Goal: Transaction & Acquisition: Purchase product/service

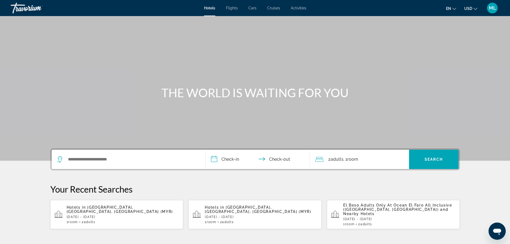
click at [146, 215] on p "[DATE] - [DATE]" at bounding box center [123, 217] width 112 height 4
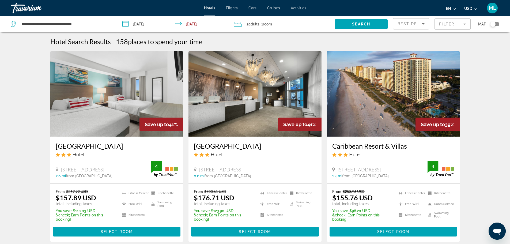
click at [405, 116] on img "Main content" at bounding box center [393, 94] width 133 height 86
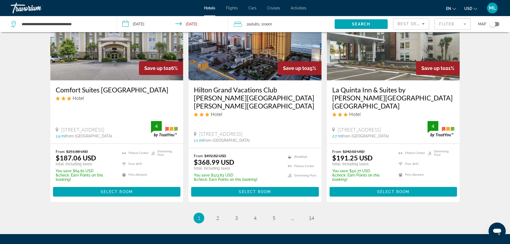
scroll to position [621, 0]
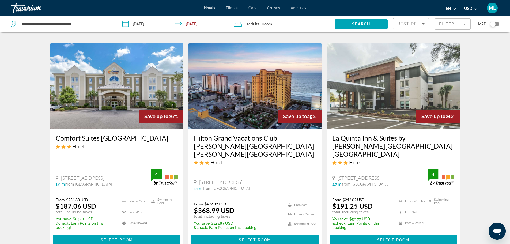
click at [242, 100] on img "Main content" at bounding box center [254, 86] width 133 height 86
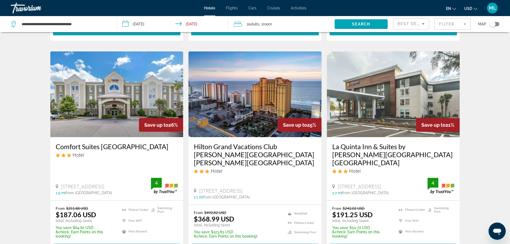
scroll to position [632, 0]
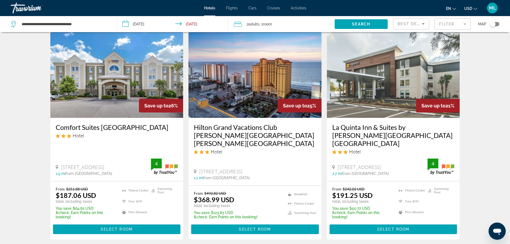
click at [120, 59] on img "Main content" at bounding box center [116, 75] width 133 height 86
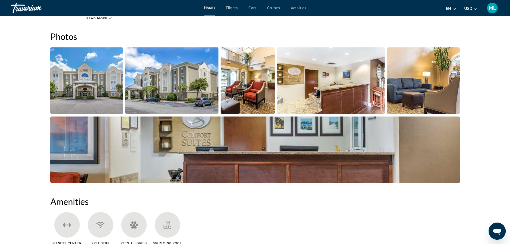
scroll to position [225, 0]
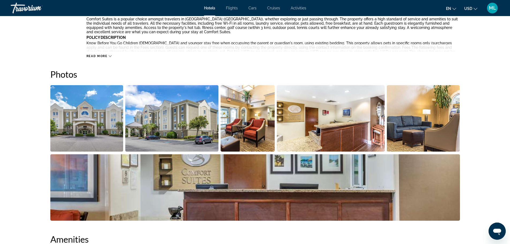
click at [108, 109] on img "Open full-screen image slider" at bounding box center [86, 118] width 73 height 66
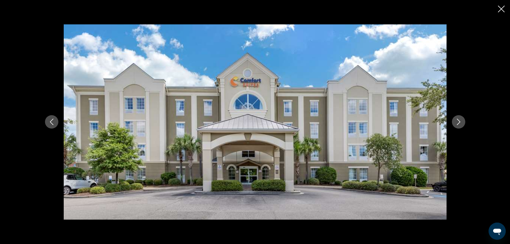
click at [460, 121] on icon "Next image" at bounding box center [458, 122] width 6 height 6
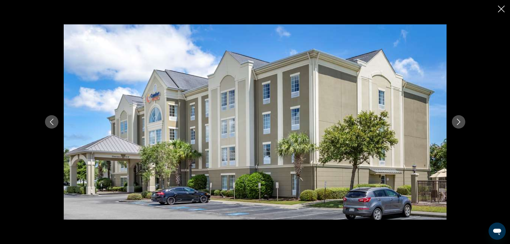
click at [460, 121] on icon "Next image" at bounding box center [458, 122] width 6 height 6
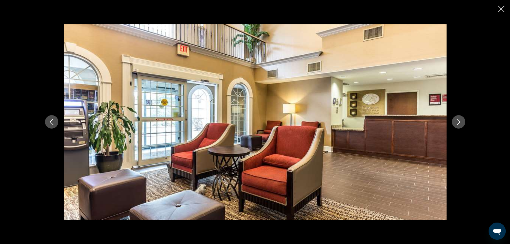
click at [460, 121] on icon "Next image" at bounding box center [458, 122] width 6 height 6
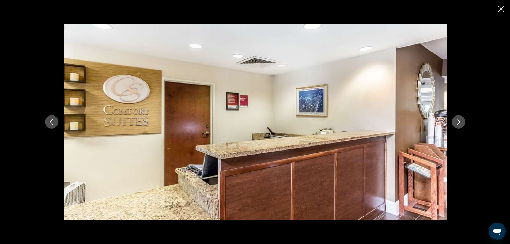
click at [460, 121] on icon "Next image" at bounding box center [458, 122] width 6 height 6
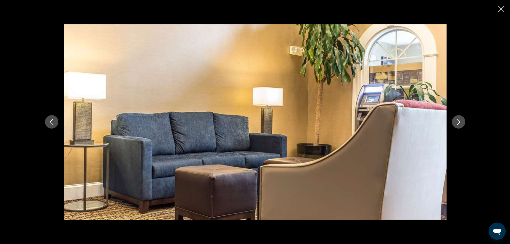
click at [460, 121] on icon "Next image" at bounding box center [458, 122] width 6 height 6
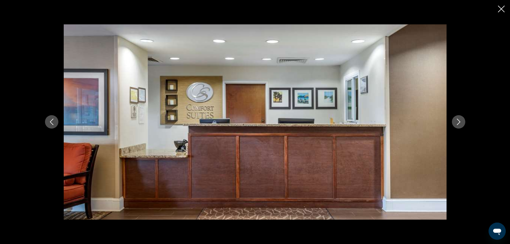
click at [460, 121] on icon "Next image" at bounding box center [458, 122] width 6 height 6
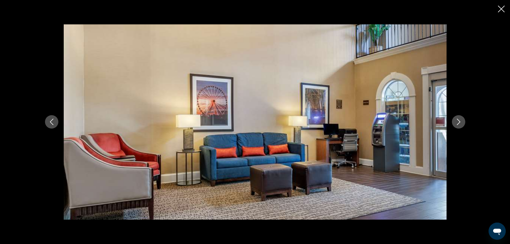
click at [460, 121] on icon "Next image" at bounding box center [458, 122] width 6 height 6
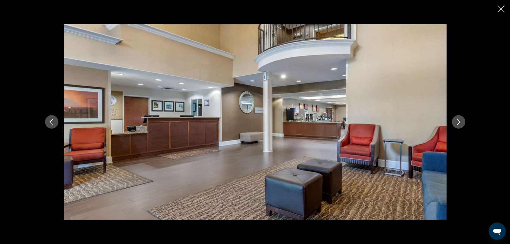
click at [460, 121] on icon "Next image" at bounding box center [458, 122] width 6 height 6
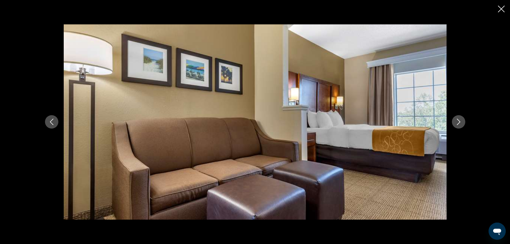
click at [460, 121] on icon "Next image" at bounding box center [458, 122] width 6 height 6
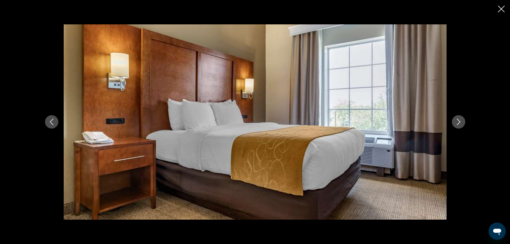
click at [460, 121] on icon "Next image" at bounding box center [458, 122] width 6 height 6
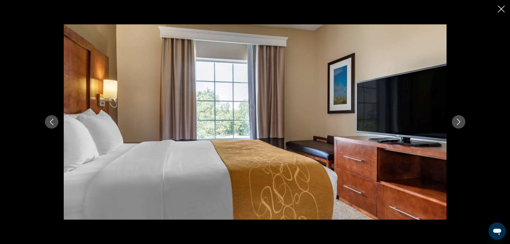
click at [460, 121] on icon "Next image" at bounding box center [458, 122] width 6 height 6
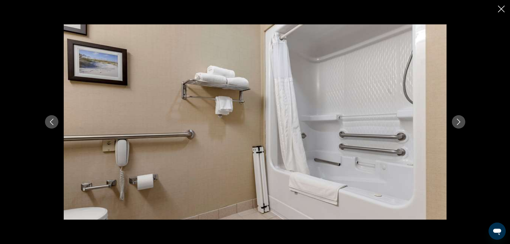
click at [460, 121] on icon "Next image" at bounding box center [458, 122] width 6 height 6
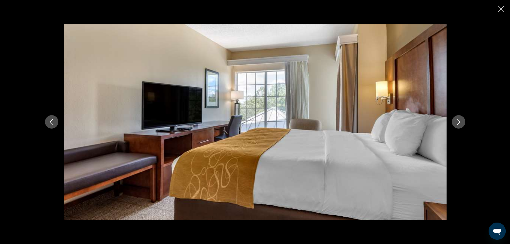
click at [460, 121] on icon "Next image" at bounding box center [458, 122] width 6 height 6
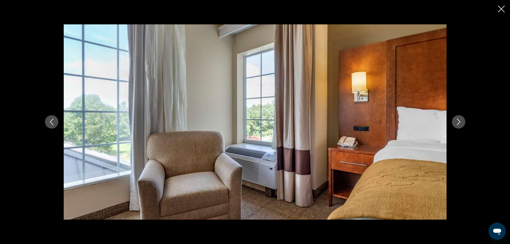
click at [460, 121] on icon "Next image" at bounding box center [458, 122] width 6 height 6
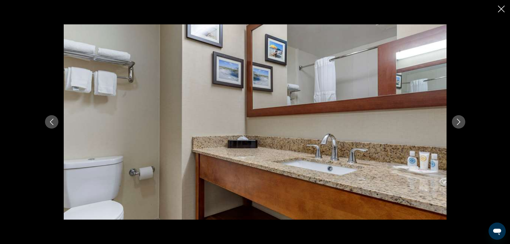
click at [460, 121] on icon "Next image" at bounding box center [458, 122] width 6 height 6
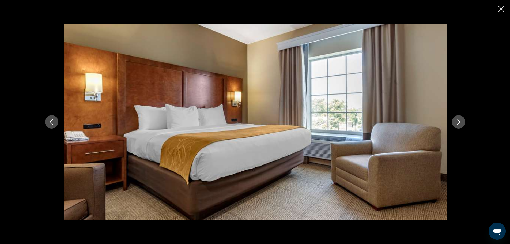
click at [460, 121] on icon "Next image" at bounding box center [458, 122] width 6 height 6
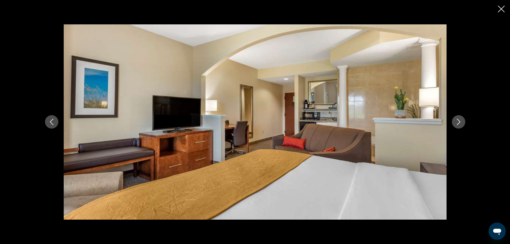
click at [460, 121] on icon "Next image" at bounding box center [458, 122] width 6 height 6
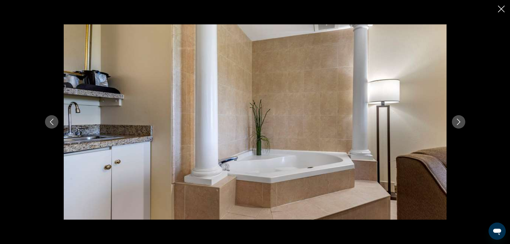
click at [460, 121] on icon "Next image" at bounding box center [458, 122] width 6 height 6
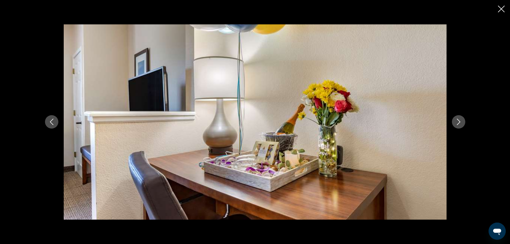
click at [460, 121] on icon "Next image" at bounding box center [458, 122] width 6 height 6
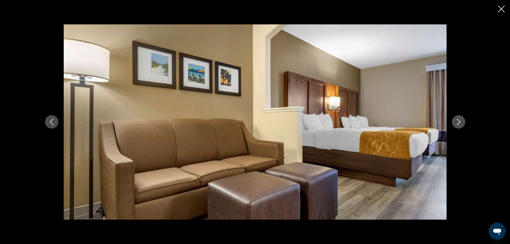
click at [460, 121] on icon "Next image" at bounding box center [458, 122] width 6 height 6
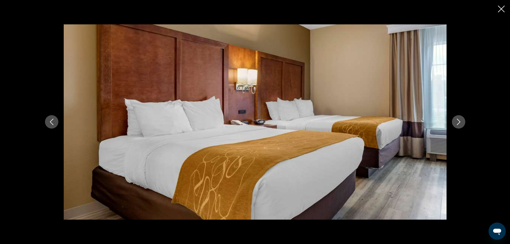
click at [460, 121] on icon "Next image" at bounding box center [458, 122] width 6 height 6
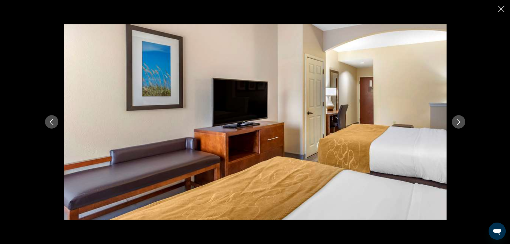
click at [460, 121] on icon "Next image" at bounding box center [458, 122] width 6 height 6
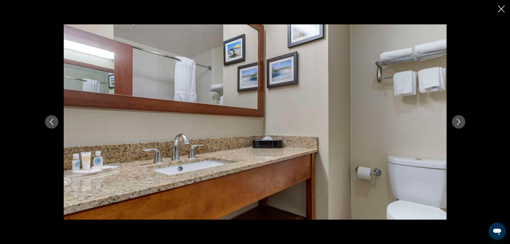
click at [460, 121] on icon "Next image" at bounding box center [458, 122] width 6 height 6
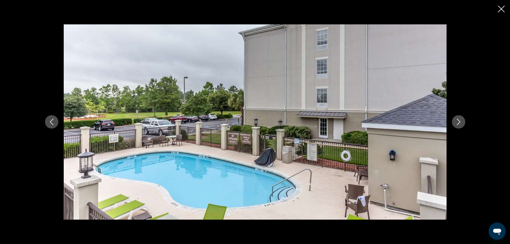
click at [460, 121] on icon "Next image" at bounding box center [458, 122] width 6 height 6
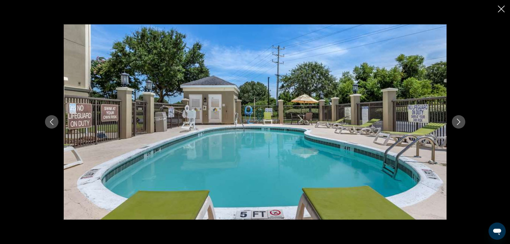
click at [460, 121] on icon "Next image" at bounding box center [458, 122] width 6 height 6
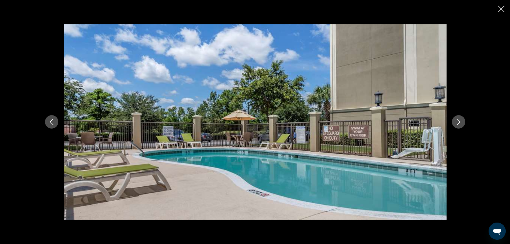
click at [460, 121] on icon "Next image" at bounding box center [458, 122] width 6 height 6
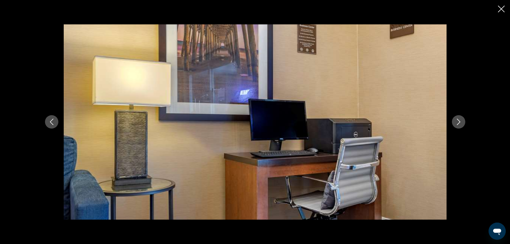
click at [460, 121] on icon "Next image" at bounding box center [458, 122] width 6 height 6
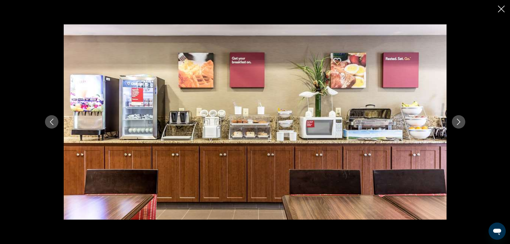
click at [501, 6] on icon "Close slideshow" at bounding box center [501, 9] width 7 height 7
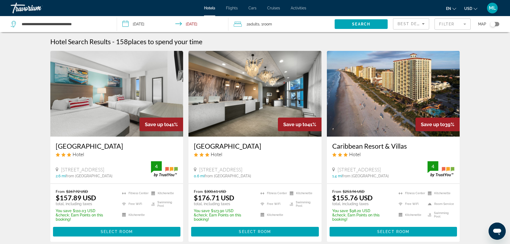
click at [96, 106] on img "Main content" at bounding box center [116, 94] width 133 height 86
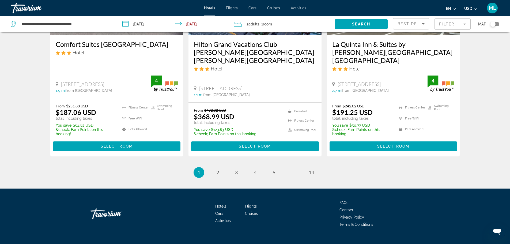
scroll to position [717, 0]
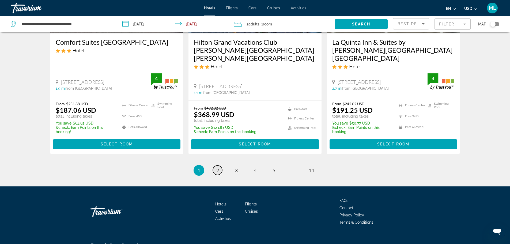
click at [218, 167] on span "2" at bounding box center [217, 170] width 3 height 6
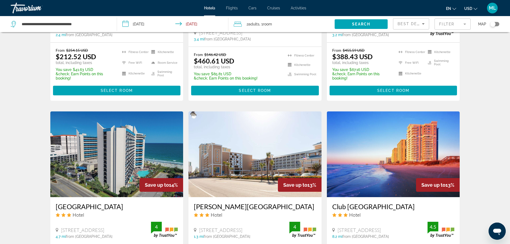
scroll to position [407, 0]
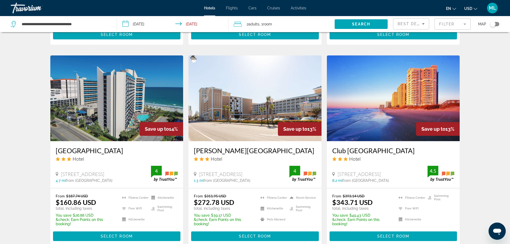
click at [290, 111] on img "Main content" at bounding box center [254, 98] width 133 height 86
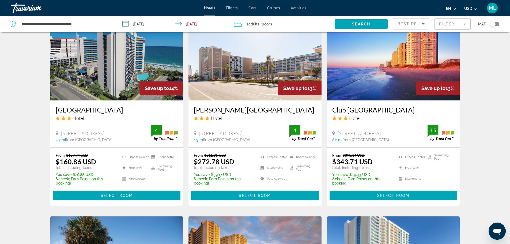
scroll to position [450, 0]
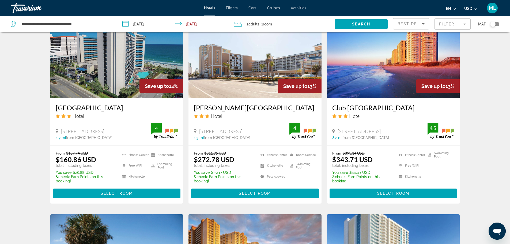
click at [261, 79] on img "Main content" at bounding box center [254, 56] width 133 height 86
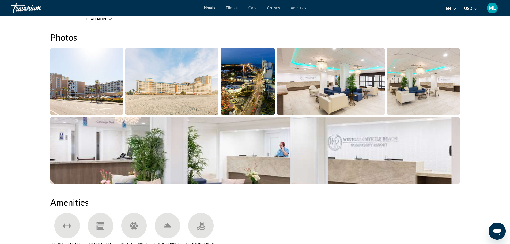
scroll to position [246, 0]
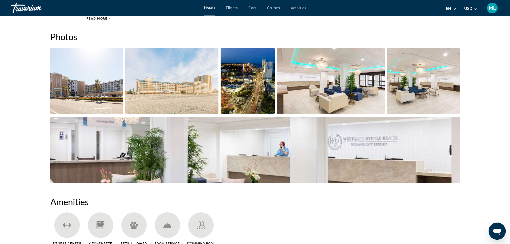
click at [103, 81] on img "Open full-screen image slider" at bounding box center [86, 81] width 73 height 66
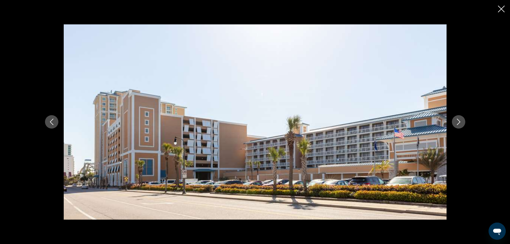
click at [458, 124] on icon "Next image" at bounding box center [458, 122] width 3 height 6
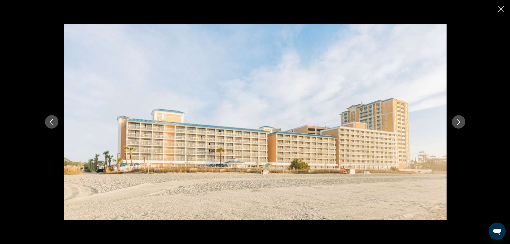
click at [458, 124] on icon "Next image" at bounding box center [458, 122] width 3 height 6
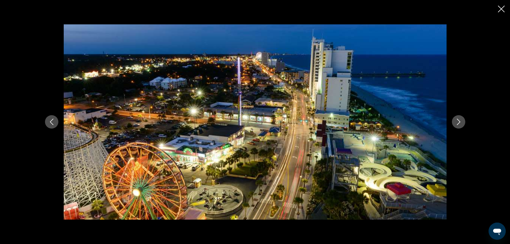
click at [458, 124] on icon "Next image" at bounding box center [458, 122] width 3 height 6
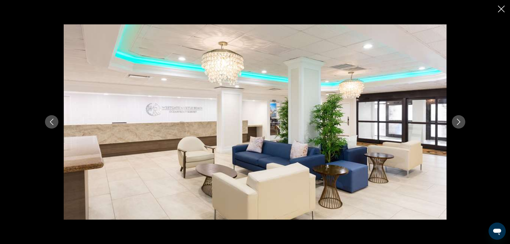
click at [458, 124] on icon "Next image" at bounding box center [458, 122] width 3 height 6
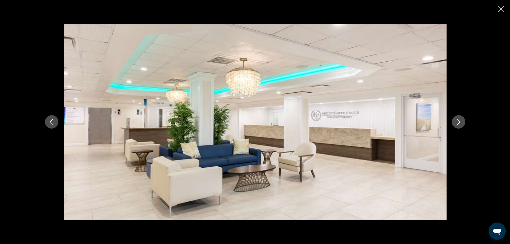
click at [459, 124] on icon "Next image" at bounding box center [458, 122] width 6 height 6
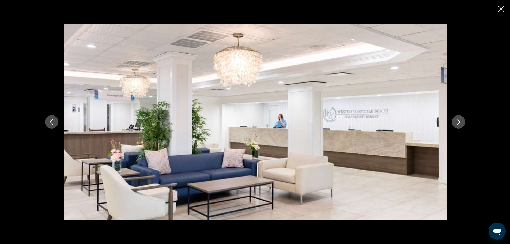
click at [459, 124] on icon "Next image" at bounding box center [458, 122] width 6 height 6
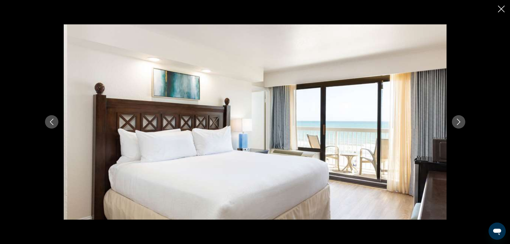
click at [459, 124] on icon "Next image" at bounding box center [458, 122] width 6 height 6
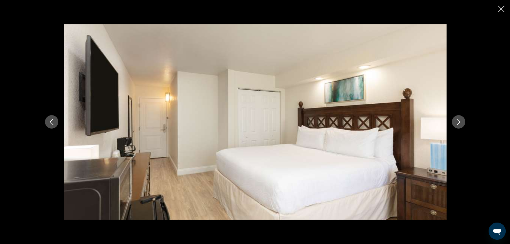
click at [459, 124] on icon "Next image" at bounding box center [458, 122] width 6 height 6
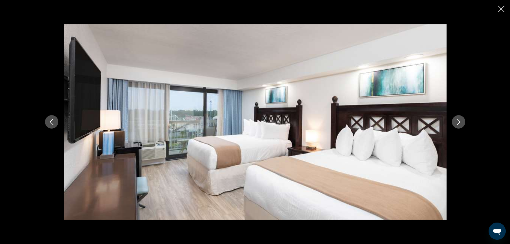
click at [459, 124] on icon "Next image" at bounding box center [458, 122] width 6 height 6
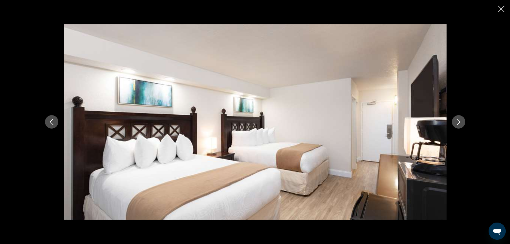
click at [459, 124] on icon "Next image" at bounding box center [458, 122] width 6 height 6
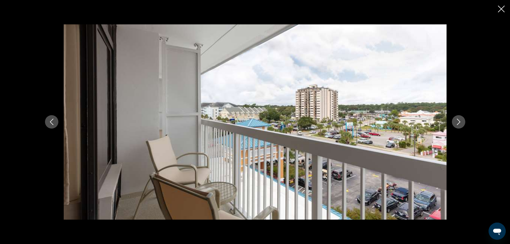
click at [459, 124] on icon "Next image" at bounding box center [458, 122] width 6 height 6
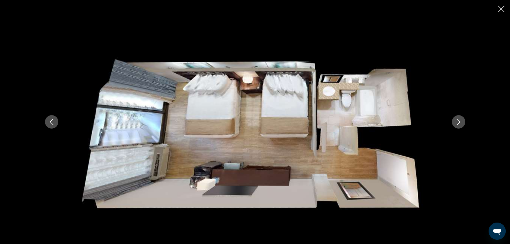
click at [459, 124] on icon "Next image" at bounding box center [458, 122] width 6 height 6
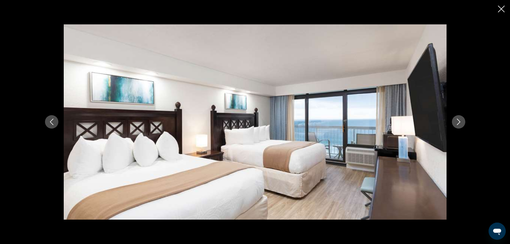
click at [459, 124] on icon "Next image" at bounding box center [458, 122] width 6 height 6
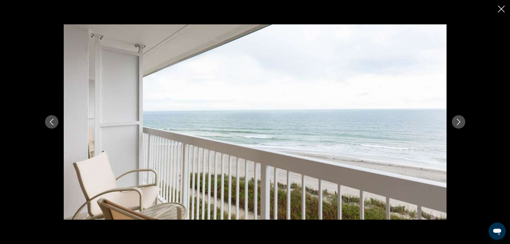
click at [459, 124] on icon "Next image" at bounding box center [458, 122] width 6 height 6
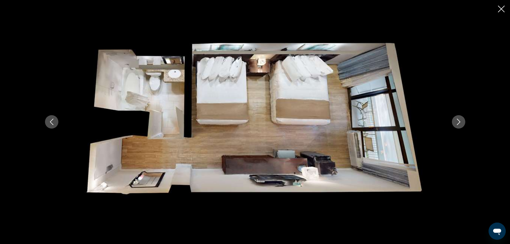
click at [459, 124] on icon "Next image" at bounding box center [458, 122] width 6 height 6
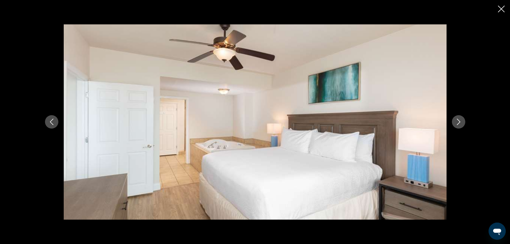
click at [459, 124] on icon "Next image" at bounding box center [458, 122] width 6 height 6
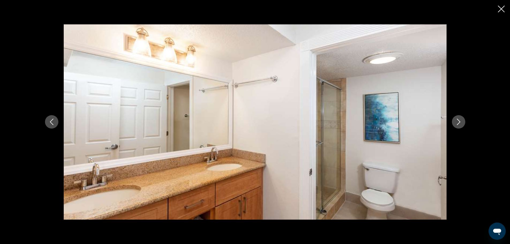
click at [459, 124] on icon "Next image" at bounding box center [458, 122] width 6 height 6
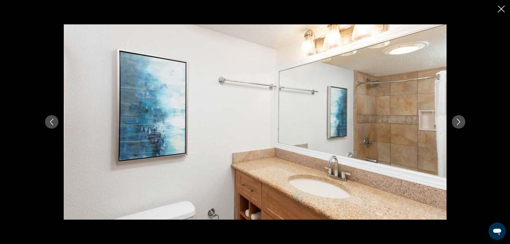
click at [459, 124] on icon "Next image" at bounding box center [458, 122] width 6 height 6
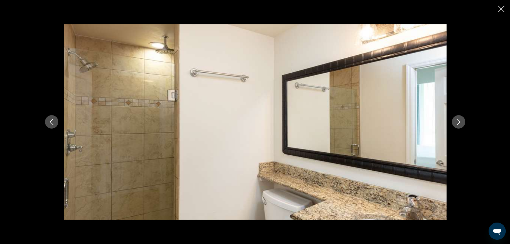
click at [459, 124] on icon "Next image" at bounding box center [458, 122] width 6 height 6
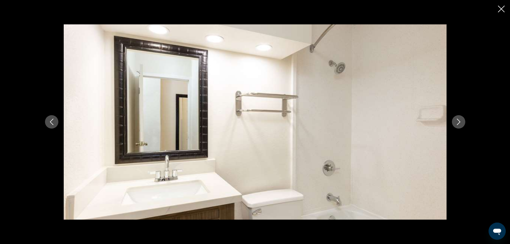
click at [459, 124] on icon "Next image" at bounding box center [458, 122] width 6 height 6
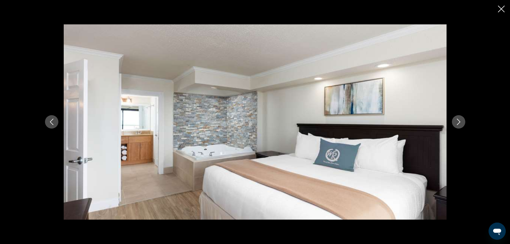
click at [459, 124] on icon "Next image" at bounding box center [458, 122] width 6 height 6
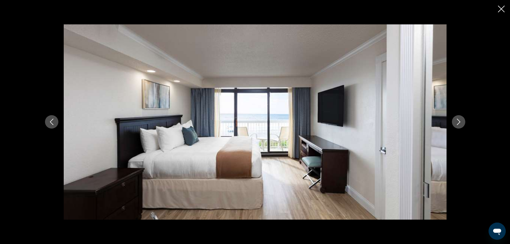
click at [54, 121] on icon "Previous image" at bounding box center [51, 122] width 6 height 6
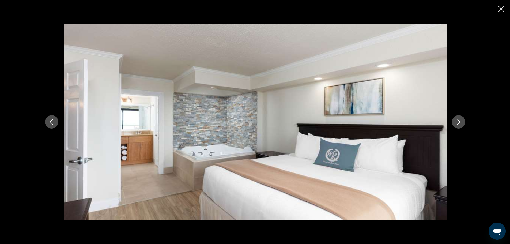
click at [54, 121] on icon "Previous image" at bounding box center [51, 122] width 6 height 6
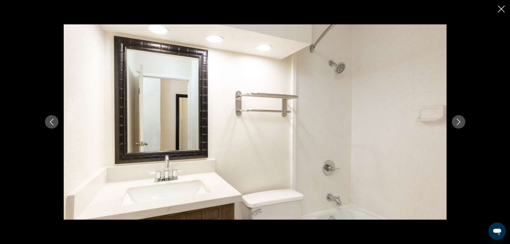
click at [457, 123] on icon "Next image" at bounding box center [458, 122] width 6 height 6
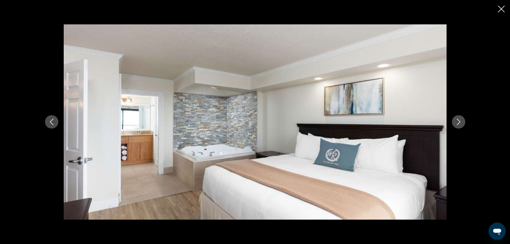
click at [457, 123] on icon "Next image" at bounding box center [458, 122] width 6 height 6
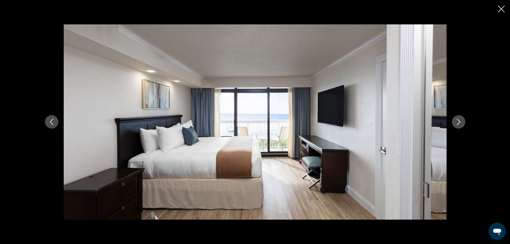
click at [457, 123] on icon "Next image" at bounding box center [458, 122] width 6 height 6
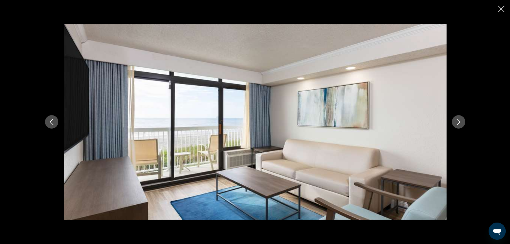
click at [457, 123] on icon "Next image" at bounding box center [458, 122] width 6 height 6
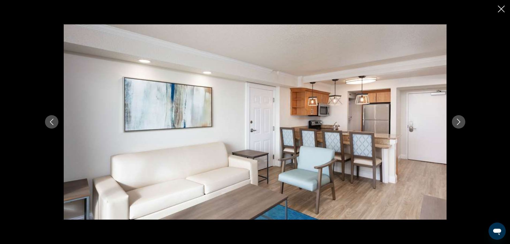
click at [457, 123] on icon "Next image" at bounding box center [458, 122] width 6 height 6
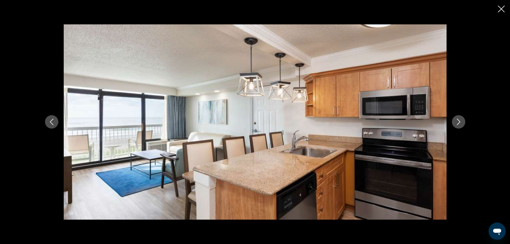
click at [457, 123] on icon "Next image" at bounding box center [458, 122] width 6 height 6
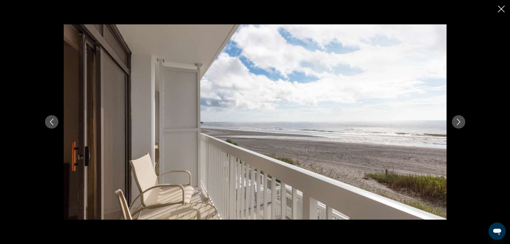
click at [457, 123] on icon "Next image" at bounding box center [458, 122] width 6 height 6
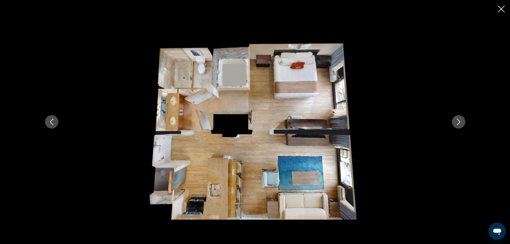
click at [457, 123] on icon "Next image" at bounding box center [458, 122] width 6 height 6
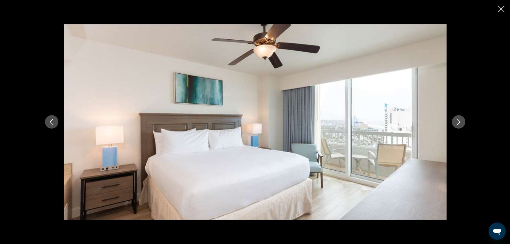
click at [457, 123] on icon "Next image" at bounding box center [458, 122] width 6 height 6
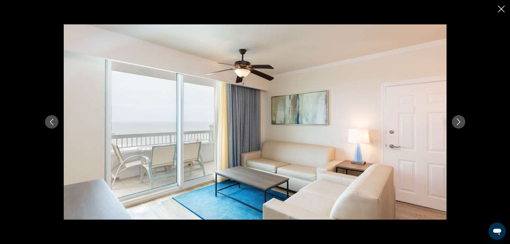
click at [457, 123] on icon "Next image" at bounding box center [458, 122] width 6 height 6
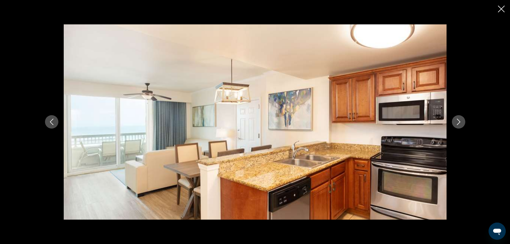
click at [457, 123] on icon "Next image" at bounding box center [458, 122] width 6 height 6
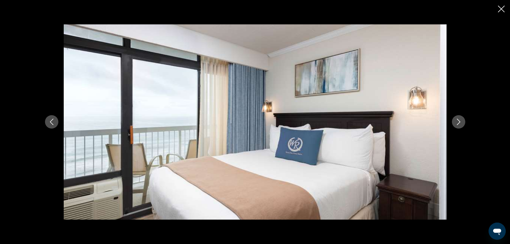
click at [49, 122] on icon "Previous image" at bounding box center [51, 122] width 6 height 6
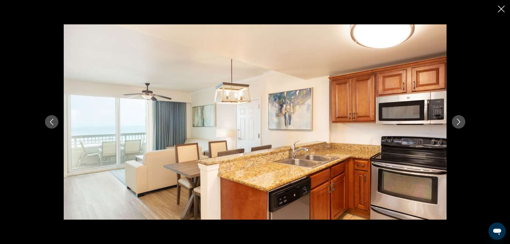
click at [49, 122] on icon "Previous image" at bounding box center [51, 122] width 6 height 6
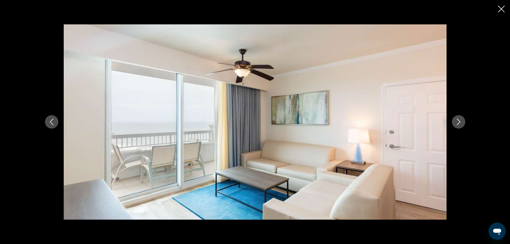
click at [457, 123] on icon "Next image" at bounding box center [458, 122] width 6 height 6
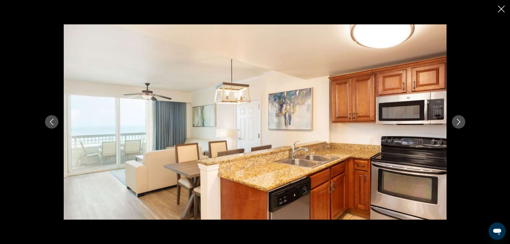
click at [457, 123] on icon "Next image" at bounding box center [458, 122] width 6 height 6
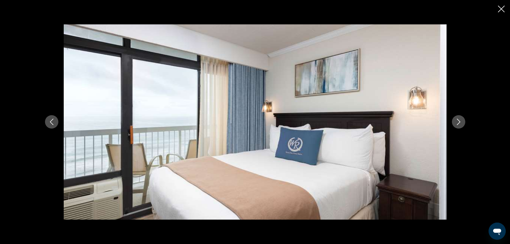
click at [457, 123] on icon "Next image" at bounding box center [458, 122] width 6 height 6
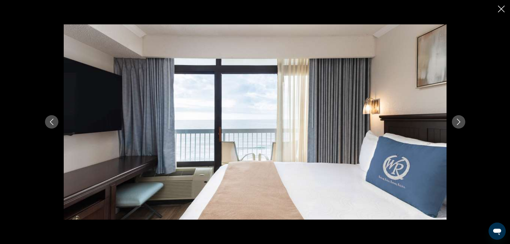
click at [457, 123] on icon "Next image" at bounding box center [458, 122] width 6 height 6
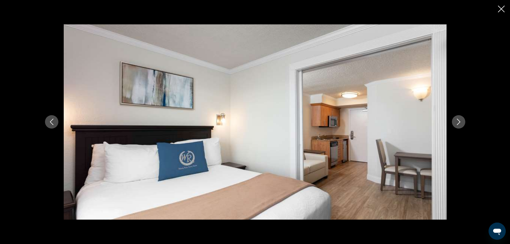
click at [457, 123] on icon "Next image" at bounding box center [458, 122] width 6 height 6
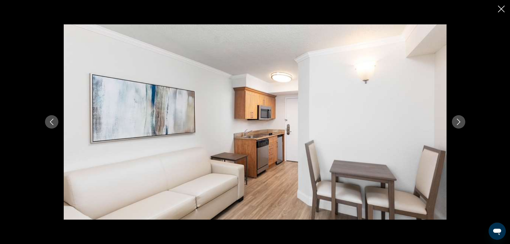
click at [457, 123] on icon "Next image" at bounding box center [458, 122] width 6 height 6
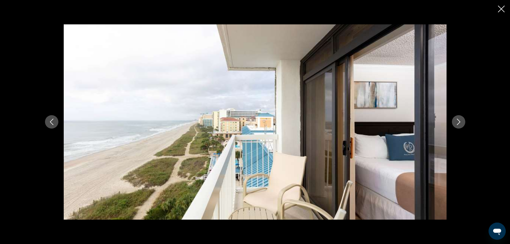
click at [457, 123] on icon "Next image" at bounding box center [458, 122] width 6 height 6
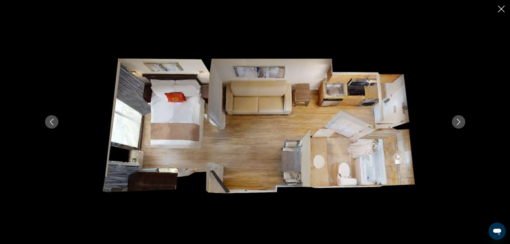
click at [457, 123] on icon "Next image" at bounding box center [458, 122] width 6 height 6
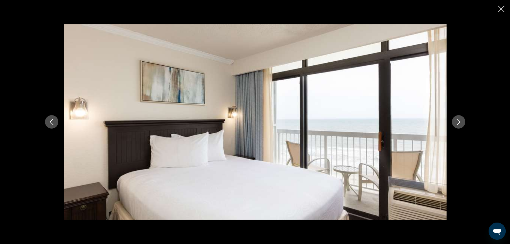
click at [457, 123] on icon "Next image" at bounding box center [458, 122] width 6 height 6
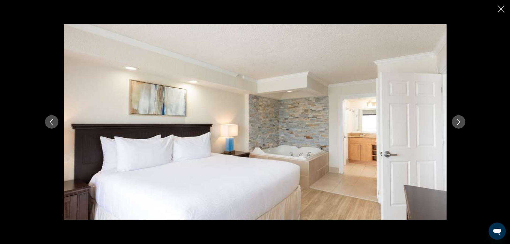
click at [457, 123] on icon "Next image" at bounding box center [458, 122] width 6 height 6
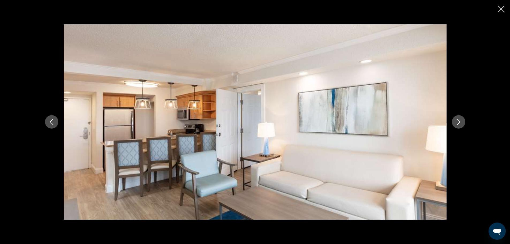
click at [457, 123] on icon "Next image" at bounding box center [458, 122] width 6 height 6
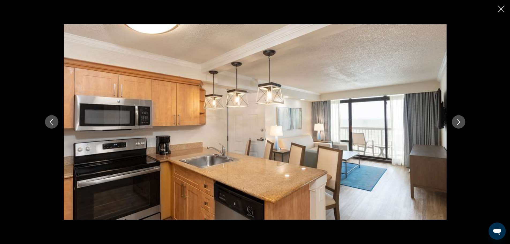
click at [457, 123] on icon "Next image" at bounding box center [458, 122] width 6 height 6
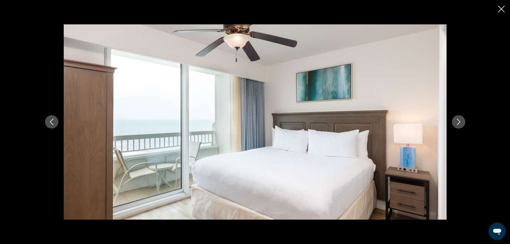
click at [457, 123] on icon "Next image" at bounding box center [458, 122] width 6 height 6
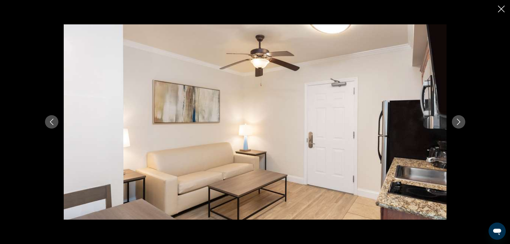
click at [457, 123] on icon "Next image" at bounding box center [458, 122] width 6 height 6
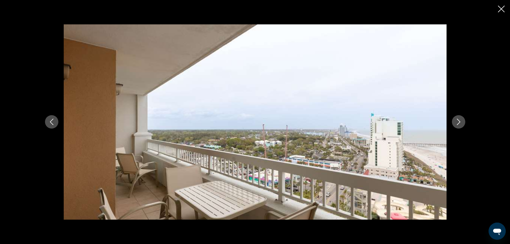
click at [457, 123] on icon "Next image" at bounding box center [458, 122] width 6 height 6
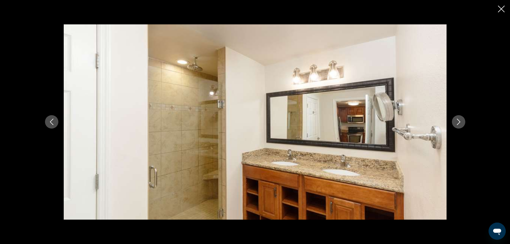
click at [49, 122] on icon "Previous image" at bounding box center [51, 122] width 6 height 6
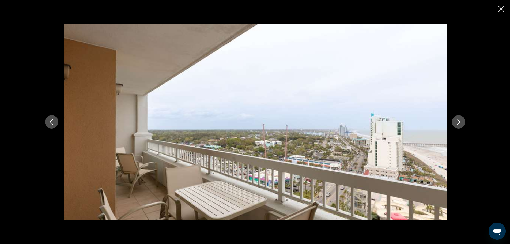
click at [461, 118] on button "Next image" at bounding box center [458, 121] width 13 height 13
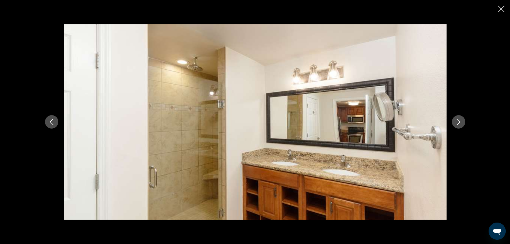
click at [461, 118] on button "Next image" at bounding box center [458, 121] width 13 height 13
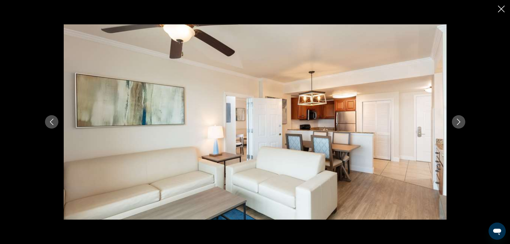
click at [52, 120] on icon "Previous image" at bounding box center [51, 122] width 3 height 6
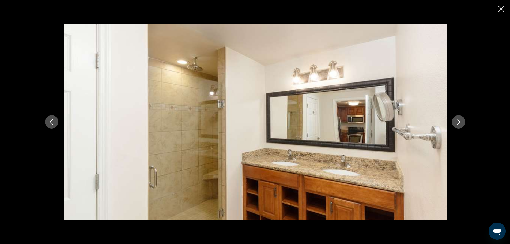
click at [454, 120] on button "Next image" at bounding box center [458, 121] width 13 height 13
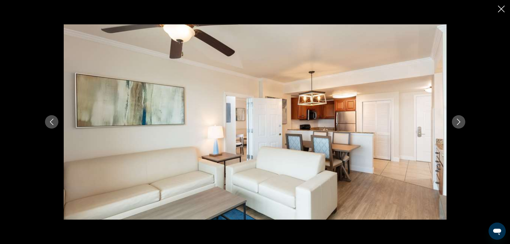
click at [454, 120] on button "Next image" at bounding box center [458, 121] width 13 height 13
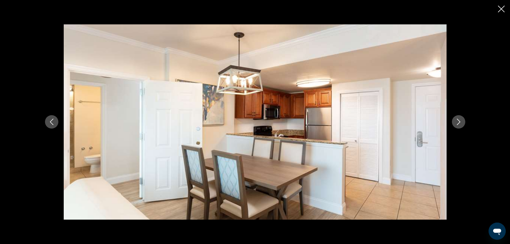
click at [454, 120] on button "Next image" at bounding box center [458, 121] width 13 height 13
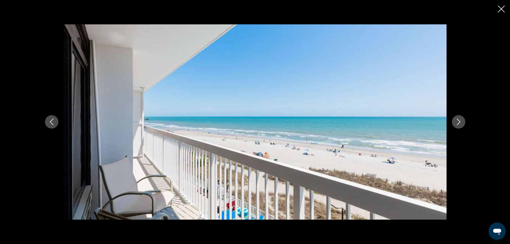
click at [454, 120] on button "Next image" at bounding box center [458, 121] width 13 height 13
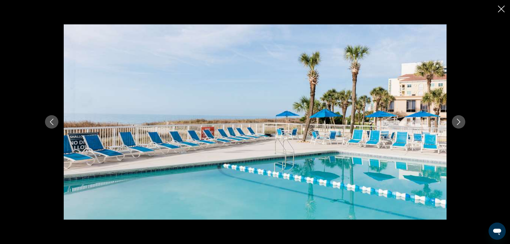
click at [50, 121] on icon "Previous image" at bounding box center [51, 122] width 6 height 6
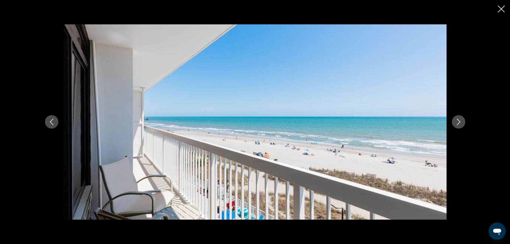
click at [458, 121] on icon "Next image" at bounding box center [458, 122] width 6 height 6
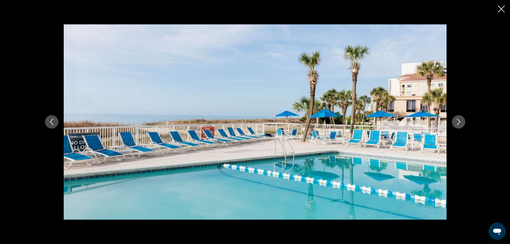
click at [458, 121] on icon "Next image" at bounding box center [458, 122] width 6 height 6
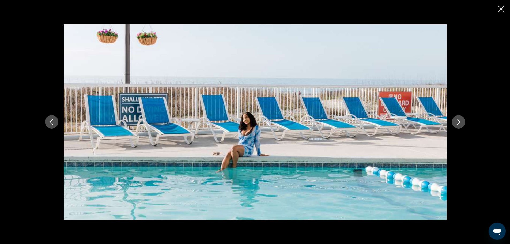
click at [458, 121] on icon "Next image" at bounding box center [458, 122] width 6 height 6
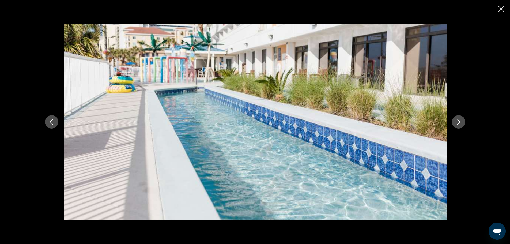
click at [458, 121] on icon "Next image" at bounding box center [458, 122] width 6 height 6
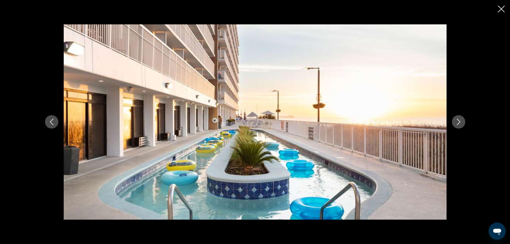
click at [458, 121] on icon "Next image" at bounding box center [458, 122] width 6 height 6
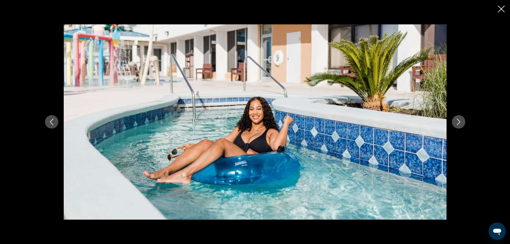
click at [458, 121] on icon "Next image" at bounding box center [458, 122] width 6 height 6
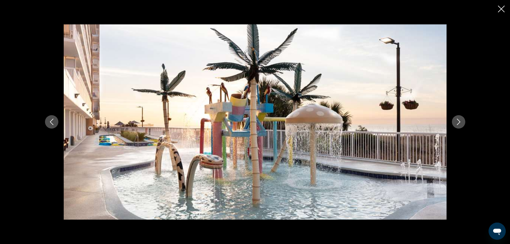
click at [458, 121] on icon "Next image" at bounding box center [458, 122] width 6 height 6
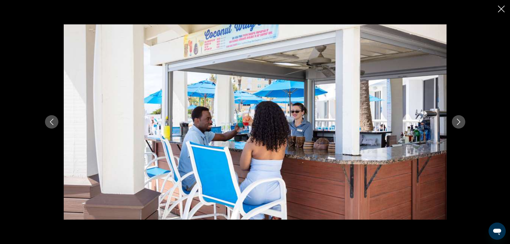
click at [458, 121] on icon "Next image" at bounding box center [458, 122] width 6 height 6
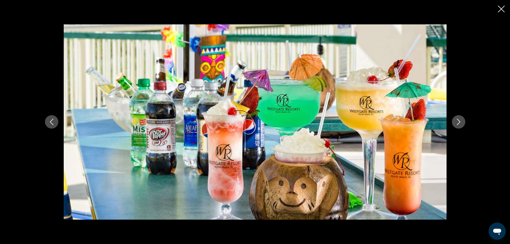
click at [458, 121] on icon "Next image" at bounding box center [458, 122] width 6 height 6
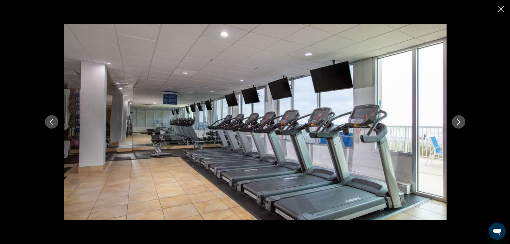
click at [458, 121] on icon "Next image" at bounding box center [458, 122] width 6 height 6
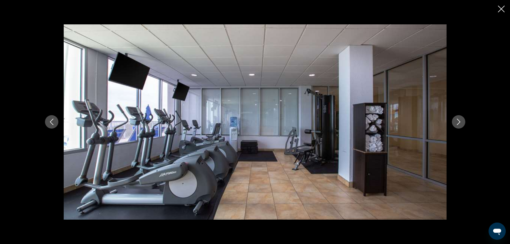
click at [458, 121] on icon "Next image" at bounding box center [458, 122] width 6 height 6
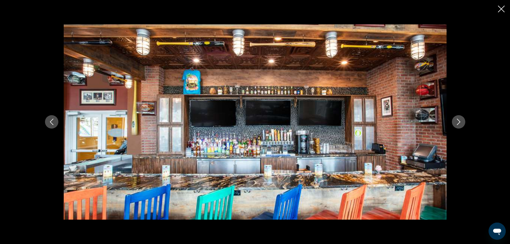
click at [458, 121] on icon "Next image" at bounding box center [458, 122] width 6 height 6
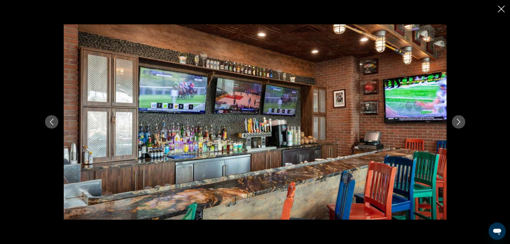
click at [458, 121] on icon "Next image" at bounding box center [458, 122] width 6 height 6
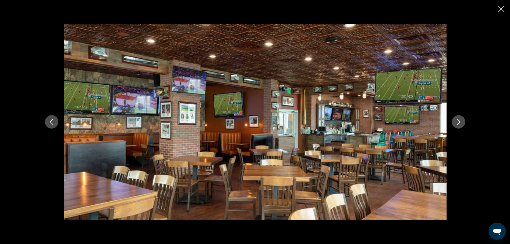
click at [458, 121] on icon "Next image" at bounding box center [458, 122] width 6 height 6
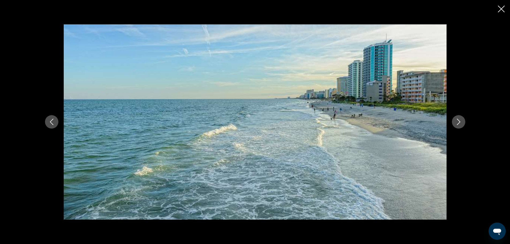
click at [458, 121] on icon "Next image" at bounding box center [458, 122] width 6 height 6
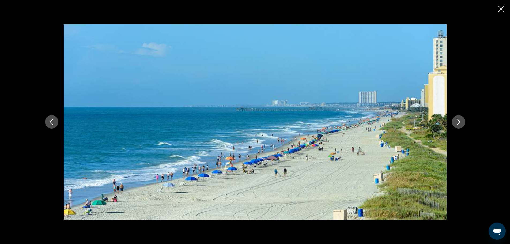
click at [458, 121] on icon "Next image" at bounding box center [458, 122] width 6 height 6
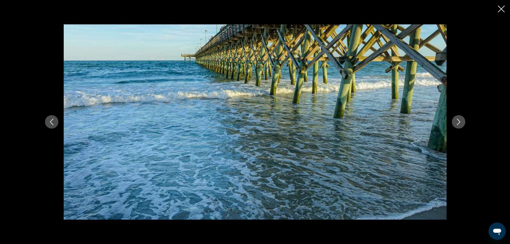
click at [458, 121] on icon "Next image" at bounding box center [458, 122] width 6 height 6
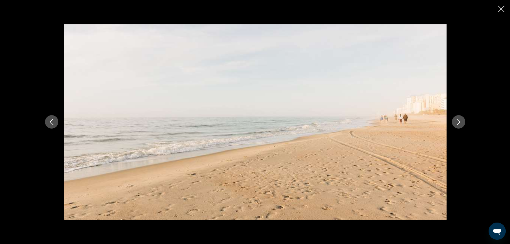
click at [458, 121] on icon "Next image" at bounding box center [458, 122] width 6 height 6
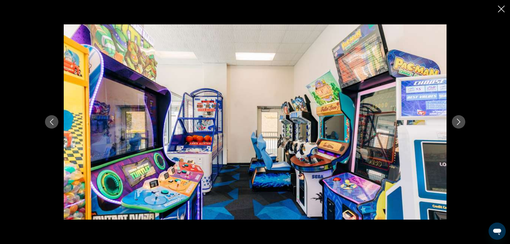
click at [458, 121] on icon "Next image" at bounding box center [458, 122] width 6 height 6
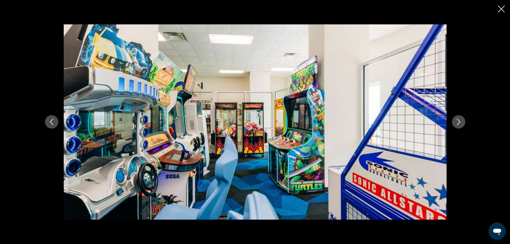
click at [458, 121] on icon "Next image" at bounding box center [458, 122] width 6 height 6
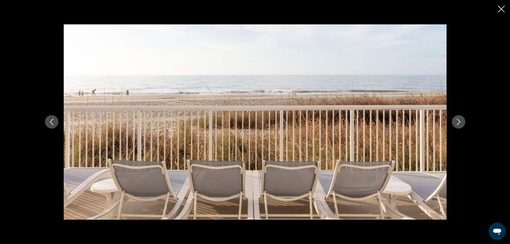
click at [458, 121] on icon "Next image" at bounding box center [458, 122] width 6 height 6
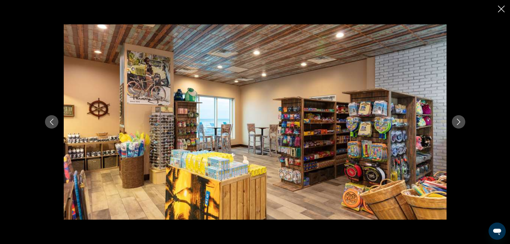
click at [458, 121] on icon "Next image" at bounding box center [458, 122] width 6 height 6
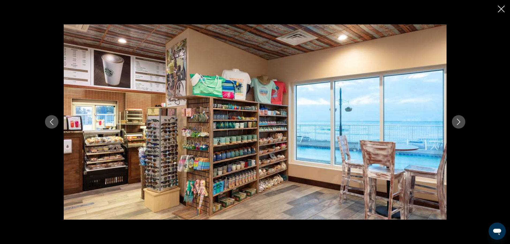
click at [458, 121] on icon "Next image" at bounding box center [458, 122] width 6 height 6
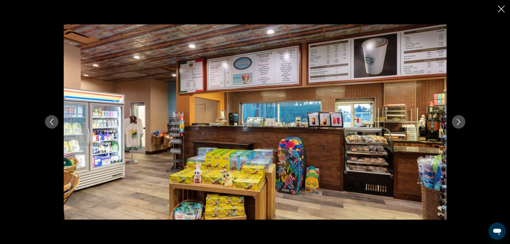
click at [458, 121] on icon "Next image" at bounding box center [458, 122] width 6 height 6
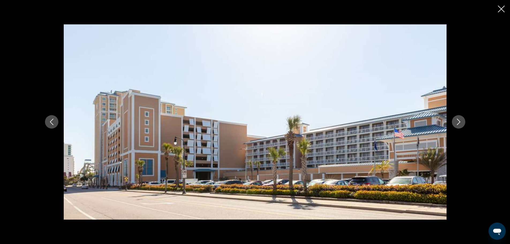
click at [499, 9] on icon "Close slideshow" at bounding box center [501, 9] width 7 height 7
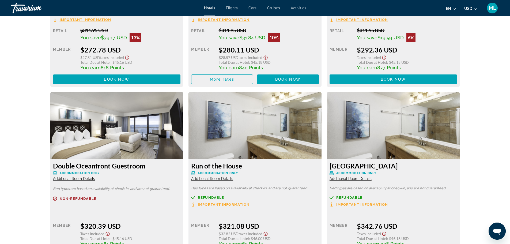
scroll to position [761, 0]
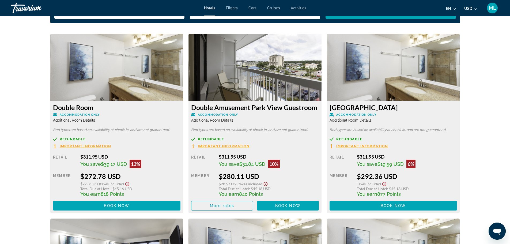
scroll to position [707, 0]
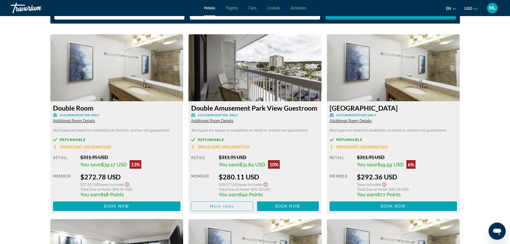
click at [91, 54] on img "Main content" at bounding box center [116, 67] width 133 height 67
click at [125, 204] on span "Book now" at bounding box center [116, 206] width 25 height 4
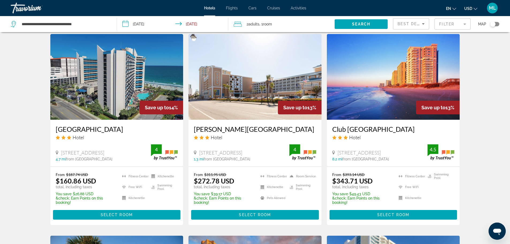
scroll to position [418, 0]
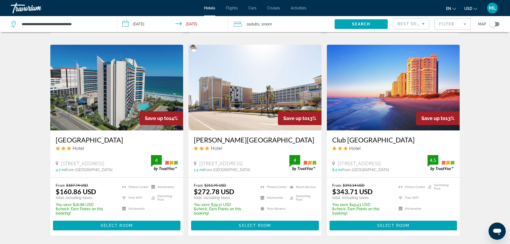
click at [101, 118] on img "Main content" at bounding box center [116, 88] width 133 height 86
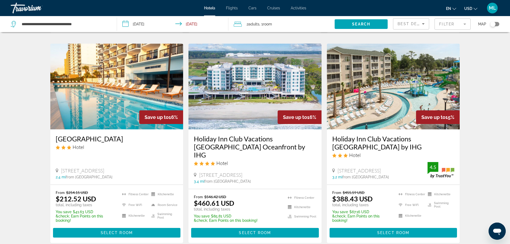
scroll to position [203, 0]
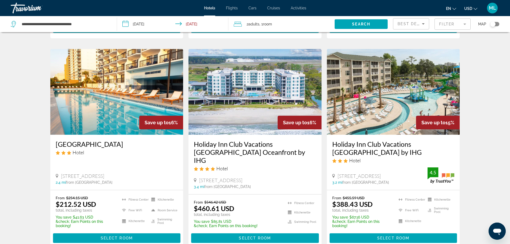
click at [124, 126] on img "Main content" at bounding box center [116, 92] width 133 height 86
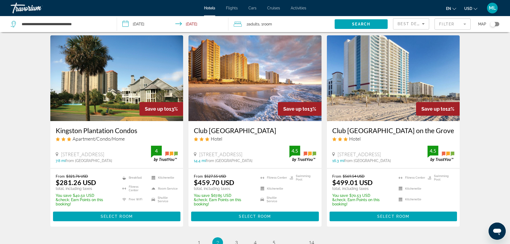
scroll to position [653, 0]
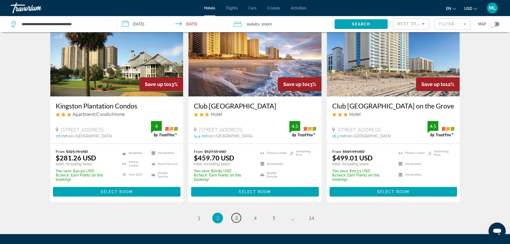
click at [236, 221] on span "3" at bounding box center [236, 218] width 3 height 6
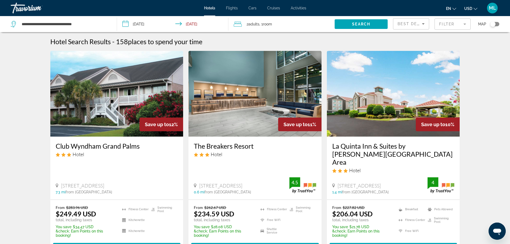
click at [256, 71] on img "Main content" at bounding box center [254, 94] width 133 height 86
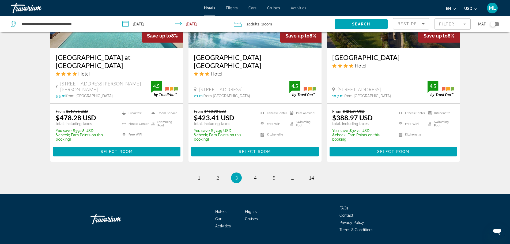
scroll to position [733, 0]
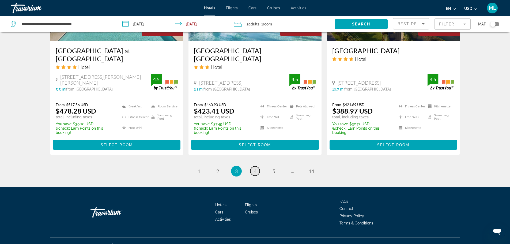
click at [255, 168] on span "4" at bounding box center [255, 171] width 3 height 6
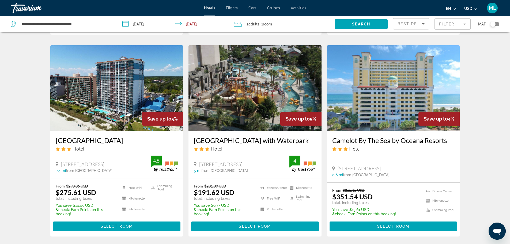
scroll to position [428, 0]
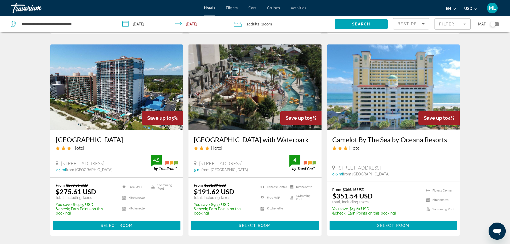
click at [119, 102] on img "Main content" at bounding box center [116, 87] width 133 height 86
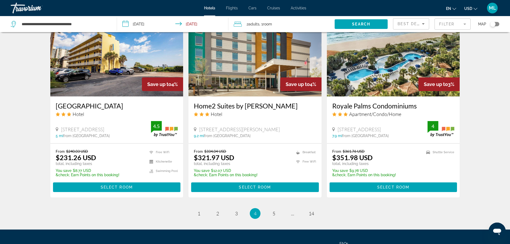
scroll to position [696, 0]
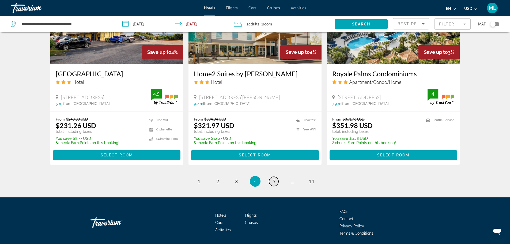
click at [271, 186] on link "page 5" at bounding box center [273, 181] width 9 height 9
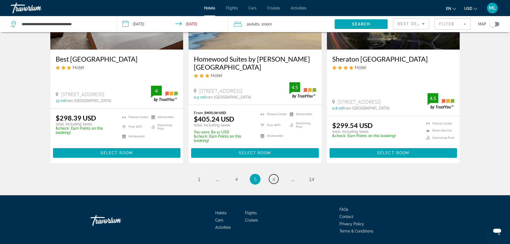
scroll to position [721, 0]
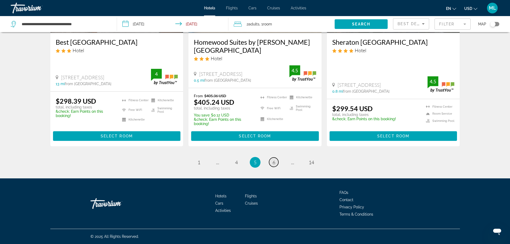
click at [275, 162] on span "6" at bounding box center [273, 162] width 3 height 6
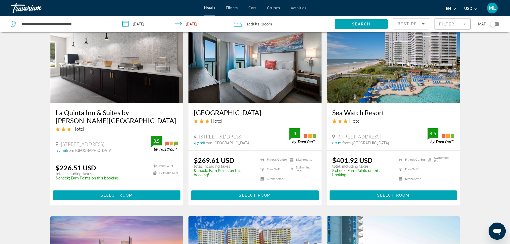
scroll to position [32, 0]
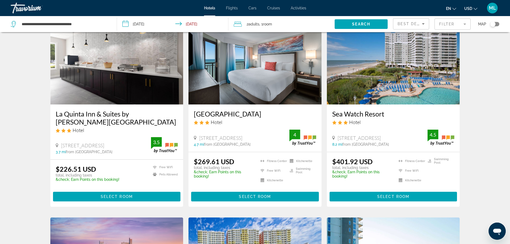
click at [421, 69] on img "Main content" at bounding box center [393, 62] width 133 height 86
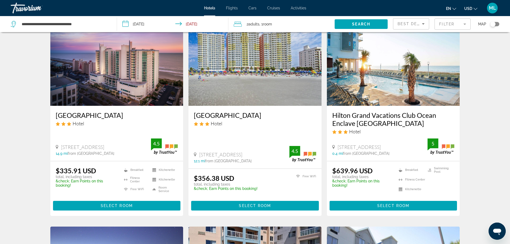
scroll to position [236, 0]
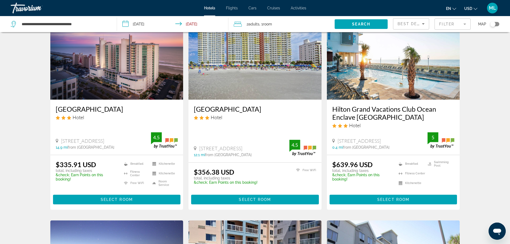
click at [116, 77] on img "Main content" at bounding box center [116, 57] width 133 height 86
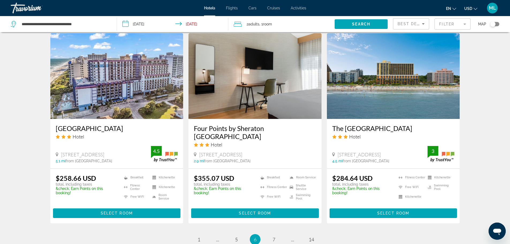
scroll to position [632, 0]
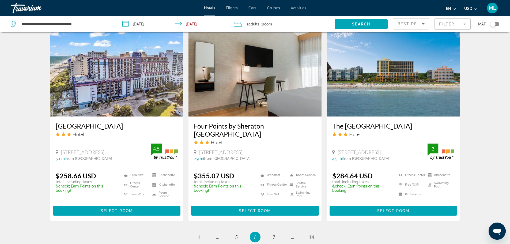
click at [96, 97] on img "Main content" at bounding box center [116, 74] width 133 height 86
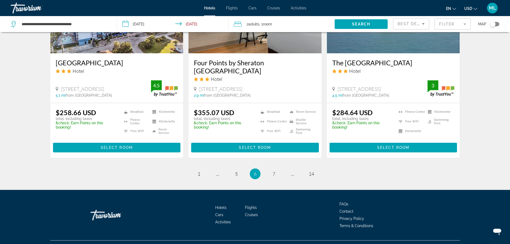
scroll to position [696, 0]
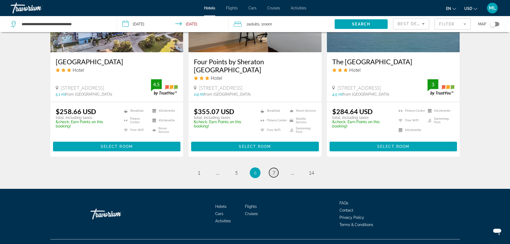
click at [273, 170] on span "7" at bounding box center [273, 173] width 3 height 6
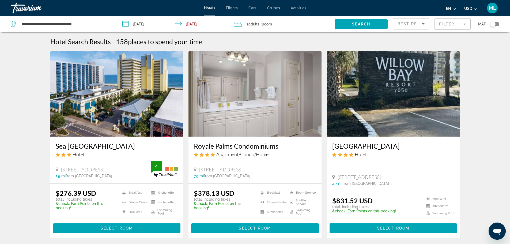
click at [119, 92] on img "Main content" at bounding box center [116, 94] width 133 height 86
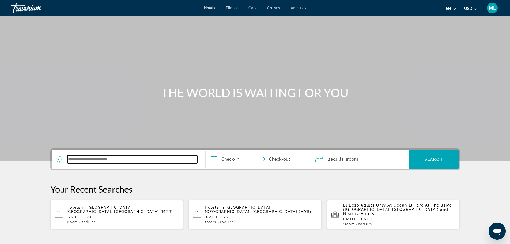
click at [126, 159] on input "Search widget" at bounding box center [132, 159] width 130 height 8
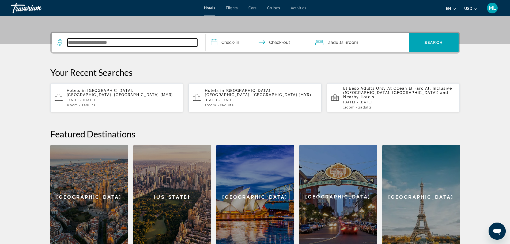
scroll to position [131, 0]
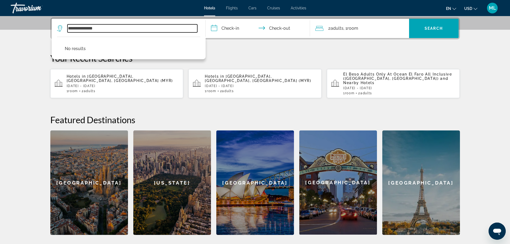
type input "**********"
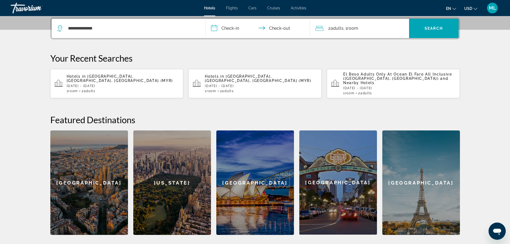
click at [221, 28] on input "**********" at bounding box center [259, 29] width 107 height 21
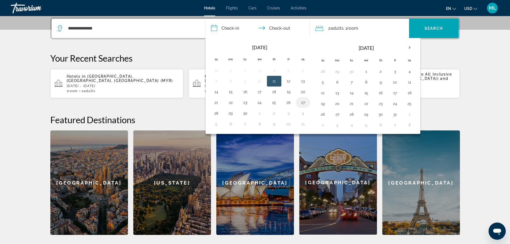
click at [302, 101] on button "27" at bounding box center [303, 102] width 9 height 7
click at [233, 112] on button "29" at bounding box center [230, 112] width 9 height 7
type input "**********"
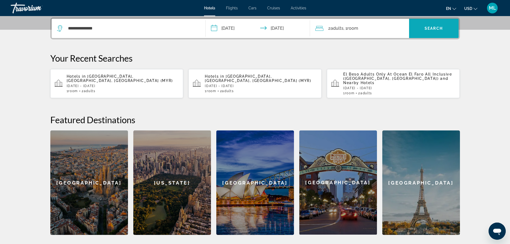
click at [435, 26] on span "Search widget" at bounding box center [434, 28] width 50 height 13
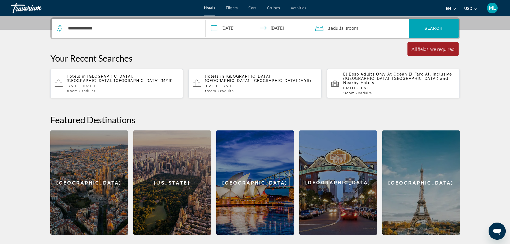
click at [111, 33] on div "**********" at bounding box center [128, 28] width 143 height 19
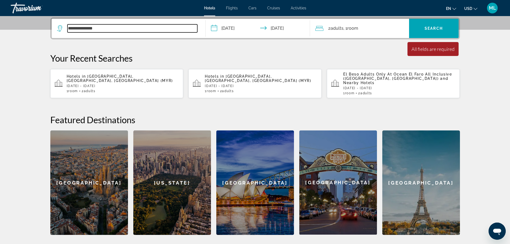
click at [111, 28] on input "**********" at bounding box center [132, 28] width 130 height 8
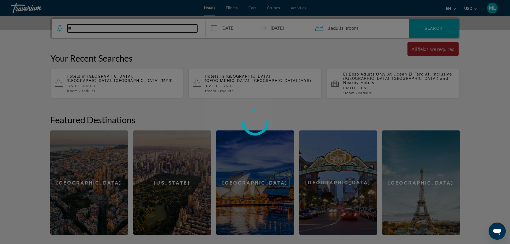
type input "*"
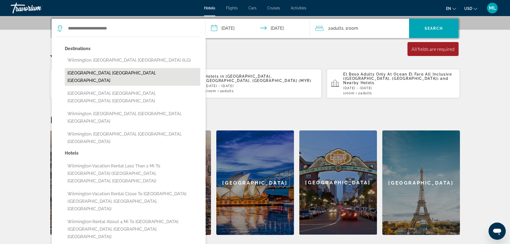
click at [112, 71] on button "[GEOGRAPHIC_DATA], [GEOGRAPHIC_DATA], [GEOGRAPHIC_DATA]" at bounding box center [132, 77] width 135 height 18
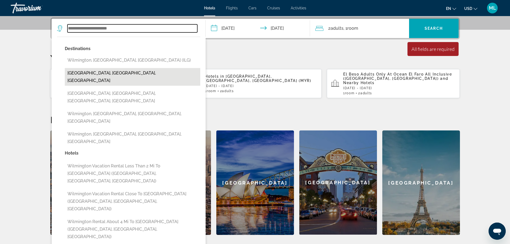
type input "**********"
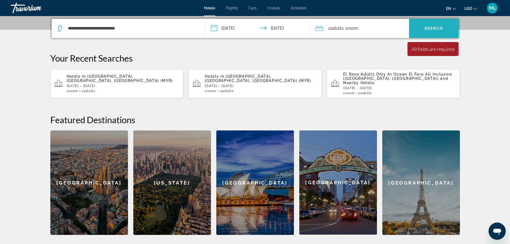
click at [427, 26] on span "Search widget" at bounding box center [434, 28] width 50 height 13
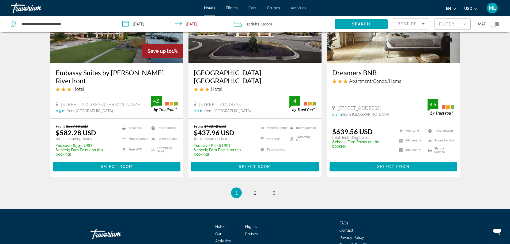
scroll to position [728, 0]
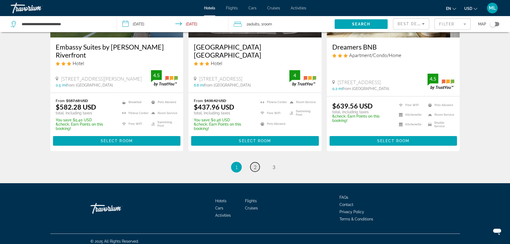
click at [256, 164] on span "2" at bounding box center [255, 167] width 3 height 6
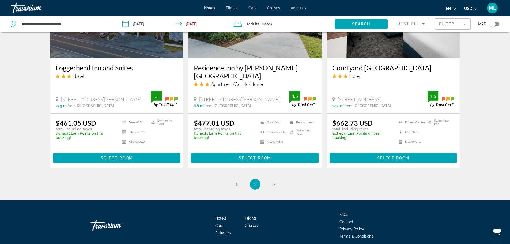
scroll to position [713, 0]
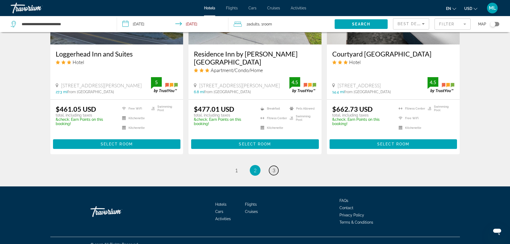
click at [272, 167] on span "3" at bounding box center [273, 170] width 3 height 6
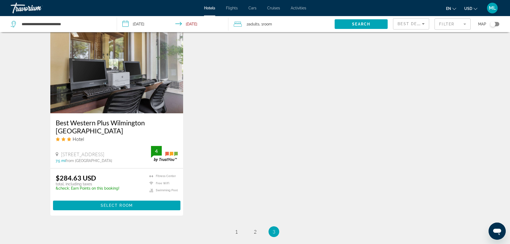
scroll to position [632, 0]
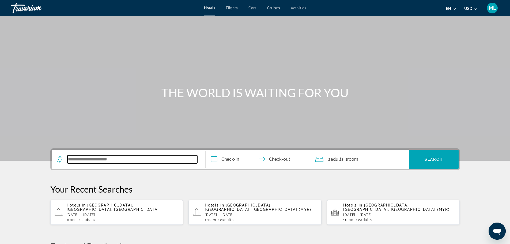
click at [181, 160] on input "Search widget" at bounding box center [132, 159] width 130 height 8
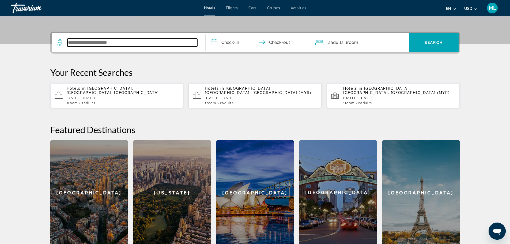
scroll to position [131, 0]
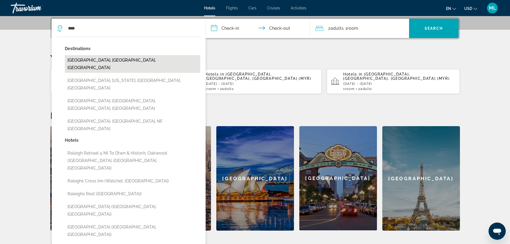
click at [112, 61] on button "[GEOGRAPHIC_DATA], [GEOGRAPHIC_DATA], [GEOGRAPHIC_DATA]" at bounding box center [132, 64] width 135 height 18
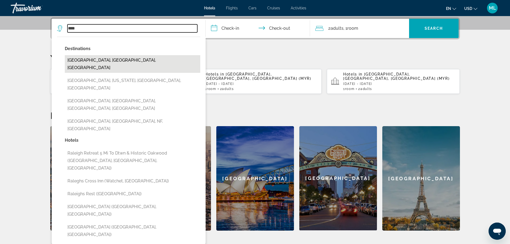
type input "**********"
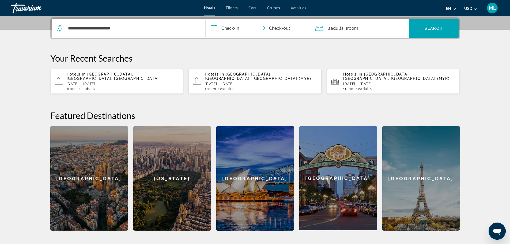
click at [213, 28] on input "**********" at bounding box center [259, 29] width 107 height 21
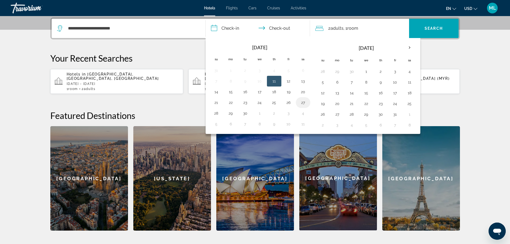
click at [303, 100] on button "27" at bounding box center [303, 102] width 9 height 7
click at [216, 113] on button "28" at bounding box center [216, 112] width 9 height 7
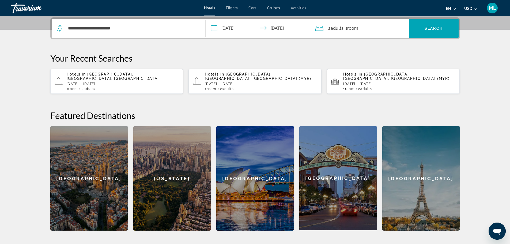
click at [215, 30] on input "**********" at bounding box center [259, 29] width 107 height 21
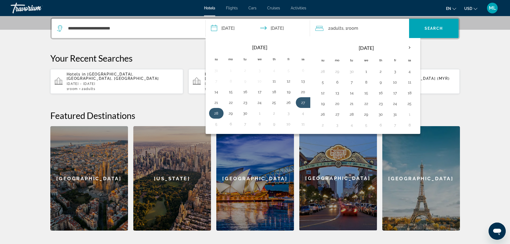
click at [216, 112] on button "28" at bounding box center [216, 112] width 9 height 7
click at [231, 112] on button "29" at bounding box center [230, 112] width 9 height 7
type input "**********"
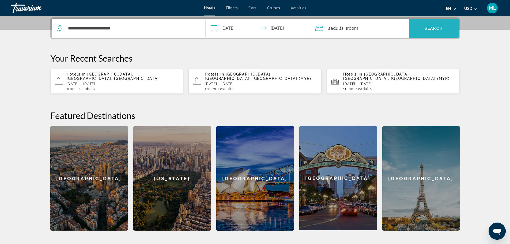
click at [436, 24] on span "Search widget" at bounding box center [434, 28] width 50 height 13
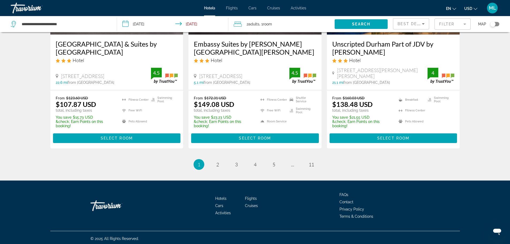
scroll to position [725, 0]
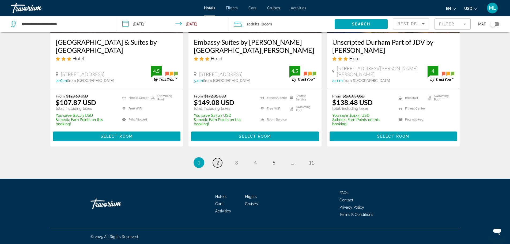
click at [215, 161] on link "page 2" at bounding box center [217, 162] width 9 height 9
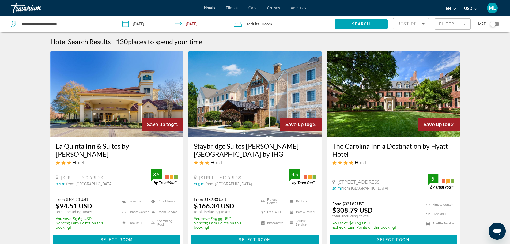
click at [145, 116] on img "Main content" at bounding box center [116, 94] width 133 height 86
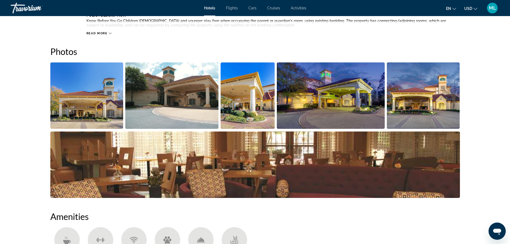
scroll to position [268, 0]
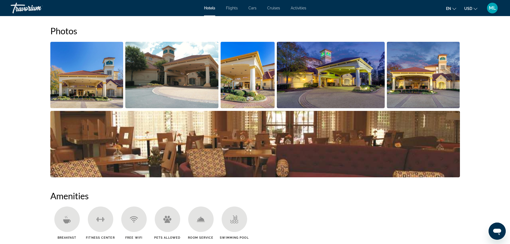
click at [81, 95] on img "Open full-screen image slider" at bounding box center [86, 75] width 73 height 66
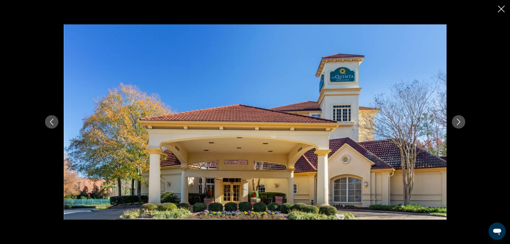
click at [458, 123] on icon "Next image" at bounding box center [458, 122] width 6 height 6
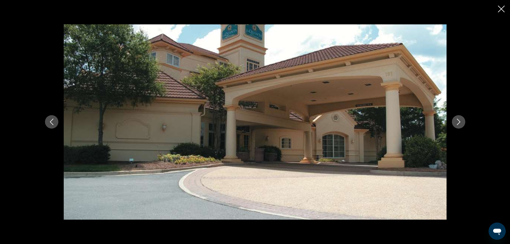
click at [458, 123] on icon "Next image" at bounding box center [458, 122] width 6 height 6
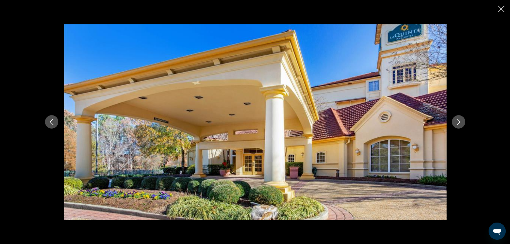
click at [458, 123] on icon "Next image" at bounding box center [458, 122] width 6 height 6
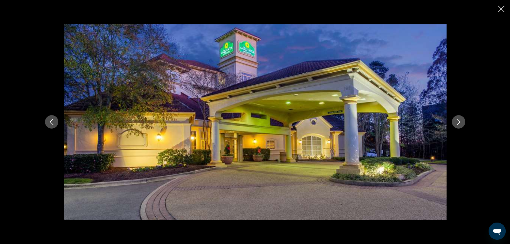
click at [458, 123] on icon "Next image" at bounding box center [458, 122] width 6 height 6
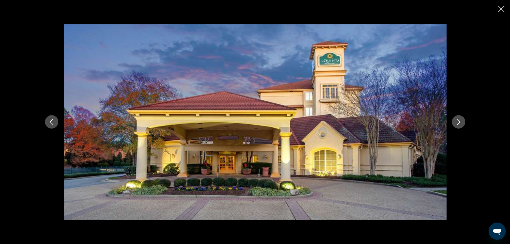
click at [458, 123] on icon "Next image" at bounding box center [458, 122] width 6 height 6
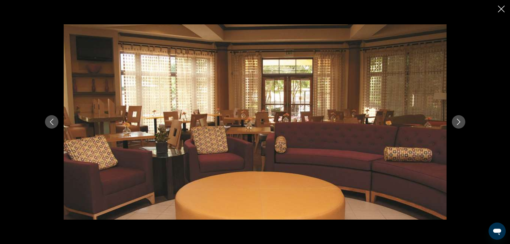
click at [458, 123] on icon "Next image" at bounding box center [458, 122] width 6 height 6
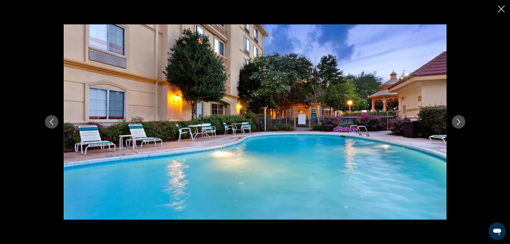
click at [458, 123] on icon "Next image" at bounding box center [458, 122] width 6 height 6
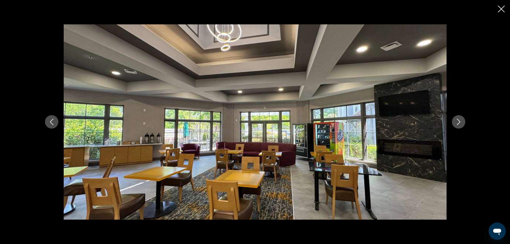
click at [458, 123] on icon "Next image" at bounding box center [458, 122] width 6 height 6
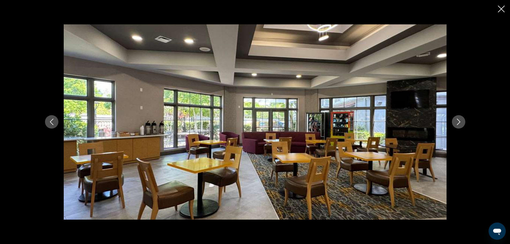
click at [458, 123] on icon "Next image" at bounding box center [458, 122] width 6 height 6
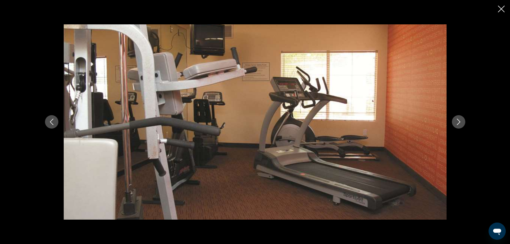
click at [458, 123] on icon "Next image" at bounding box center [458, 122] width 6 height 6
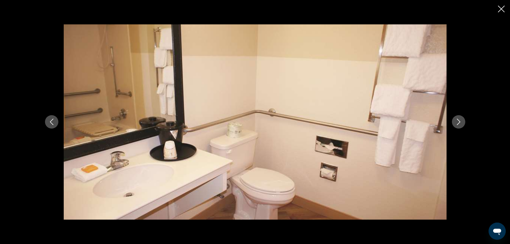
click at [458, 123] on icon "Next image" at bounding box center [458, 122] width 6 height 6
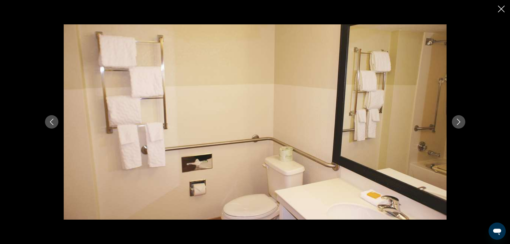
click at [458, 123] on icon "Next image" at bounding box center [458, 122] width 6 height 6
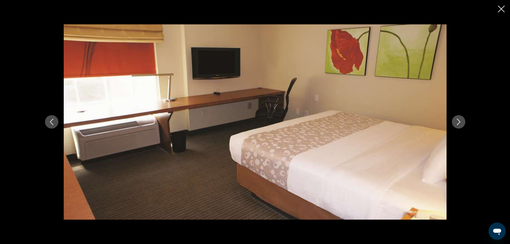
click at [458, 123] on icon "Next image" at bounding box center [458, 122] width 6 height 6
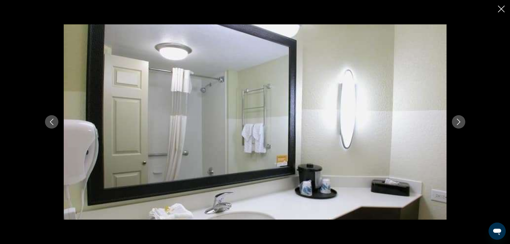
click at [502, 8] on icon "Close slideshow" at bounding box center [501, 9] width 7 height 7
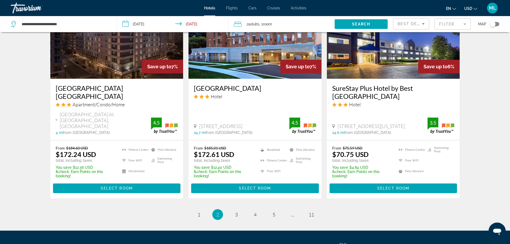
scroll to position [696, 0]
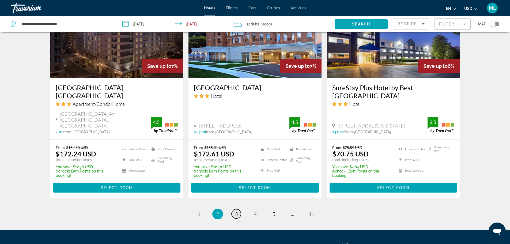
click at [237, 211] on span "3" at bounding box center [236, 214] width 3 height 6
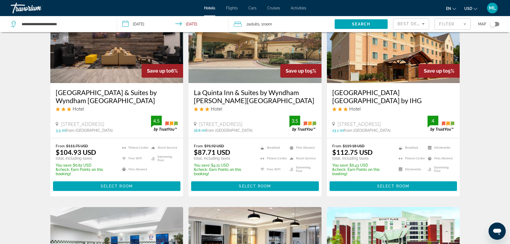
scroll to position [43, 0]
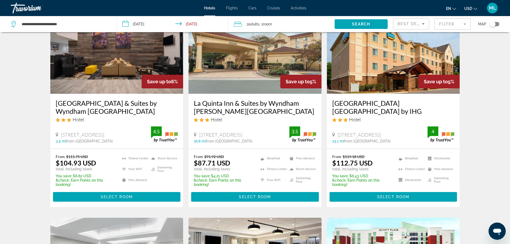
click at [104, 69] on img "Main content" at bounding box center [116, 51] width 133 height 86
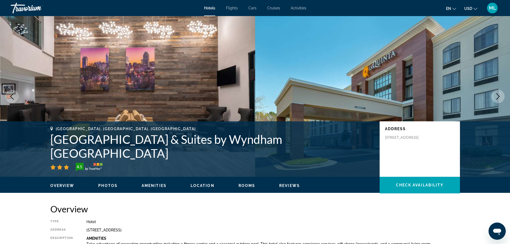
click at [500, 96] on icon "Next image" at bounding box center [498, 96] width 6 height 6
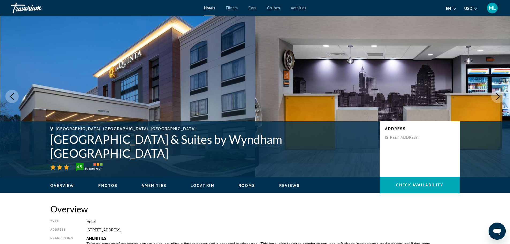
click at [500, 96] on icon "Next image" at bounding box center [498, 96] width 6 height 6
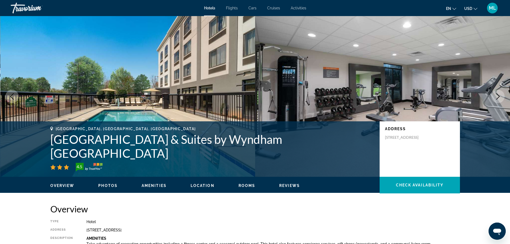
click at [500, 96] on icon "Next image" at bounding box center [498, 96] width 6 height 6
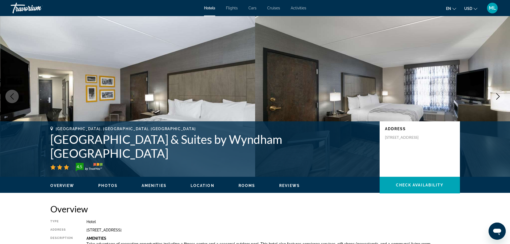
click at [500, 96] on icon "Next image" at bounding box center [498, 96] width 6 height 6
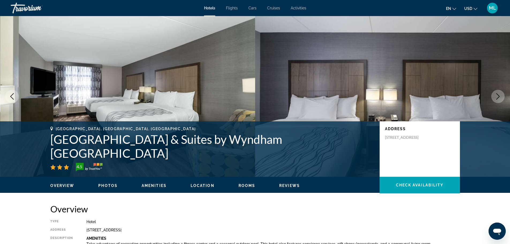
click at [500, 96] on icon "Next image" at bounding box center [498, 96] width 6 height 6
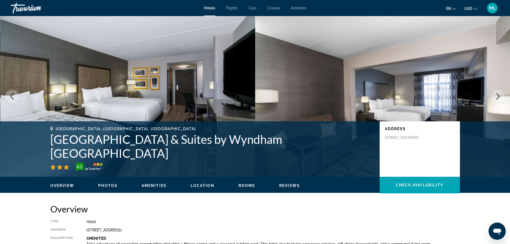
click at [500, 96] on icon "Next image" at bounding box center [498, 96] width 6 height 6
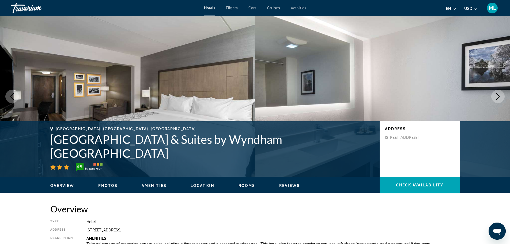
click at [500, 96] on icon "Next image" at bounding box center [498, 96] width 6 height 6
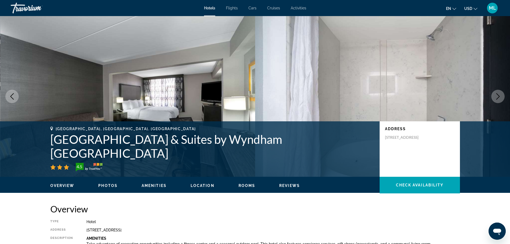
click at [500, 96] on icon "Next image" at bounding box center [498, 96] width 6 height 6
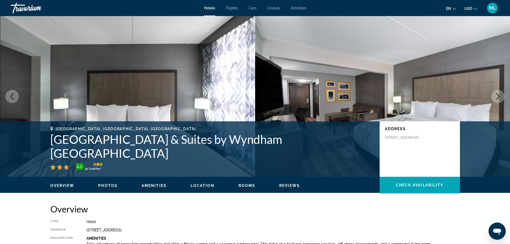
click at [500, 96] on icon "Next image" at bounding box center [498, 96] width 6 height 6
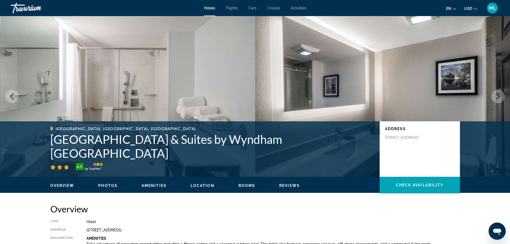
click at [500, 96] on icon "Next image" at bounding box center [498, 96] width 6 height 6
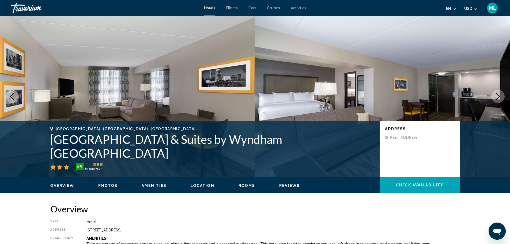
click at [500, 96] on icon "Next image" at bounding box center [498, 96] width 6 height 6
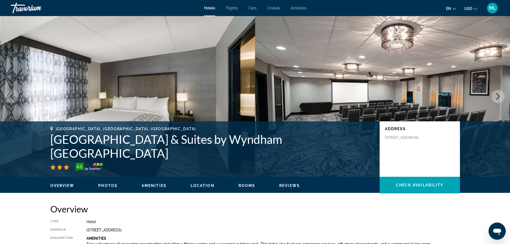
click at [500, 96] on icon "Next image" at bounding box center [498, 96] width 6 height 6
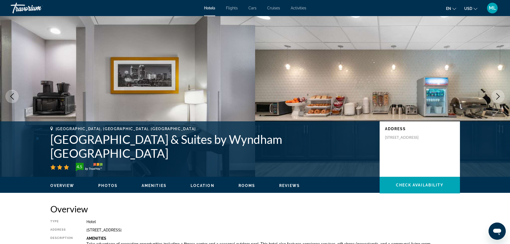
click at [500, 96] on icon "Next image" at bounding box center [498, 96] width 6 height 6
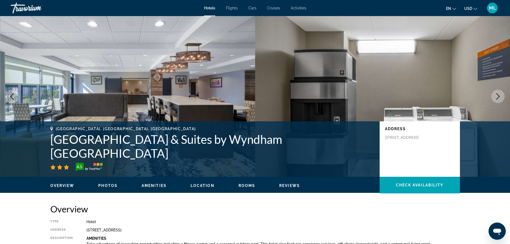
click at [500, 96] on icon "Next image" at bounding box center [498, 96] width 6 height 6
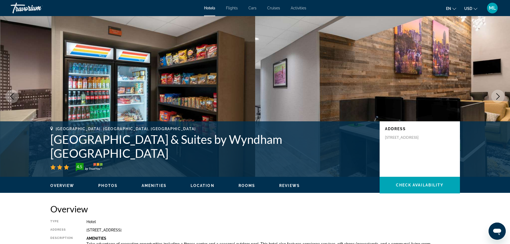
click at [500, 96] on icon "Next image" at bounding box center [498, 96] width 6 height 6
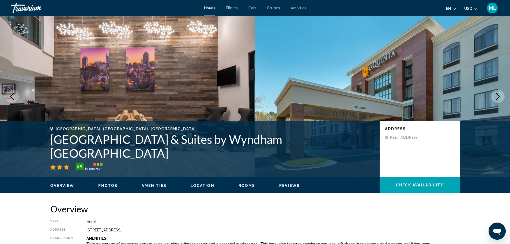
click at [500, 96] on icon "Next image" at bounding box center [498, 96] width 6 height 6
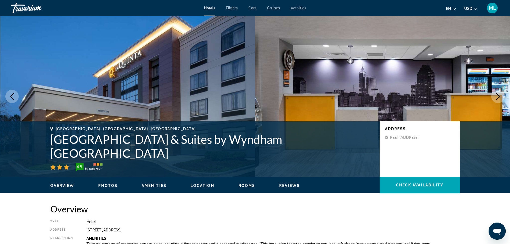
click at [500, 96] on icon "Next image" at bounding box center [498, 96] width 6 height 6
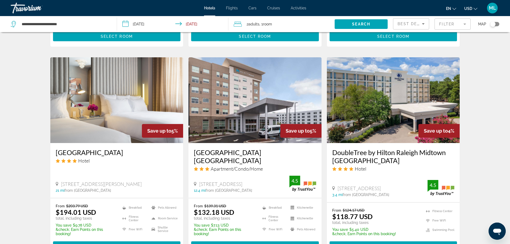
scroll to position [418, 0]
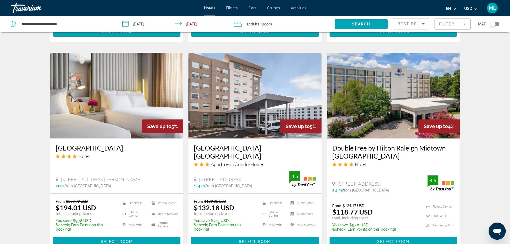
click at [440, 113] on img "Main content" at bounding box center [393, 96] width 133 height 86
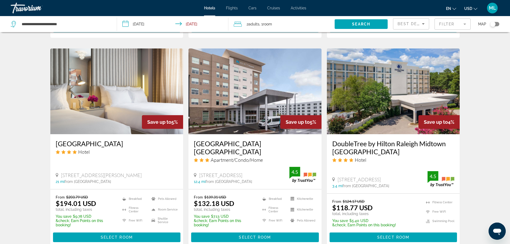
scroll to position [428, 0]
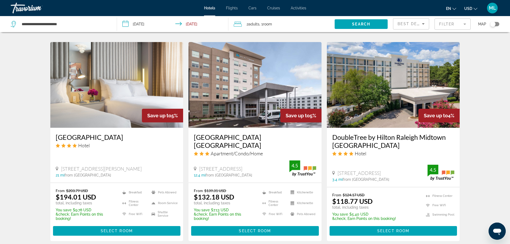
click at [255, 98] on img "Main content" at bounding box center [254, 85] width 133 height 86
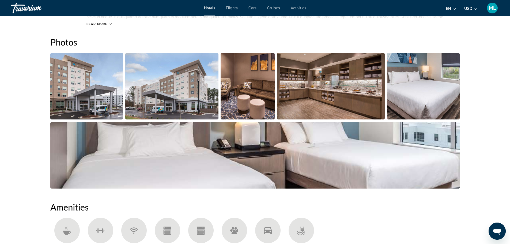
scroll to position [268, 0]
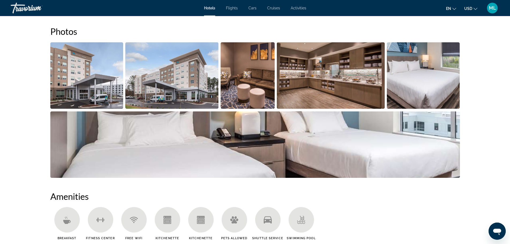
click at [99, 90] on img "Open full-screen image slider" at bounding box center [86, 75] width 73 height 66
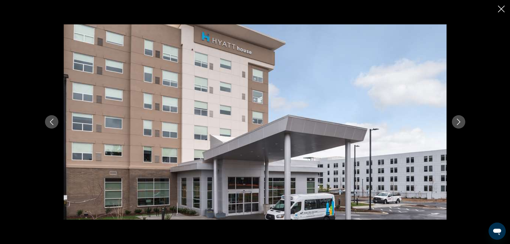
click at [463, 120] on button "Next image" at bounding box center [458, 121] width 13 height 13
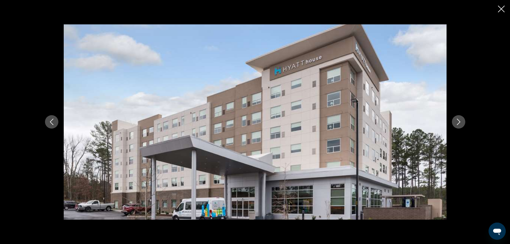
click at [463, 120] on button "Next image" at bounding box center [458, 121] width 13 height 13
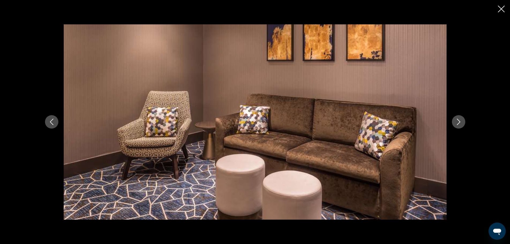
click at [463, 120] on button "Next image" at bounding box center [458, 121] width 13 height 13
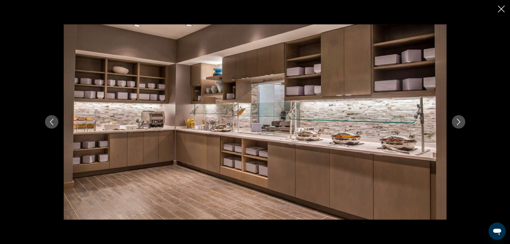
click at [463, 120] on button "Next image" at bounding box center [458, 121] width 13 height 13
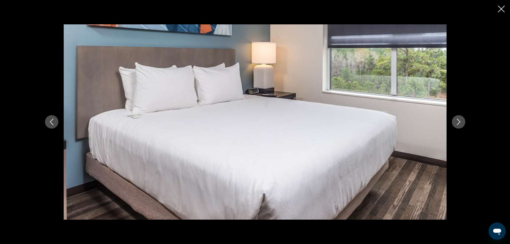
click at [463, 120] on button "Next image" at bounding box center [458, 121] width 13 height 13
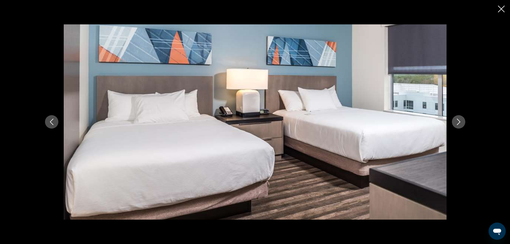
click at [463, 120] on button "Next image" at bounding box center [458, 121] width 13 height 13
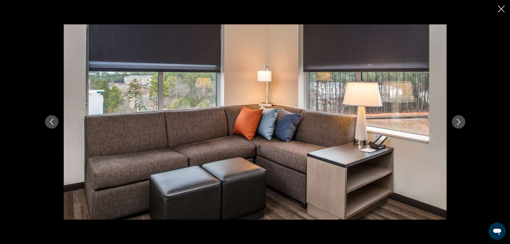
click at [463, 120] on button "Next image" at bounding box center [458, 121] width 13 height 13
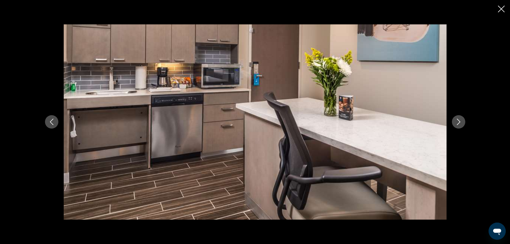
click at [463, 120] on button "Next image" at bounding box center [458, 121] width 13 height 13
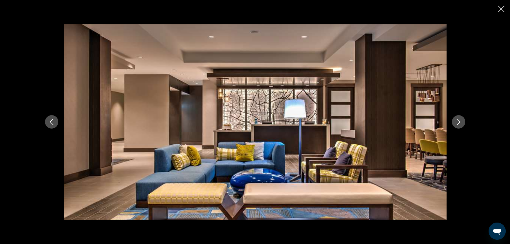
click at [463, 120] on button "Next image" at bounding box center [458, 121] width 13 height 13
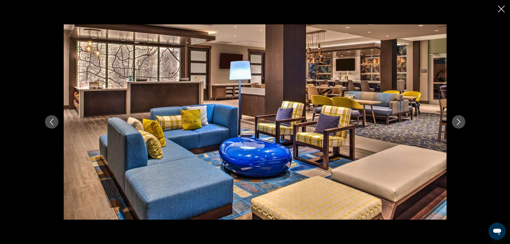
click at [452, 123] on button "Next image" at bounding box center [458, 121] width 13 height 13
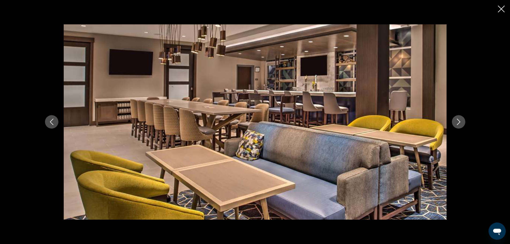
click at [452, 123] on button "Next image" at bounding box center [458, 121] width 13 height 13
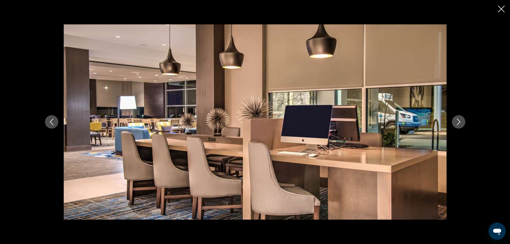
click at [452, 123] on button "Next image" at bounding box center [458, 121] width 13 height 13
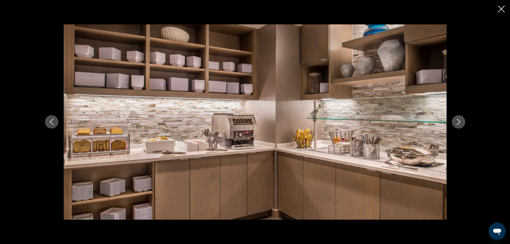
click at [452, 123] on button "Next image" at bounding box center [458, 121] width 13 height 13
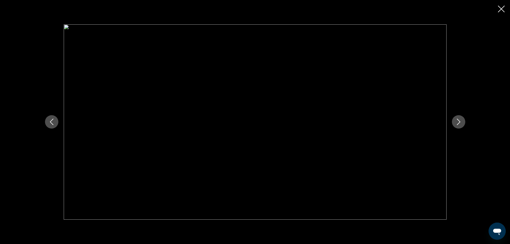
click at [452, 123] on button "Next image" at bounding box center [458, 121] width 13 height 13
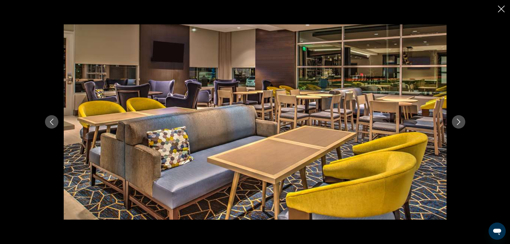
click at [452, 123] on button "Next image" at bounding box center [458, 121] width 13 height 13
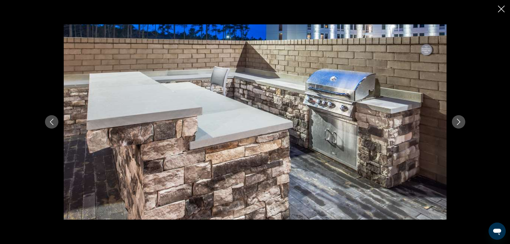
click at [452, 123] on button "Next image" at bounding box center [458, 121] width 13 height 13
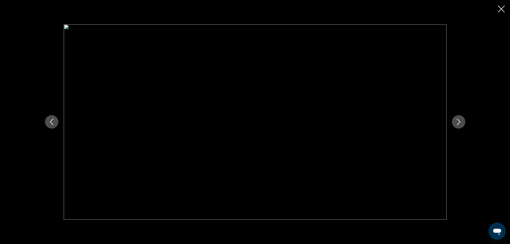
click at [452, 123] on button "Next image" at bounding box center [458, 121] width 13 height 13
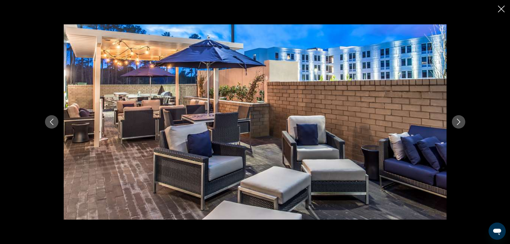
click at [452, 123] on button "Next image" at bounding box center [458, 121] width 13 height 13
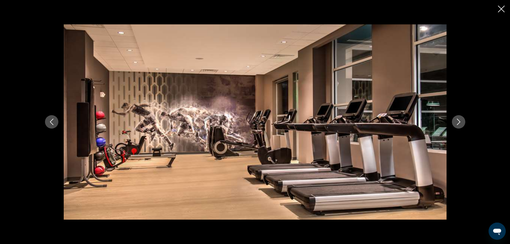
click at [452, 123] on button "Next image" at bounding box center [458, 121] width 13 height 13
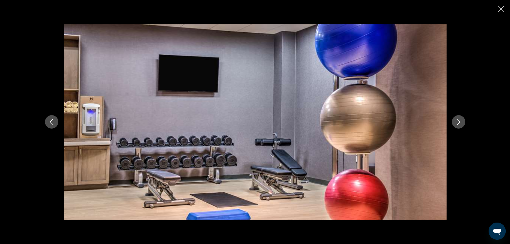
click at [452, 123] on button "Next image" at bounding box center [458, 121] width 13 height 13
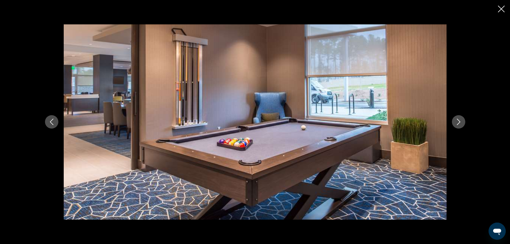
click at [459, 123] on icon "Next image" at bounding box center [458, 122] width 3 height 6
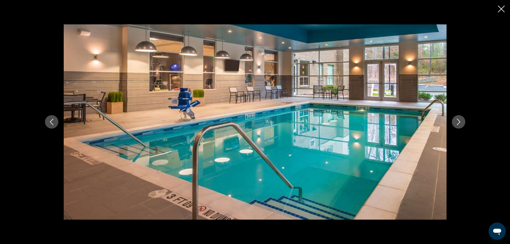
click at [459, 123] on icon "Next image" at bounding box center [458, 122] width 3 height 6
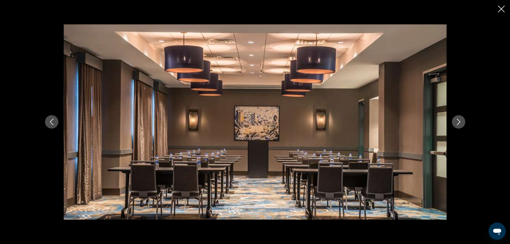
click at [459, 123] on icon "Next image" at bounding box center [458, 122] width 3 height 6
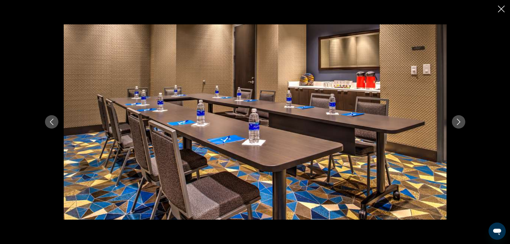
click at [459, 123] on icon "Next image" at bounding box center [458, 122] width 3 height 6
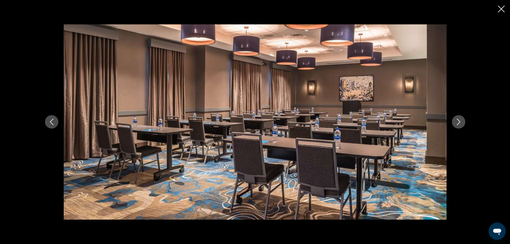
click at [459, 123] on icon "Next image" at bounding box center [458, 122] width 3 height 6
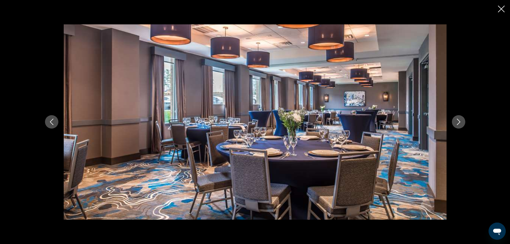
click at [459, 123] on icon "Next image" at bounding box center [458, 122] width 3 height 6
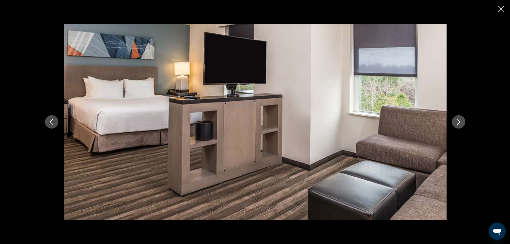
click at [459, 123] on icon "Next image" at bounding box center [458, 122] width 3 height 6
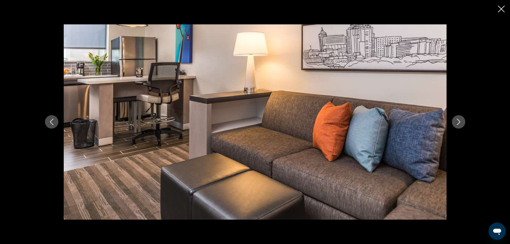
click at [459, 123] on icon "Next image" at bounding box center [458, 122] width 3 height 6
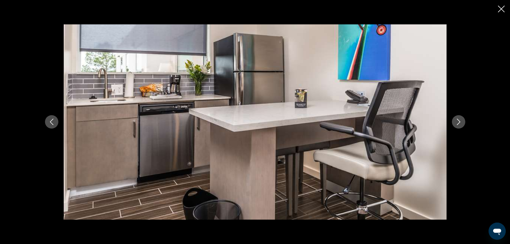
click at [459, 123] on icon "Next image" at bounding box center [458, 122] width 3 height 6
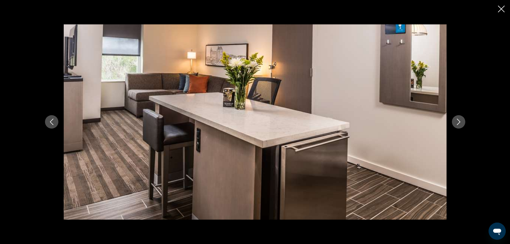
click at [459, 123] on icon "Next image" at bounding box center [458, 122] width 3 height 6
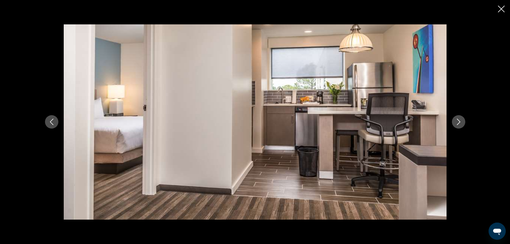
click at [459, 123] on icon "Next image" at bounding box center [458, 122] width 3 height 6
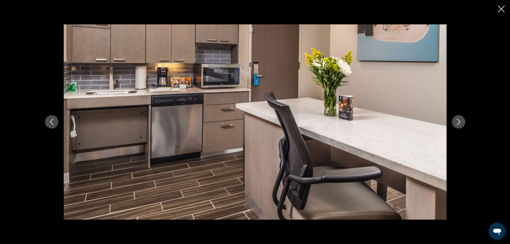
click at [459, 123] on icon "Next image" at bounding box center [458, 122] width 3 height 6
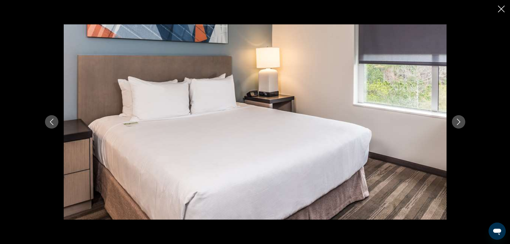
click at [459, 123] on icon "Next image" at bounding box center [458, 122] width 3 height 6
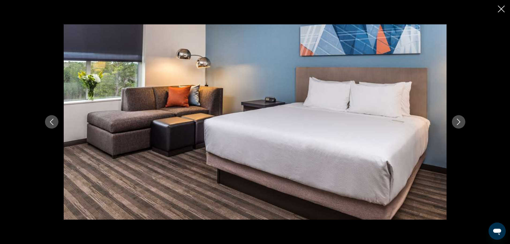
click at [459, 123] on icon "Next image" at bounding box center [458, 122] width 3 height 6
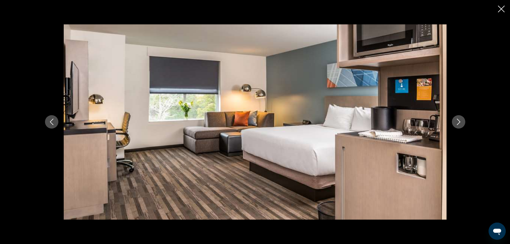
click at [459, 123] on icon "Next image" at bounding box center [458, 122] width 3 height 6
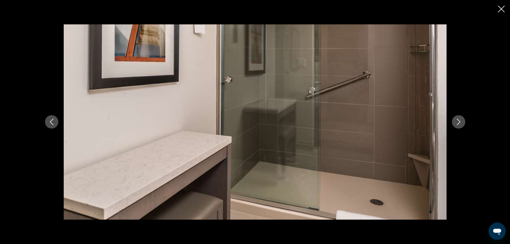
click at [459, 123] on icon "Next image" at bounding box center [458, 122] width 3 height 6
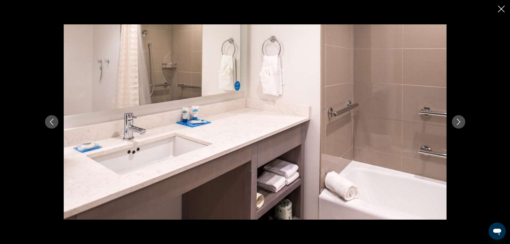
click at [459, 123] on icon "Next image" at bounding box center [458, 122] width 3 height 6
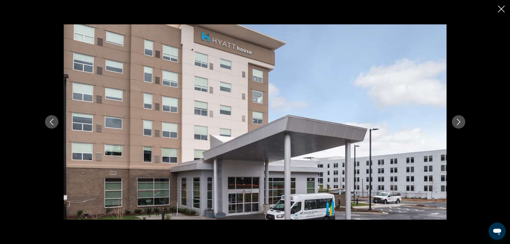
click at [459, 123] on icon "Next image" at bounding box center [458, 122] width 3 height 6
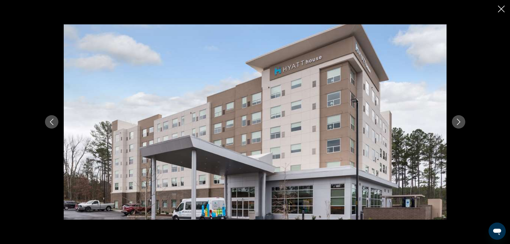
click at [459, 123] on icon "Next image" at bounding box center [458, 122] width 3 height 6
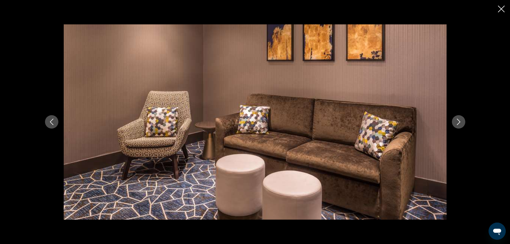
click at [459, 123] on icon "Next image" at bounding box center [458, 122] width 3 height 6
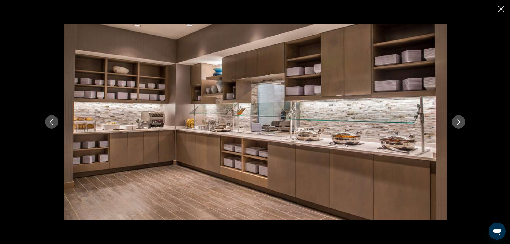
click at [459, 123] on icon "Next image" at bounding box center [458, 122] width 3 height 6
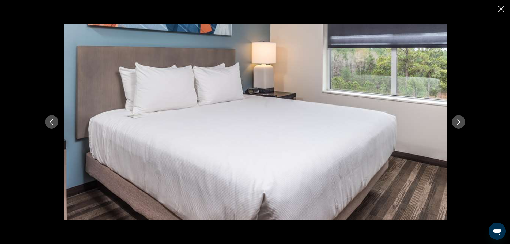
click at [459, 123] on icon "Next image" at bounding box center [458, 122] width 3 height 6
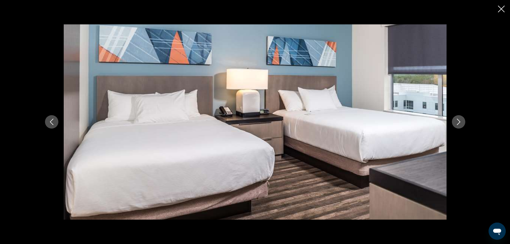
click at [459, 123] on icon "Next image" at bounding box center [458, 122] width 3 height 6
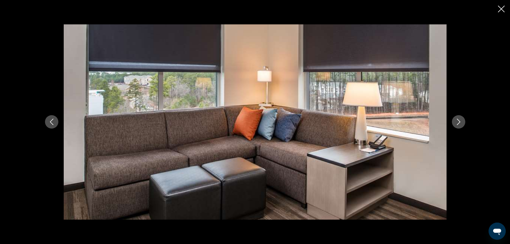
click at [459, 123] on icon "Next image" at bounding box center [458, 122] width 3 height 6
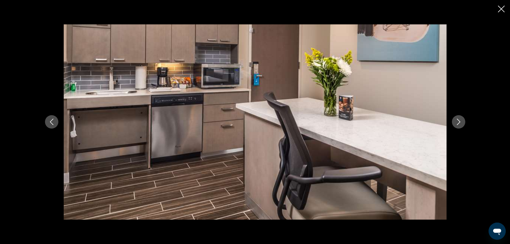
click at [459, 123] on icon "Next image" at bounding box center [458, 122] width 3 height 6
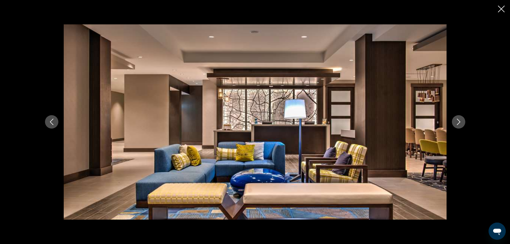
click at [459, 123] on icon "Next image" at bounding box center [458, 122] width 3 height 6
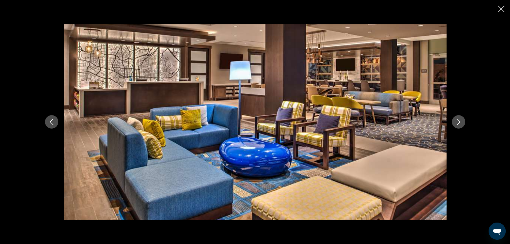
click at [459, 123] on icon "Next image" at bounding box center [458, 122] width 3 height 6
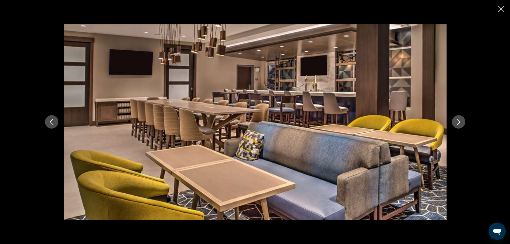
click at [459, 123] on icon "Next image" at bounding box center [458, 122] width 3 height 6
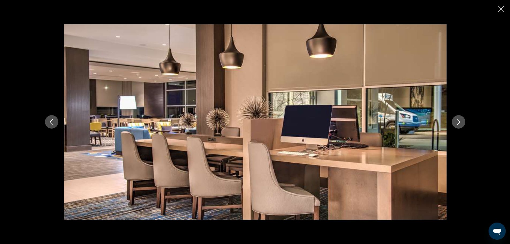
click at [459, 123] on icon "Next image" at bounding box center [458, 122] width 3 height 6
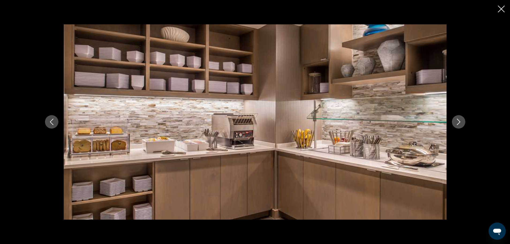
click at [459, 123] on icon "Next image" at bounding box center [458, 122] width 3 height 6
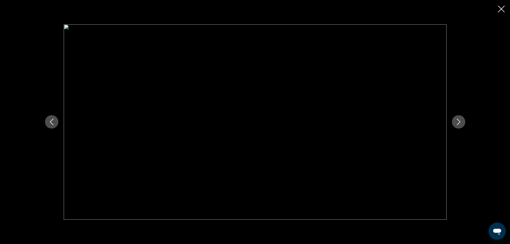
click at [459, 123] on icon "Next image" at bounding box center [458, 122] width 3 height 6
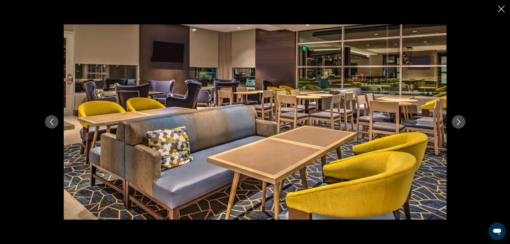
click at [459, 123] on icon "Next image" at bounding box center [458, 122] width 3 height 6
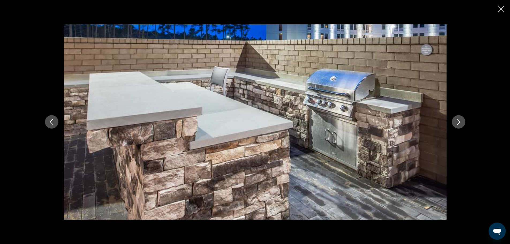
click at [459, 123] on icon "Next image" at bounding box center [458, 122] width 3 height 6
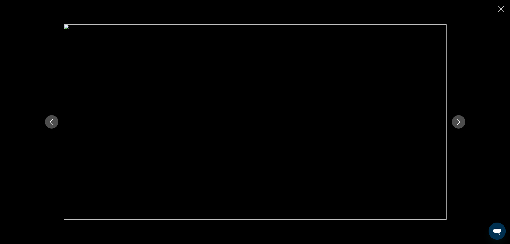
click at [459, 123] on icon "Next image" at bounding box center [458, 122] width 3 height 6
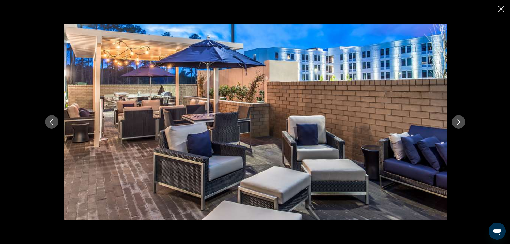
click at [459, 123] on icon "Next image" at bounding box center [458, 122] width 3 height 6
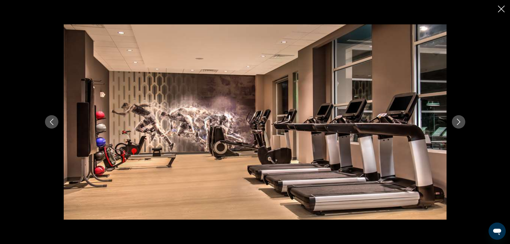
click at [459, 123] on icon "Next image" at bounding box center [458, 122] width 3 height 6
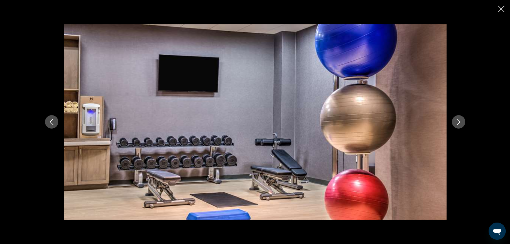
click at [459, 123] on icon "Next image" at bounding box center [458, 122] width 3 height 6
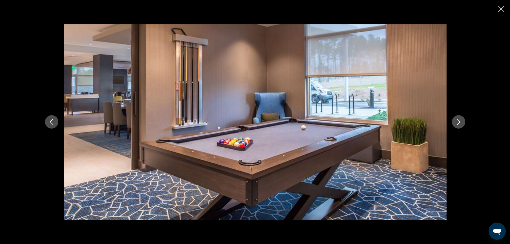
click at [500, 7] on icon "Close slideshow" at bounding box center [501, 9] width 7 height 7
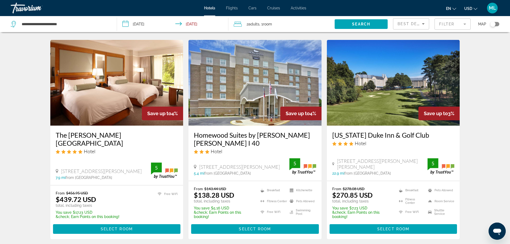
scroll to position [642, 0]
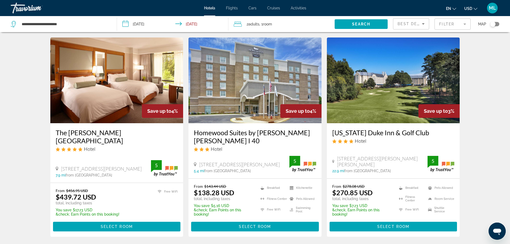
click at [225, 94] on img "Main content" at bounding box center [254, 80] width 133 height 86
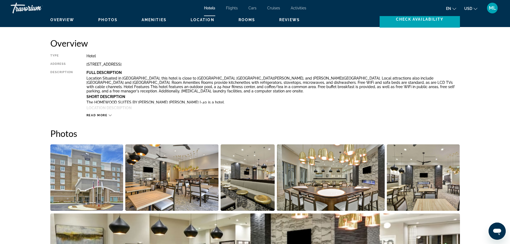
scroll to position [139, 0]
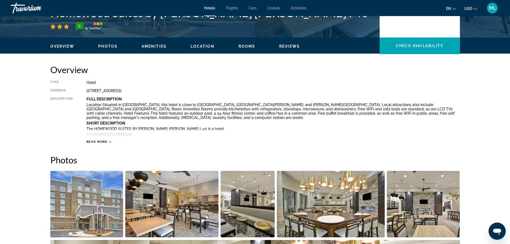
click at [75, 200] on img "Open full-screen image slider" at bounding box center [86, 204] width 73 height 66
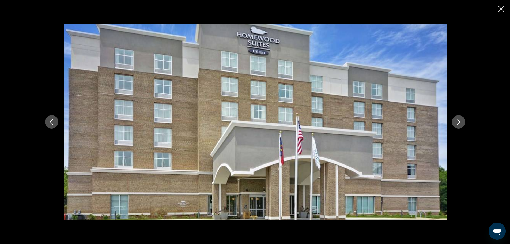
click at [457, 120] on icon "Next image" at bounding box center [458, 122] width 6 height 6
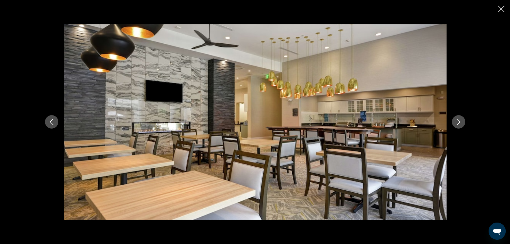
click at [457, 120] on icon "Next image" at bounding box center [458, 122] width 6 height 6
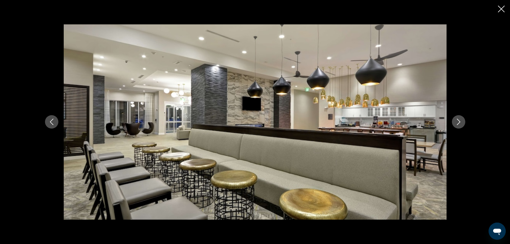
click at [457, 120] on icon "Next image" at bounding box center [458, 122] width 6 height 6
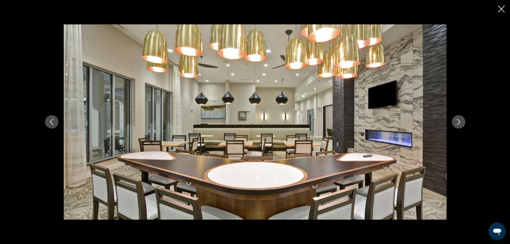
click at [457, 120] on icon "Next image" at bounding box center [458, 122] width 6 height 6
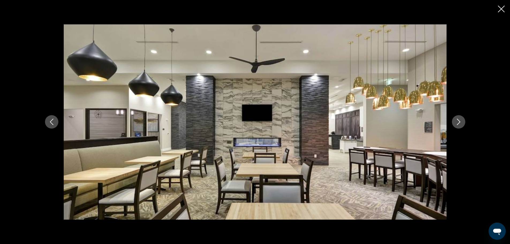
click at [457, 120] on icon "Next image" at bounding box center [458, 122] width 6 height 6
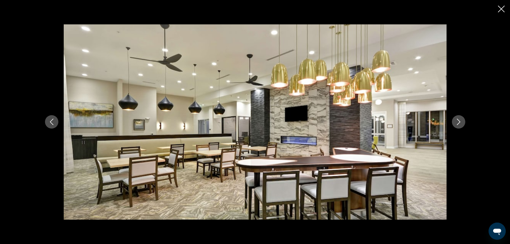
click at [457, 120] on icon "Next image" at bounding box center [458, 122] width 6 height 6
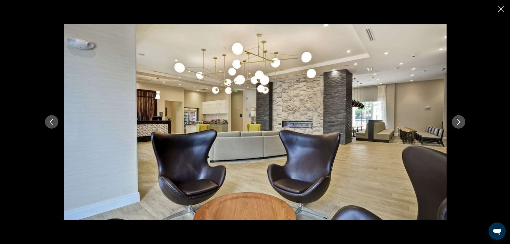
click at [457, 120] on icon "Next image" at bounding box center [458, 122] width 6 height 6
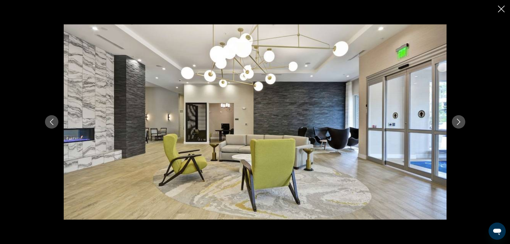
click at [457, 120] on icon "Next image" at bounding box center [458, 122] width 6 height 6
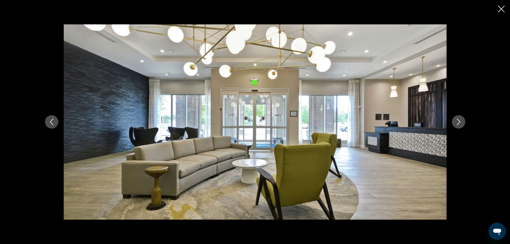
click at [457, 120] on icon "Next image" at bounding box center [458, 122] width 6 height 6
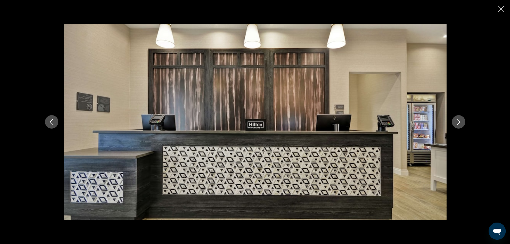
click at [457, 120] on icon "Next image" at bounding box center [458, 122] width 6 height 6
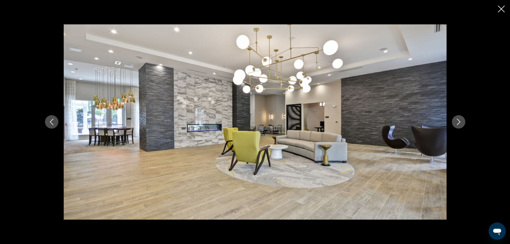
click at [457, 120] on icon "Next image" at bounding box center [458, 122] width 6 height 6
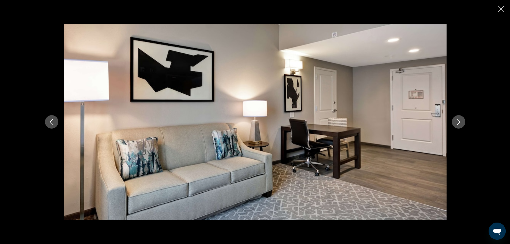
click at [457, 120] on icon "Next image" at bounding box center [458, 122] width 6 height 6
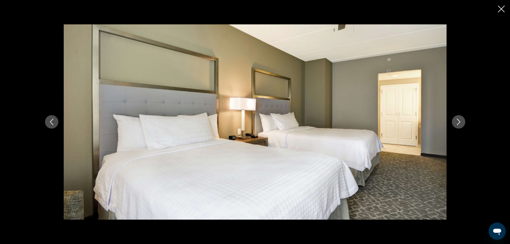
click at [457, 120] on icon "Next image" at bounding box center [458, 122] width 6 height 6
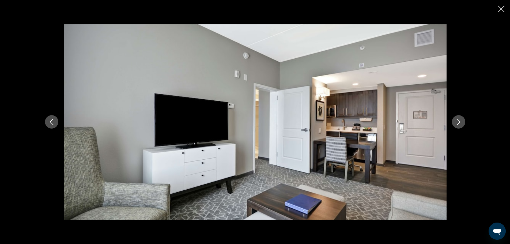
click at [457, 120] on icon "Next image" at bounding box center [458, 122] width 6 height 6
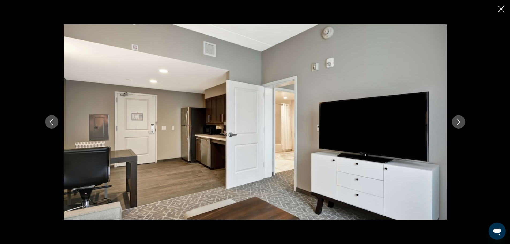
click at [457, 120] on icon "Next image" at bounding box center [458, 122] width 6 height 6
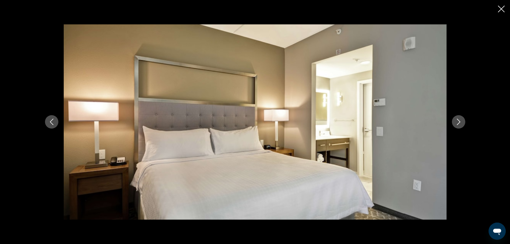
click at [457, 120] on icon "Next image" at bounding box center [458, 122] width 6 height 6
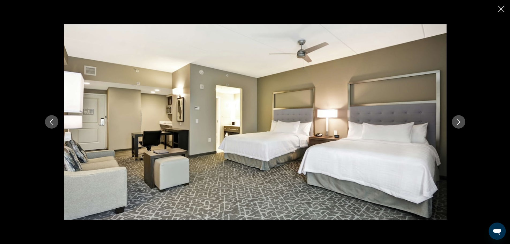
click at [457, 120] on icon "Next image" at bounding box center [458, 122] width 6 height 6
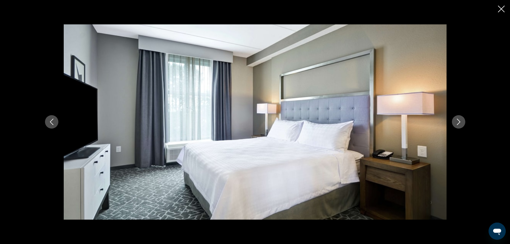
click at [457, 120] on icon "Next image" at bounding box center [458, 122] width 6 height 6
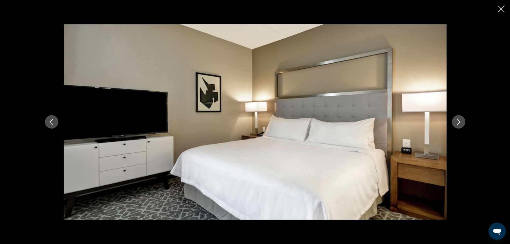
click at [457, 120] on icon "Next image" at bounding box center [458, 122] width 6 height 6
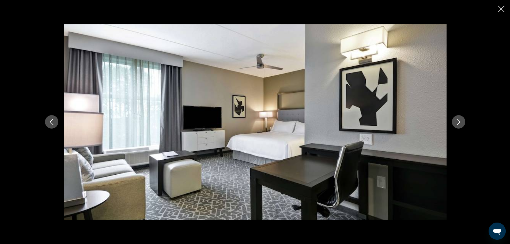
click at [457, 120] on icon "Next image" at bounding box center [458, 122] width 6 height 6
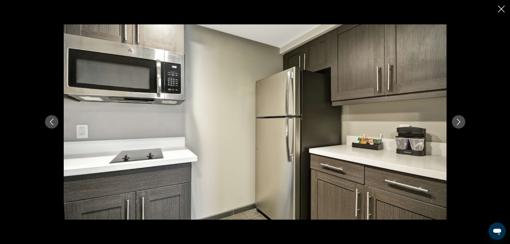
click at [457, 120] on icon "Next image" at bounding box center [458, 122] width 6 height 6
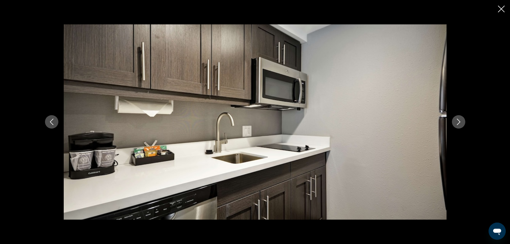
click at [457, 120] on icon "Next image" at bounding box center [458, 122] width 6 height 6
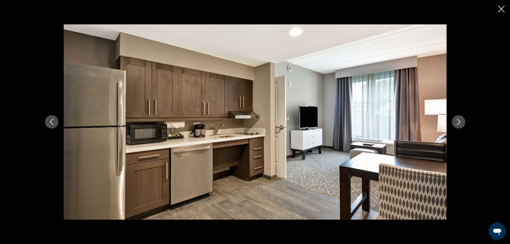
click at [457, 120] on icon "Next image" at bounding box center [458, 122] width 6 height 6
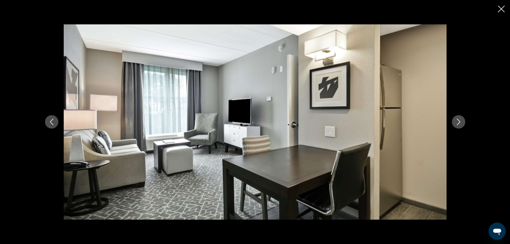
click at [457, 120] on icon "Next image" at bounding box center [458, 122] width 6 height 6
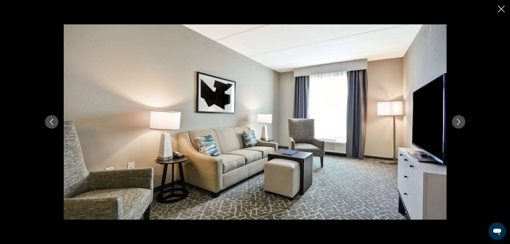
click at [457, 120] on icon "Next image" at bounding box center [458, 122] width 6 height 6
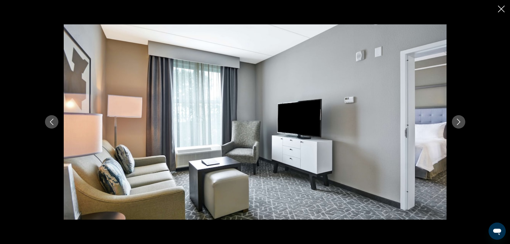
click at [457, 120] on icon "Next image" at bounding box center [458, 122] width 6 height 6
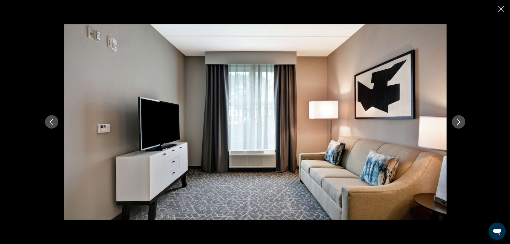
click at [457, 120] on icon "Next image" at bounding box center [458, 122] width 6 height 6
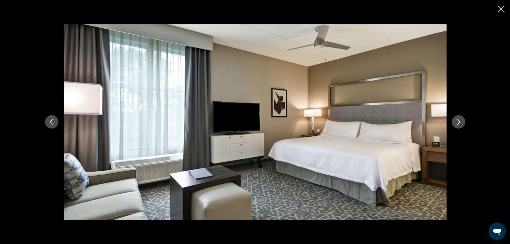
click at [457, 120] on icon "Next image" at bounding box center [458, 122] width 6 height 6
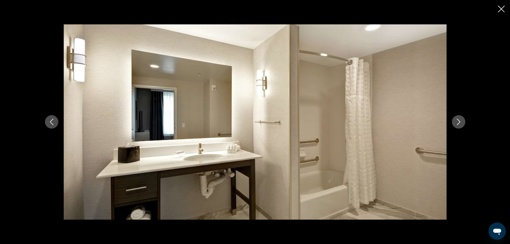
click at [457, 120] on icon "Next image" at bounding box center [458, 122] width 6 height 6
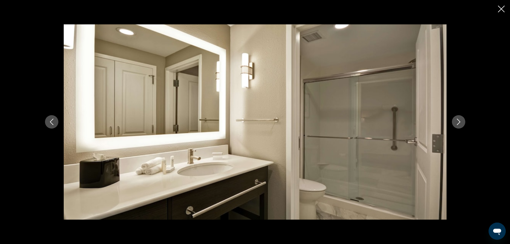
click at [457, 120] on icon "Next image" at bounding box center [458, 122] width 6 height 6
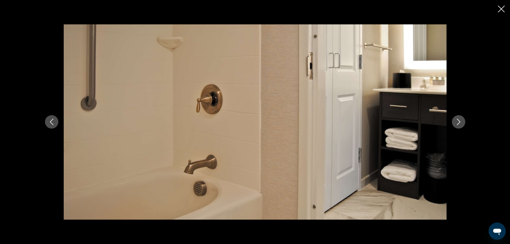
click at [457, 120] on icon "Next image" at bounding box center [458, 122] width 6 height 6
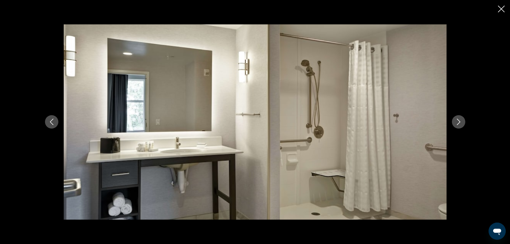
click at [457, 120] on icon "Next image" at bounding box center [458, 122] width 6 height 6
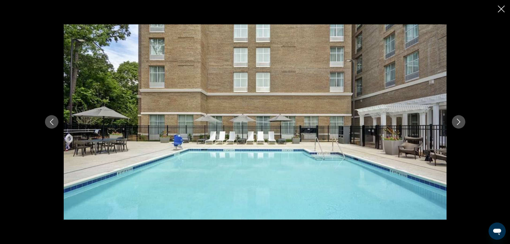
click at [457, 120] on icon "Next image" at bounding box center [458, 122] width 6 height 6
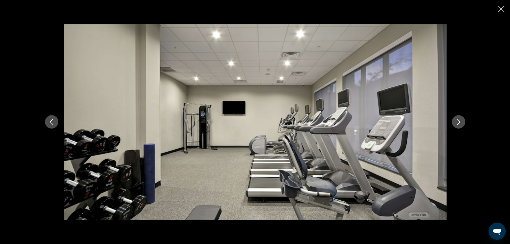
click at [457, 120] on icon "Next image" at bounding box center [458, 122] width 6 height 6
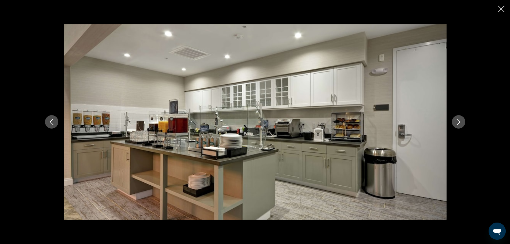
click at [457, 120] on icon "Next image" at bounding box center [458, 122] width 6 height 6
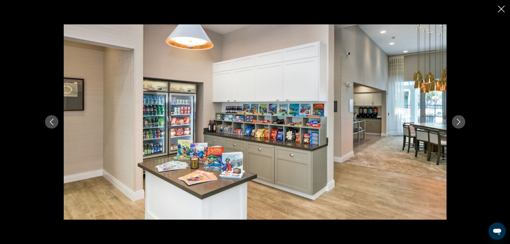
click at [457, 120] on icon "Next image" at bounding box center [458, 122] width 6 height 6
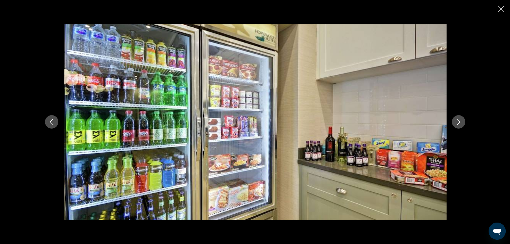
click at [457, 120] on icon "Next image" at bounding box center [458, 122] width 6 height 6
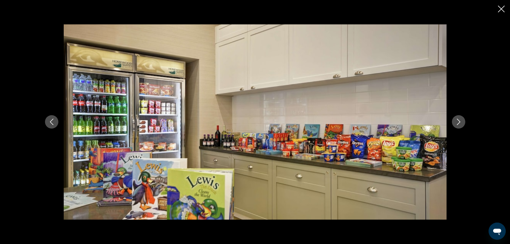
click at [457, 120] on icon "Next image" at bounding box center [458, 122] width 6 height 6
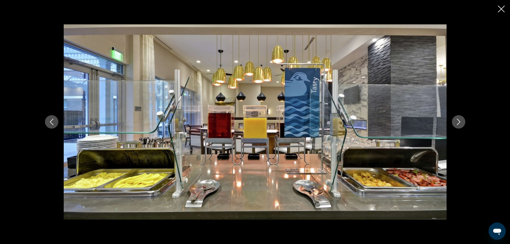
click at [457, 120] on icon "Next image" at bounding box center [458, 122] width 6 height 6
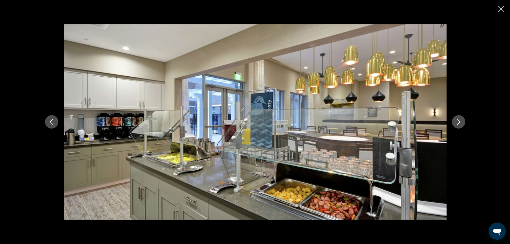
click at [457, 120] on icon "Next image" at bounding box center [458, 122] width 6 height 6
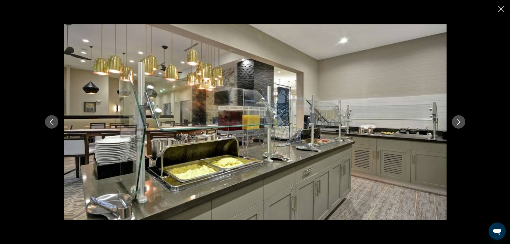
click at [457, 120] on icon "Next image" at bounding box center [458, 122] width 6 height 6
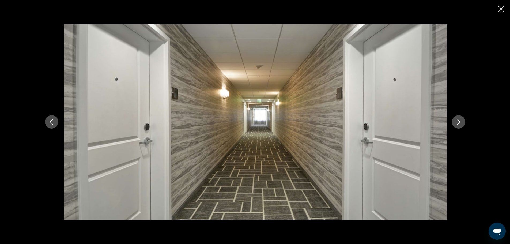
click at [457, 120] on icon "Next image" at bounding box center [458, 122] width 6 height 6
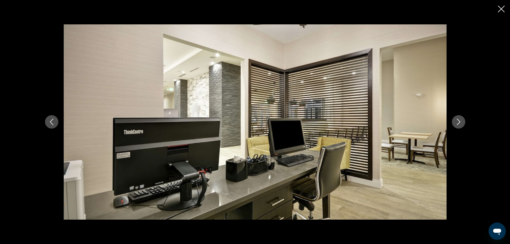
click at [457, 120] on icon "Next image" at bounding box center [458, 122] width 6 height 6
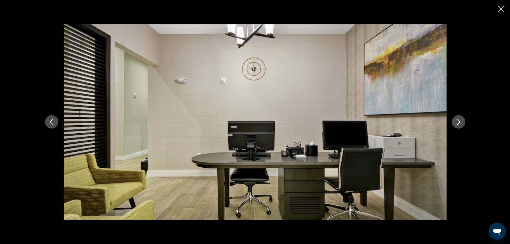
click at [457, 120] on icon "Next image" at bounding box center [458, 122] width 6 height 6
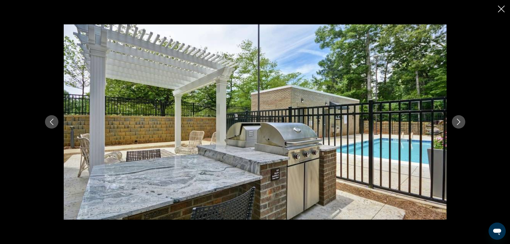
click at [457, 120] on icon "Next image" at bounding box center [458, 122] width 6 height 6
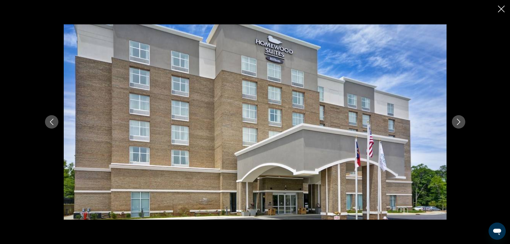
click at [457, 120] on icon "Next image" at bounding box center [458, 122] width 6 height 6
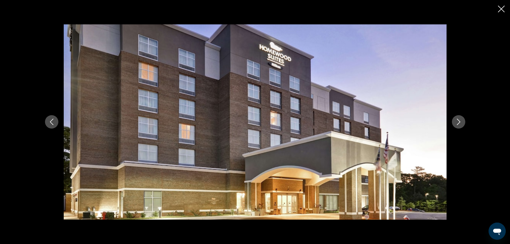
click at [500, 9] on icon "Close slideshow" at bounding box center [501, 9] width 7 height 7
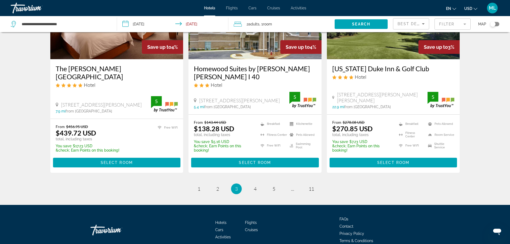
scroll to position [729, 0]
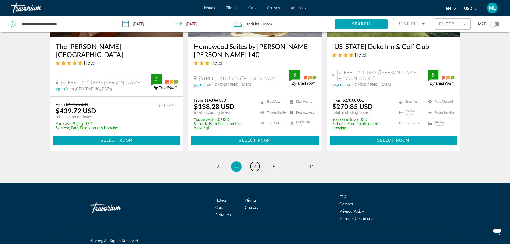
click at [255, 164] on span "4" at bounding box center [255, 167] width 3 height 6
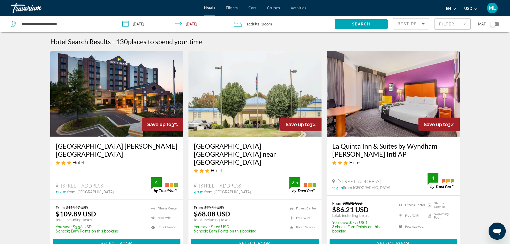
click at [92, 111] on img "Main content" at bounding box center [116, 94] width 133 height 86
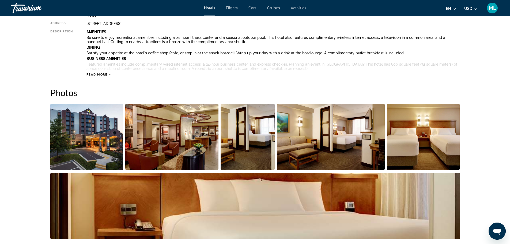
scroll to position [193, 0]
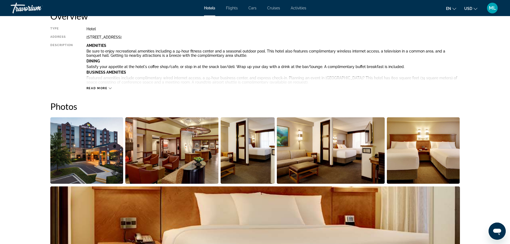
click at [113, 133] on img "Open full-screen image slider" at bounding box center [86, 150] width 73 height 66
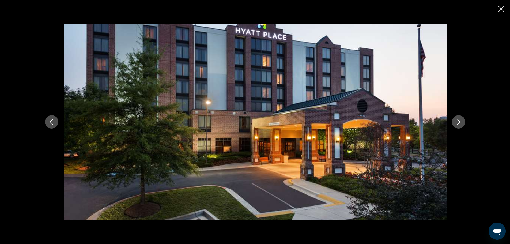
click at [457, 119] on icon "Next image" at bounding box center [458, 122] width 6 height 6
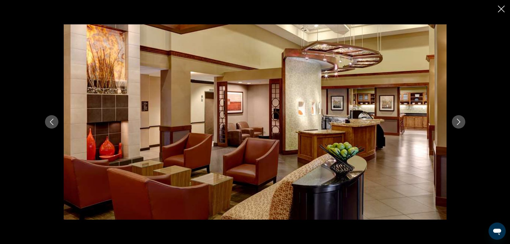
click at [457, 119] on icon "Next image" at bounding box center [458, 122] width 6 height 6
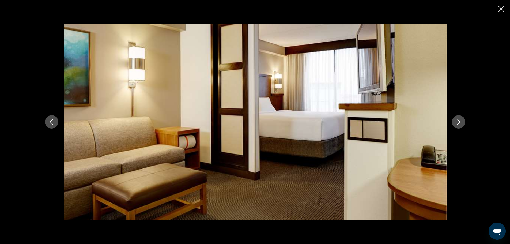
click at [457, 119] on icon "Next image" at bounding box center [458, 122] width 6 height 6
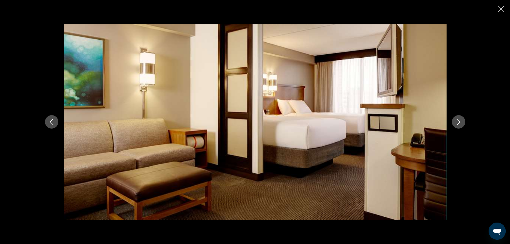
click at [457, 119] on icon "Next image" at bounding box center [458, 122] width 6 height 6
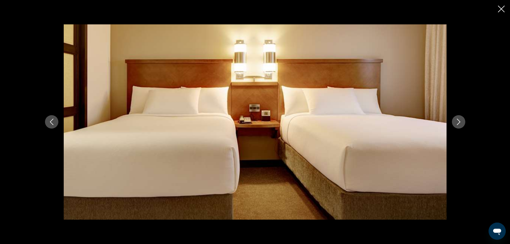
click at [457, 119] on icon "Next image" at bounding box center [458, 122] width 6 height 6
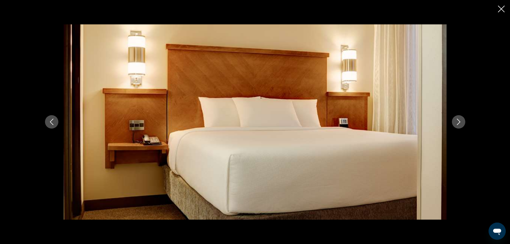
click at [457, 119] on icon "Next image" at bounding box center [458, 122] width 6 height 6
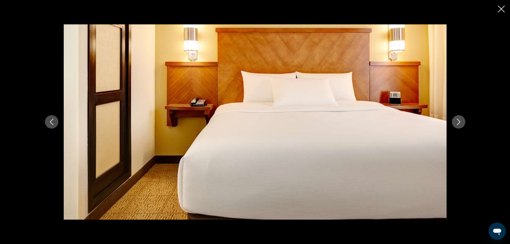
click at [457, 119] on icon "Next image" at bounding box center [458, 122] width 6 height 6
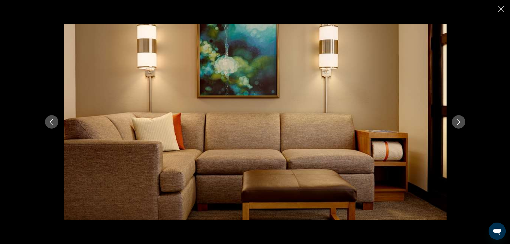
click at [457, 119] on icon "Next image" at bounding box center [458, 122] width 6 height 6
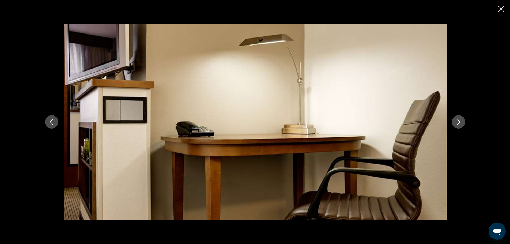
click at [457, 119] on icon "Next image" at bounding box center [458, 122] width 6 height 6
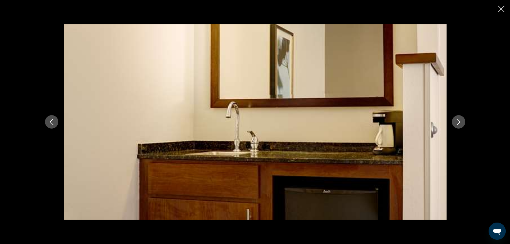
click at [457, 119] on icon "Next image" at bounding box center [458, 122] width 6 height 6
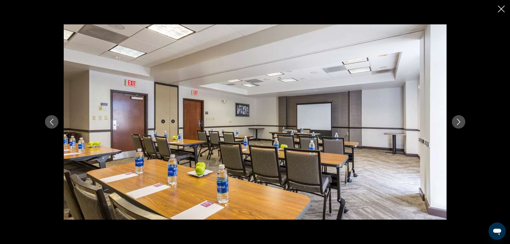
click at [457, 119] on icon "Next image" at bounding box center [458, 122] width 6 height 6
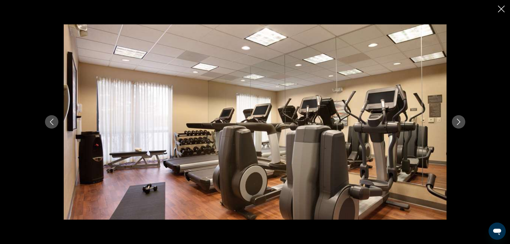
click at [457, 119] on icon "Next image" at bounding box center [458, 122] width 6 height 6
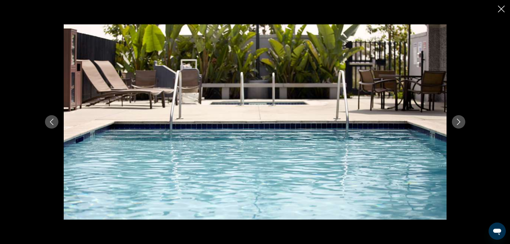
click at [457, 119] on icon "Next image" at bounding box center [458, 122] width 6 height 6
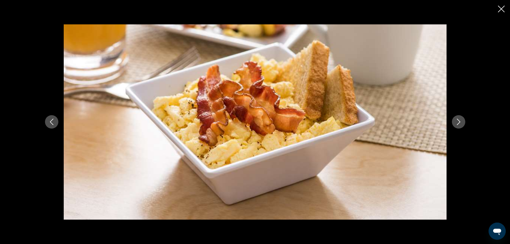
click at [457, 119] on icon "Next image" at bounding box center [458, 122] width 6 height 6
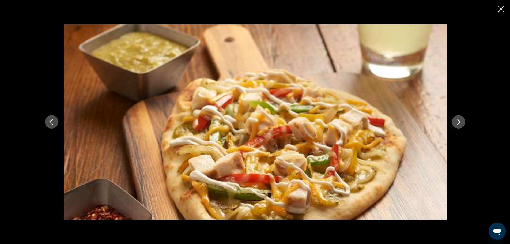
click at [457, 119] on icon "Next image" at bounding box center [458, 122] width 6 height 6
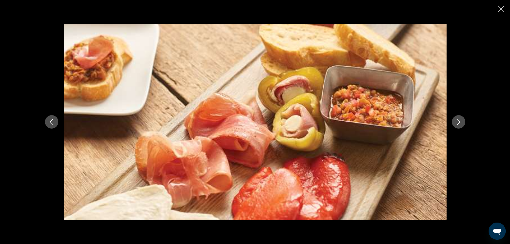
click at [457, 119] on icon "Next image" at bounding box center [458, 122] width 6 height 6
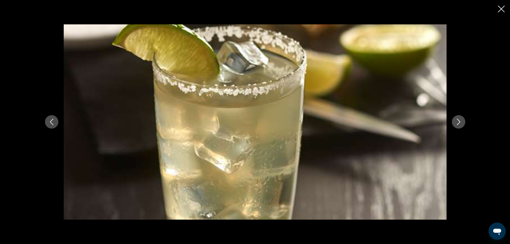
click at [457, 119] on icon "Next image" at bounding box center [458, 122] width 6 height 6
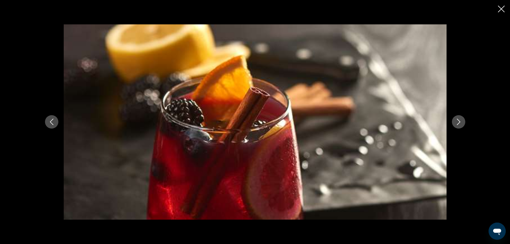
click at [457, 119] on icon "Next image" at bounding box center [458, 122] width 6 height 6
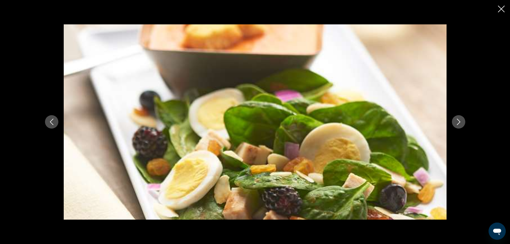
click at [457, 119] on icon "Next image" at bounding box center [458, 122] width 6 height 6
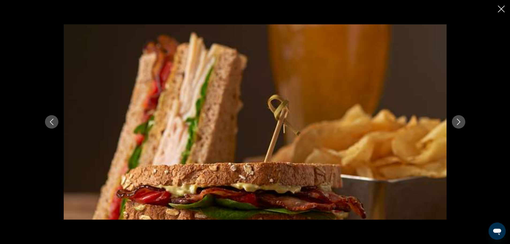
click at [457, 119] on icon "Next image" at bounding box center [458, 122] width 6 height 6
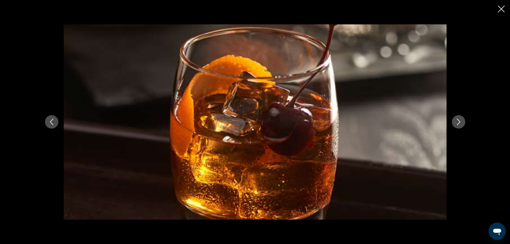
click at [457, 119] on icon "Next image" at bounding box center [458, 122] width 6 height 6
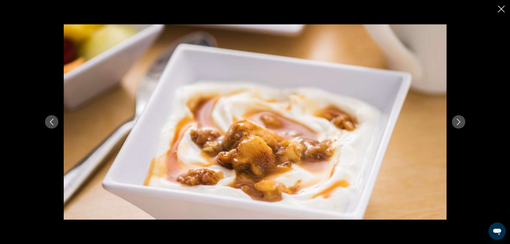
click at [457, 119] on icon "Next image" at bounding box center [458, 122] width 6 height 6
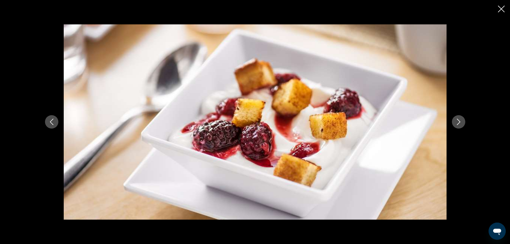
click at [457, 119] on icon "Next image" at bounding box center [458, 122] width 6 height 6
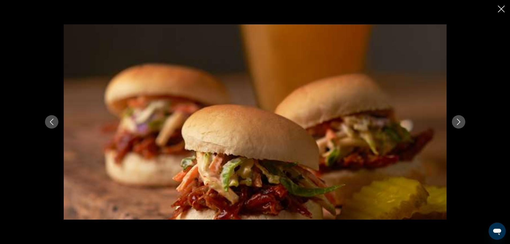
click at [457, 119] on icon "Next image" at bounding box center [458, 122] width 6 height 6
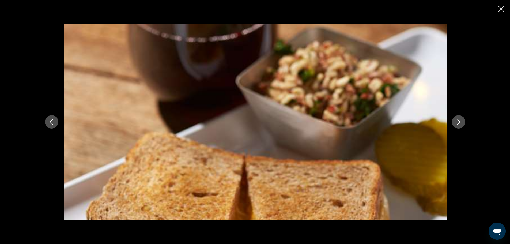
click at [457, 119] on icon "Next image" at bounding box center [458, 122] width 6 height 6
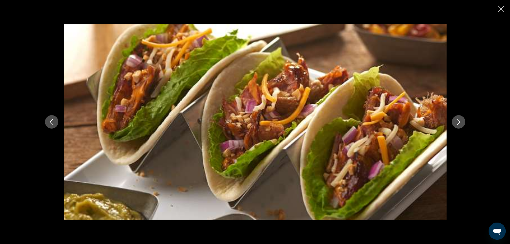
click at [457, 119] on icon "Next image" at bounding box center [458, 122] width 6 height 6
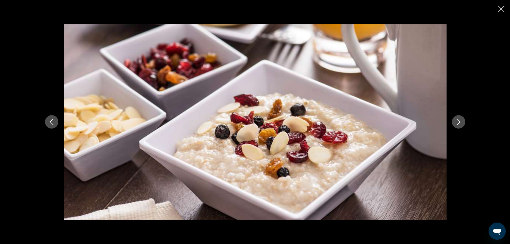
click at [457, 119] on icon "Next image" at bounding box center [458, 122] width 6 height 6
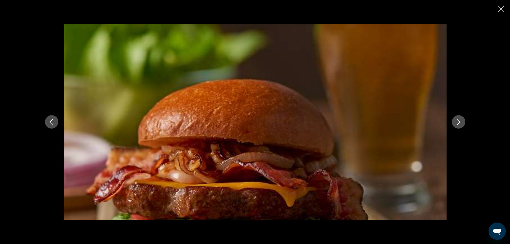
click at [457, 119] on icon "Next image" at bounding box center [458, 122] width 6 height 6
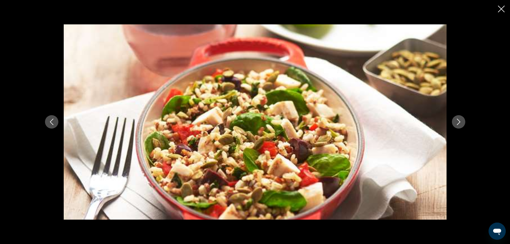
click at [457, 119] on icon "Next image" at bounding box center [458, 122] width 6 height 6
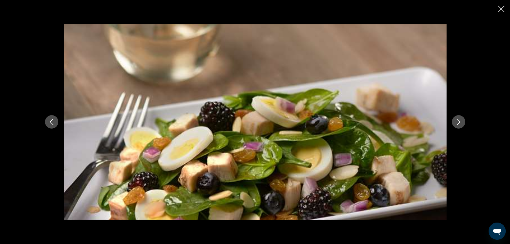
click at [457, 119] on icon "Next image" at bounding box center [458, 122] width 6 height 6
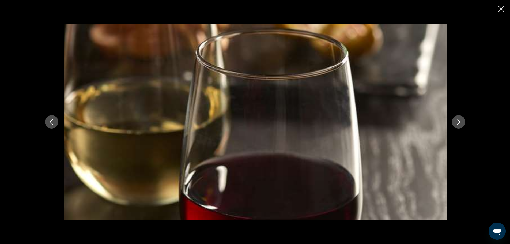
click at [457, 119] on icon "Next image" at bounding box center [458, 122] width 6 height 6
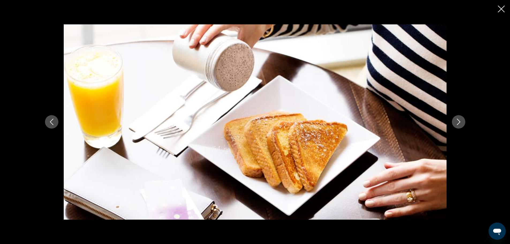
click at [457, 119] on icon "Next image" at bounding box center [458, 122] width 6 height 6
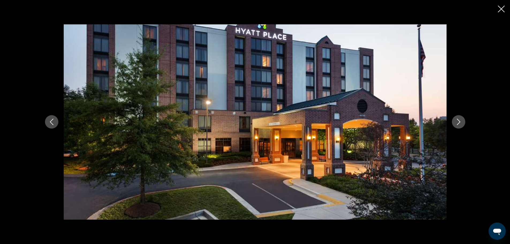
click at [502, 8] on icon "Close slideshow" at bounding box center [501, 9] width 7 height 7
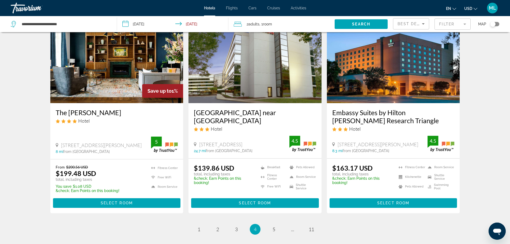
scroll to position [721, 0]
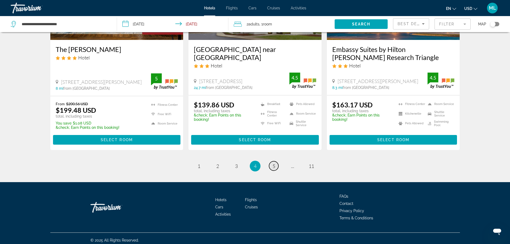
click at [272, 161] on link "page 5" at bounding box center [273, 165] width 9 height 9
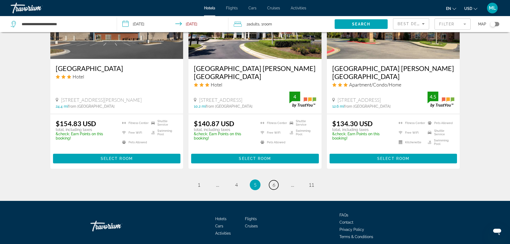
scroll to position [722, 0]
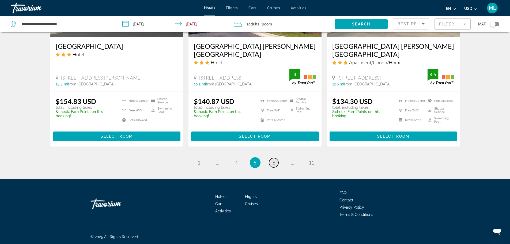
click at [274, 163] on span "6" at bounding box center [273, 163] width 3 height 6
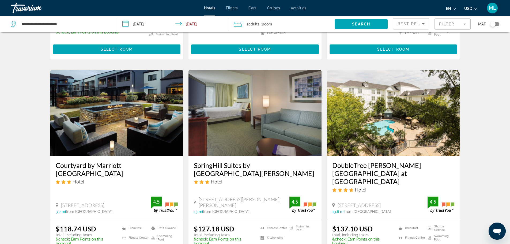
scroll to position [182, 0]
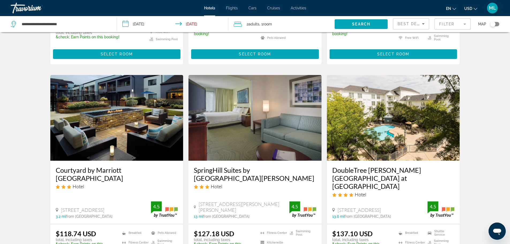
click at [403, 139] on img "Main content" at bounding box center [393, 118] width 133 height 86
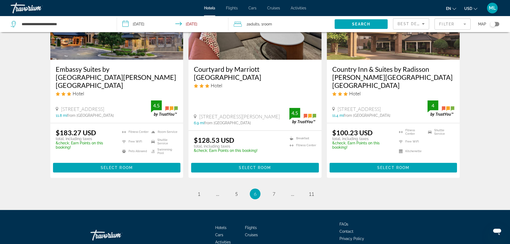
scroll to position [719, 0]
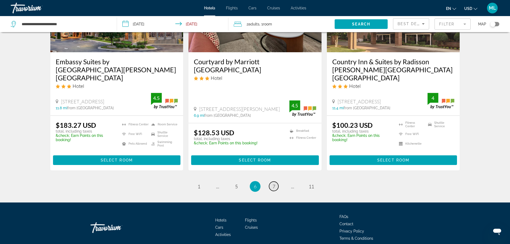
click at [273, 183] on span "7" at bounding box center [273, 186] width 3 height 6
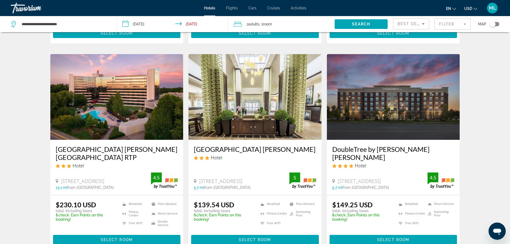
scroll to position [203, 0]
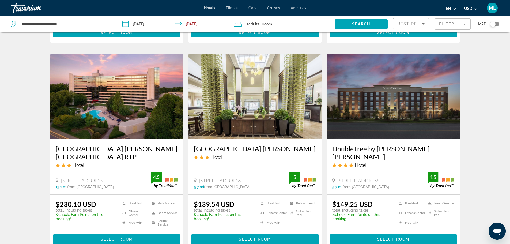
click at [280, 106] on img "Main content" at bounding box center [254, 97] width 133 height 86
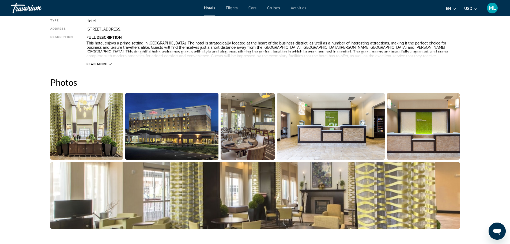
scroll to position [246, 0]
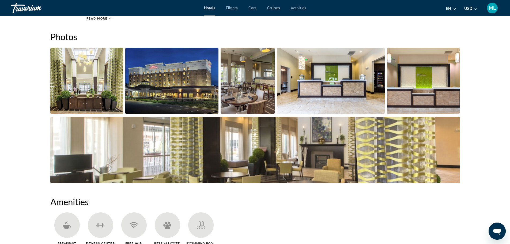
click at [89, 77] on img "Open full-screen image slider" at bounding box center [86, 81] width 73 height 66
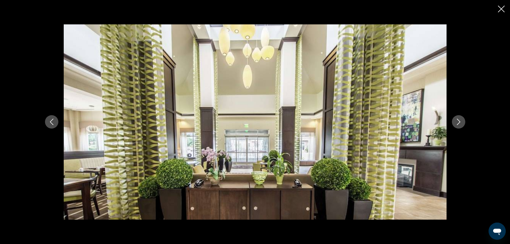
click at [457, 119] on icon "Next image" at bounding box center [458, 122] width 6 height 6
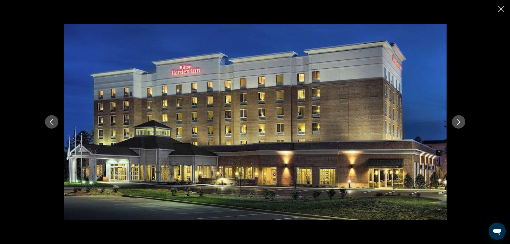
click at [457, 119] on icon "Next image" at bounding box center [458, 122] width 6 height 6
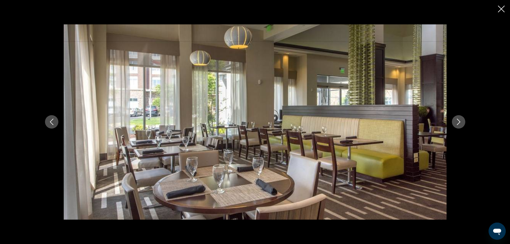
click at [457, 119] on icon "Next image" at bounding box center [458, 122] width 6 height 6
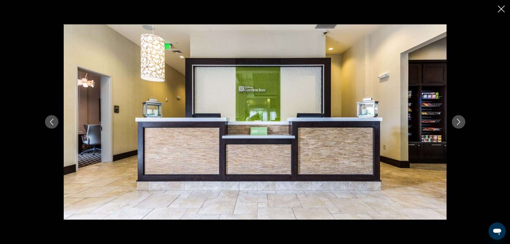
click at [457, 119] on icon "Next image" at bounding box center [458, 122] width 6 height 6
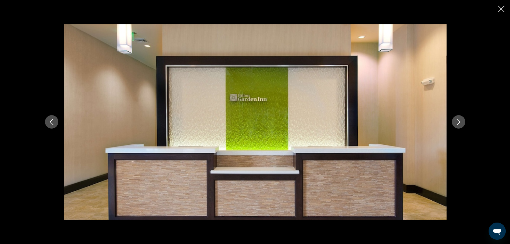
click at [457, 119] on icon "Next image" at bounding box center [458, 122] width 6 height 6
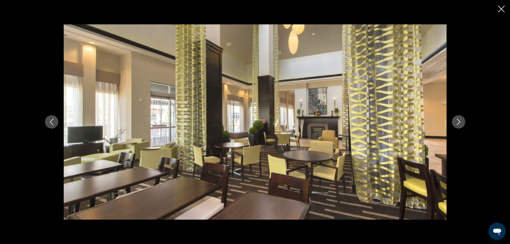
click at [457, 119] on icon "Next image" at bounding box center [458, 122] width 6 height 6
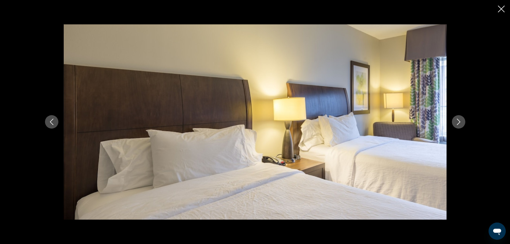
click at [457, 119] on icon "Next image" at bounding box center [458, 122] width 6 height 6
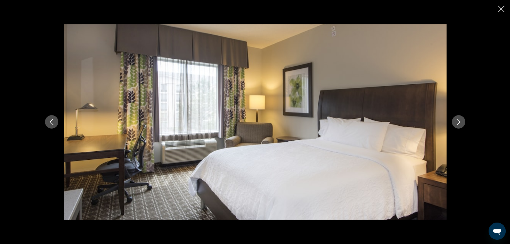
click at [457, 119] on icon "Next image" at bounding box center [458, 122] width 6 height 6
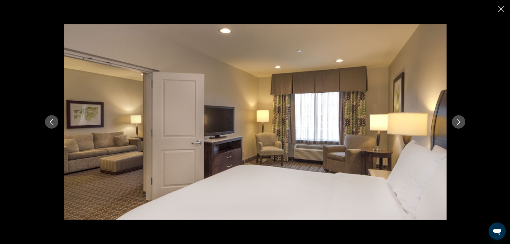
click at [457, 119] on icon "Next image" at bounding box center [458, 122] width 6 height 6
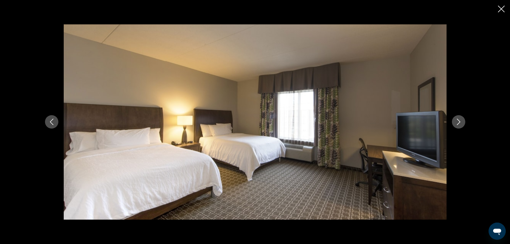
click at [457, 119] on icon "Next image" at bounding box center [458, 122] width 6 height 6
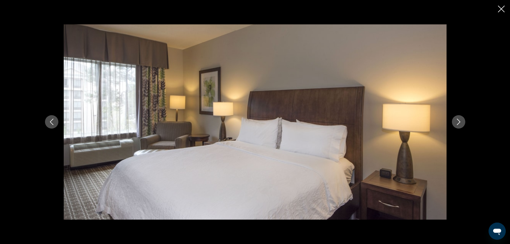
click at [457, 119] on icon "Next image" at bounding box center [458, 122] width 6 height 6
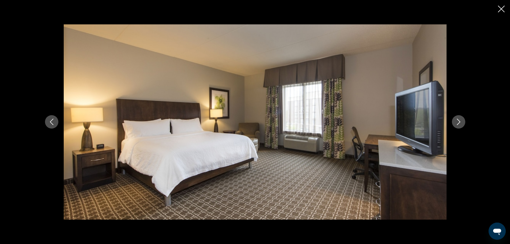
click at [457, 119] on icon "Next image" at bounding box center [458, 122] width 6 height 6
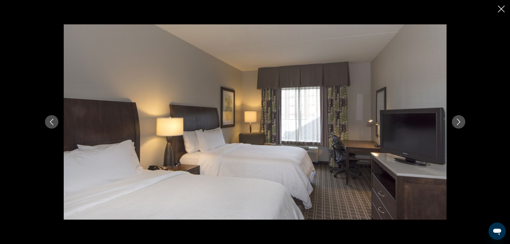
click at [457, 119] on icon "Next image" at bounding box center [458, 122] width 6 height 6
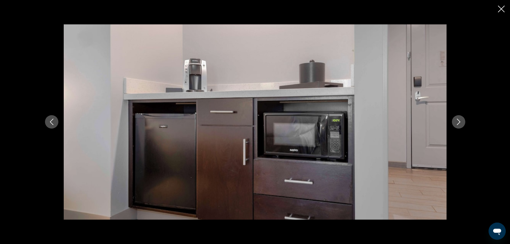
click at [457, 119] on icon "Next image" at bounding box center [458, 122] width 6 height 6
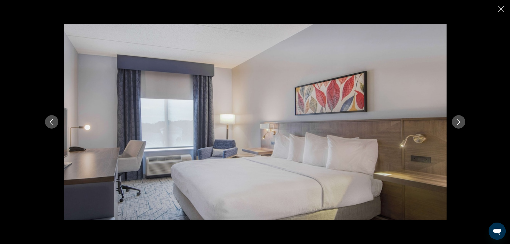
click at [457, 119] on icon "Next image" at bounding box center [458, 122] width 6 height 6
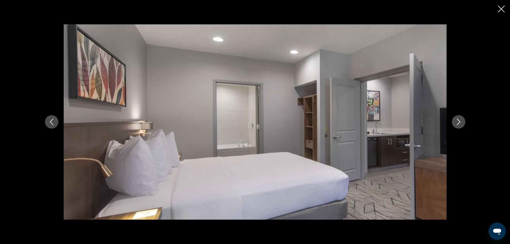
click at [457, 119] on icon "Next image" at bounding box center [458, 122] width 6 height 6
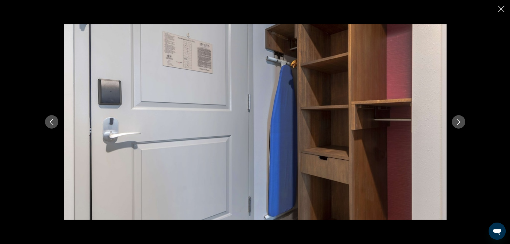
click at [457, 119] on icon "Next image" at bounding box center [458, 122] width 6 height 6
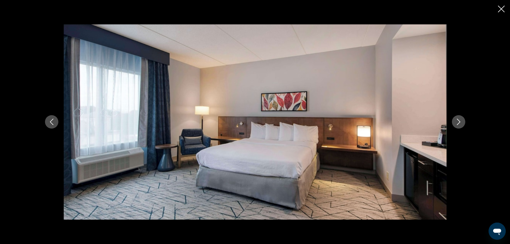
click at [457, 119] on icon "Next image" at bounding box center [458, 122] width 6 height 6
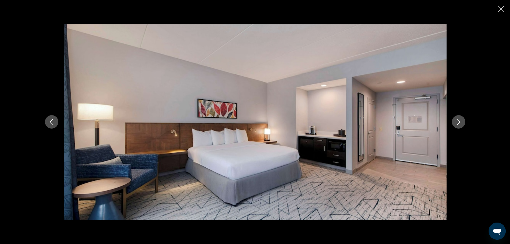
click at [457, 119] on icon "Next image" at bounding box center [458, 122] width 6 height 6
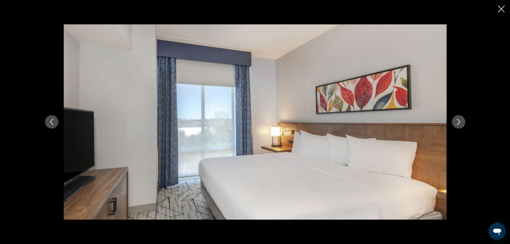
click at [457, 119] on icon "Next image" at bounding box center [458, 122] width 6 height 6
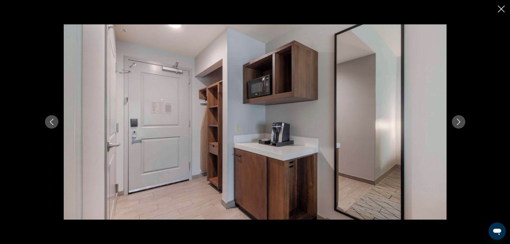
click at [457, 119] on icon "Next image" at bounding box center [458, 122] width 6 height 6
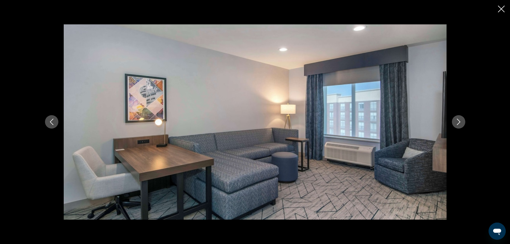
click at [457, 119] on icon "Next image" at bounding box center [458, 122] width 6 height 6
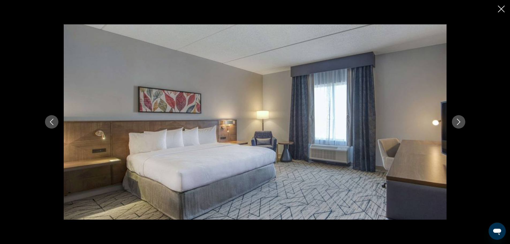
click at [457, 119] on icon "Next image" at bounding box center [458, 122] width 6 height 6
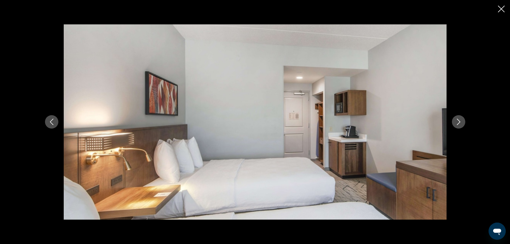
click at [457, 119] on icon "Next image" at bounding box center [458, 122] width 6 height 6
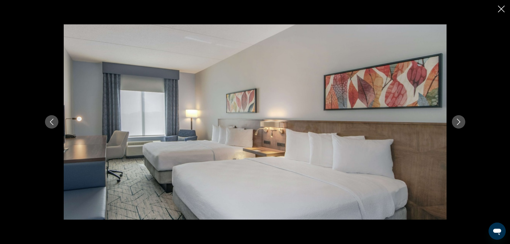
click at [457, 119] on icon "Next image" at bounding box center [458, 122] width 6 height 6
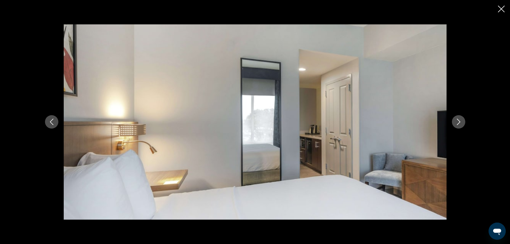
click at [457, 119] on icon "Next image" at bounding box center [458, 122] width 6 height 6
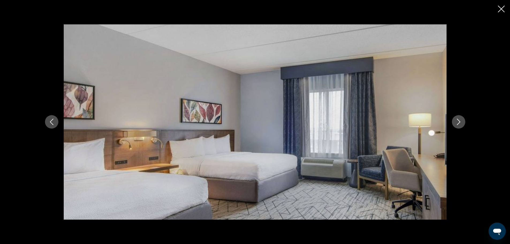
click at [457, 119] on icon "Next image" at bounding box center [458, 122] width 6 height 6
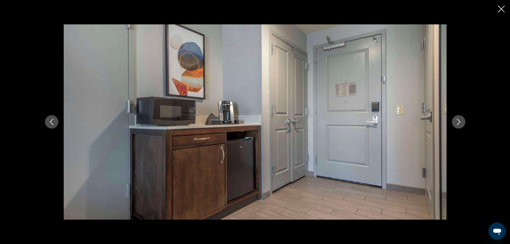
click at [457, 119] on icon "Next image" at bounding box center [458, 122] width 6 height 6
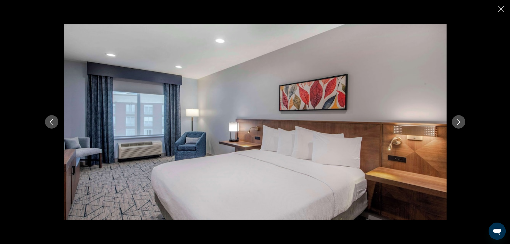
click at [457, 119] on icon "Next image" at bounding box center [458, 122] width 6 height 6
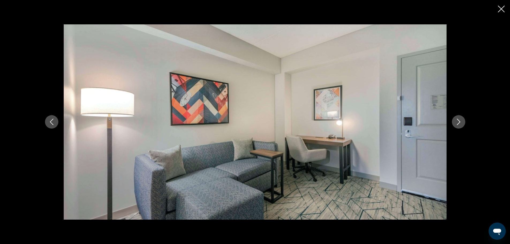
click at [457, 119] on icon "Next image" at bounding box center [458, 122] width 6 height 6
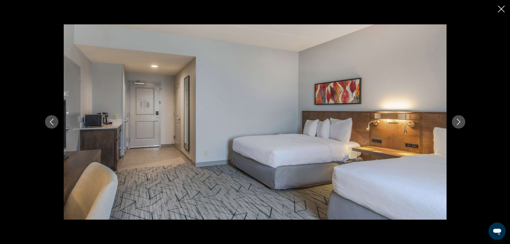
click at [457, 119] on icon "Next image" at bounding box center [458, 122] width 6 height 6
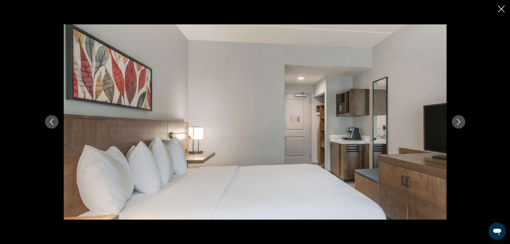
click at [457, 119] on icon "Next image" at bounding box center [458, 122] width 6 height 6
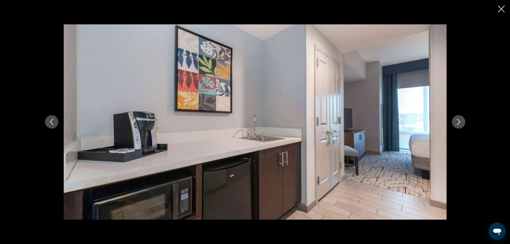
click at [457, 119] on icon "Next image" at bounding box center [458, 122] width 6 height 6
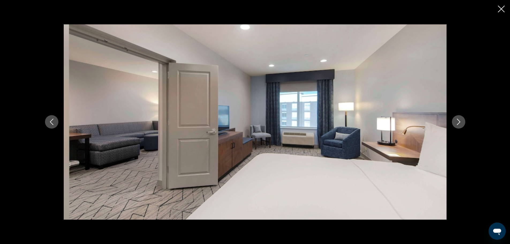
click at [457, 119] on icon "Next image" at bounding box center [458, 122] width 6 height 6
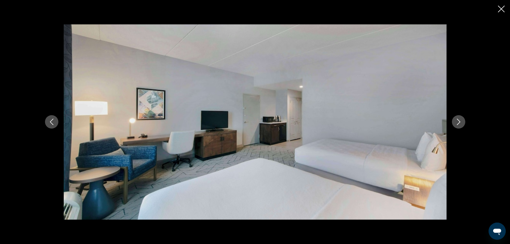
click at [457, 119] on icon "Next image" at bounding box center [458, 122] width 6 height 6
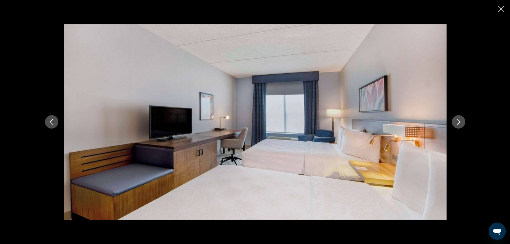
click at [457, 119] on icon "Next image" at bounding box center [458, 122] width 6 height 6
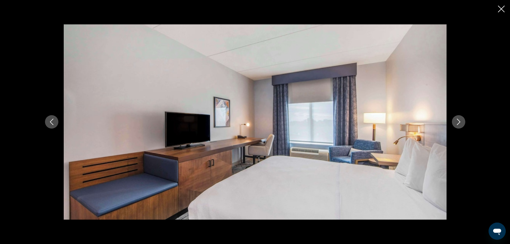
click at [457, 119] on icon "Next image" at bounding box center [458, 122] width 6 height 6
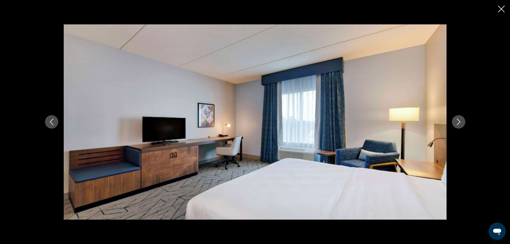
click at [457, 119] on icon "Next image" at bounding box center [458, 122] width 6 height 6
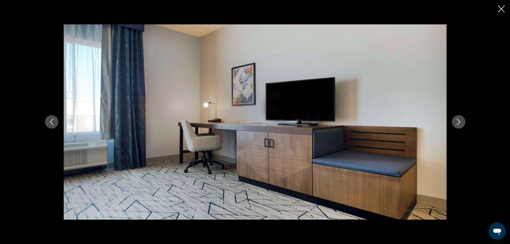
click at [457, 119] on icon "Next image" at bounding box center [458, 122] width 6 height 6
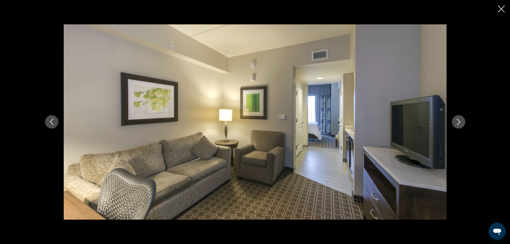
click at [457, 119] on icon "Next image" at bounding box center [458, 122] width 6 height 6
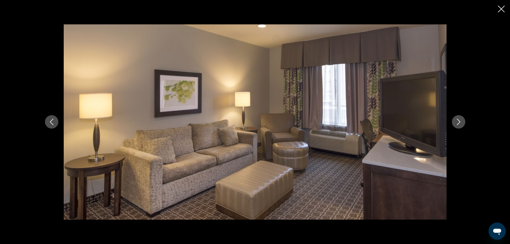
click at [457, 119] on icon "Next image" at bounding box center [458, 122] width 6 height 6
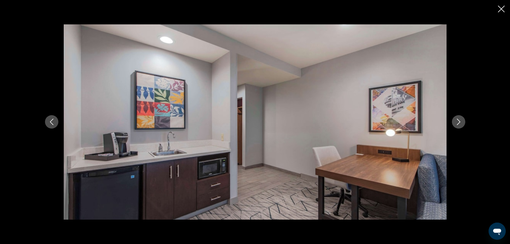
click at [457, 119] on icon "Next image" at bounding box center [458, 122] width 6 height 6
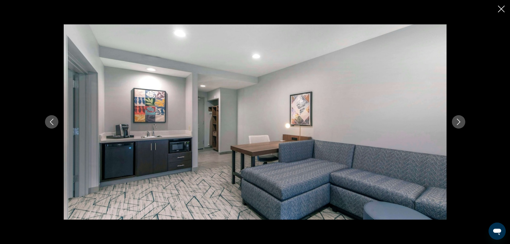
click at [457, 119] on icon "Next image" at bounding box center [458, 122] width 6 height 6
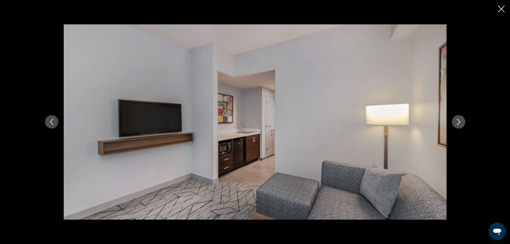
click at [457, 119] on icon "Next image" at bounding box center [458, 122] width 6 height 6
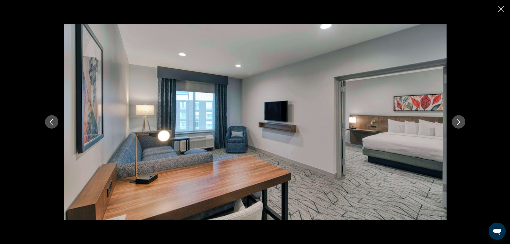
click at [457, 119] on icon "Next image" at bounding box center [458, 122] width 6 height 6
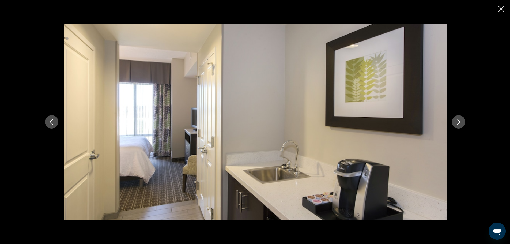
click at [457, 119] on icon "Next image" at bounding box center [458, 122] width 6 height 6
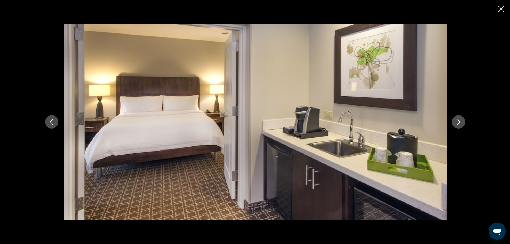
click at [457, 119] on icon "Next image" at bounding box center [458, 122] width 6 height 6
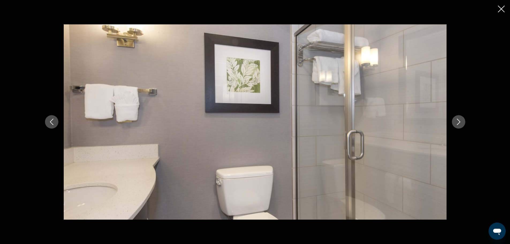
click at [457, 119] on icon "Next image" at bounding box center [458, 122] width 6 height 6
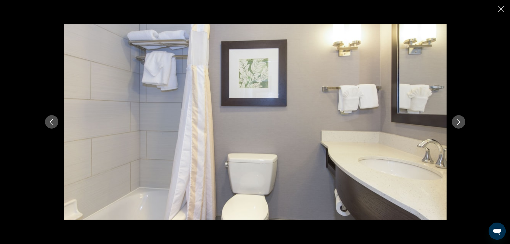
click at [457, 119] on icon "Next image" at bounding box center [458, 122] width 6 height 6
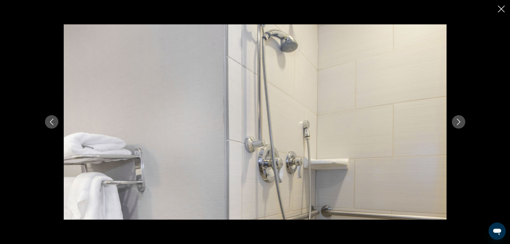
click at [457, 119] on icon "Next image" at bounding box center [458, 122] width 6 height 6
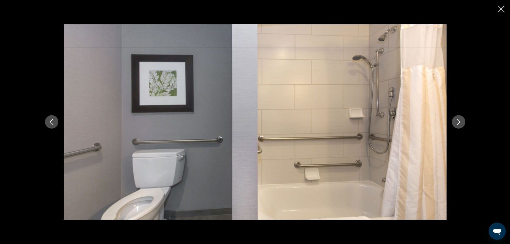
click at [457, 119] on icon "Next image" at bounding box center [458, 122] width 6 height 6
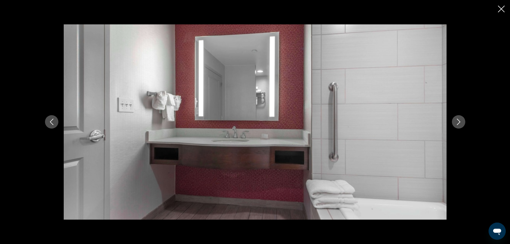
click at [457, 119] on icon "Next image" at bounding box center [458, 122] width 6 height 6
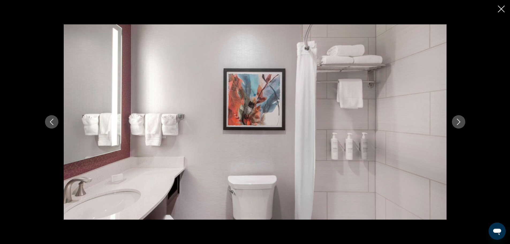
click at [457, 119] on icon "Next image" at bounding box center [458, 122] width 6 height 6
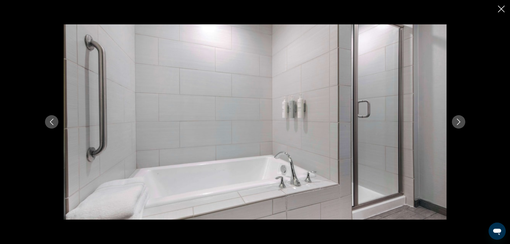
click at [457, 119] on icon "Next image" at bounding box center [458, 122] width 6 height 6
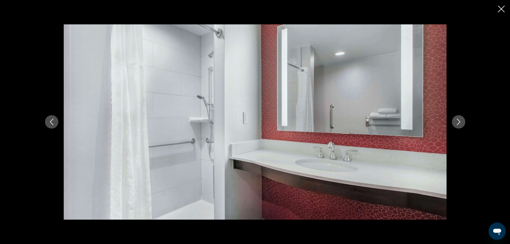
click at [457, 119] on icon "Next image" at bounding box center [458, 122] width 6 height 6
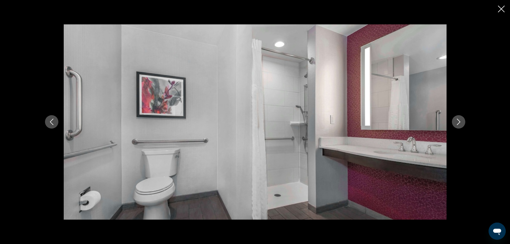
click at [457, 119] on icon "Next image" at bounding box center [458, 122] width 6 height 6
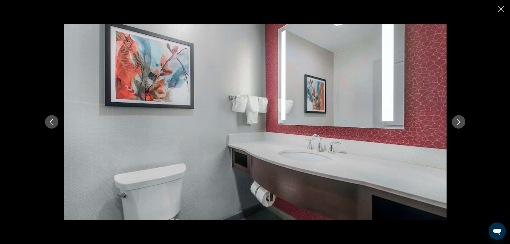
click at [457, 119] on icon "Next image" at bounding box center [458, 122] width 6 height 6
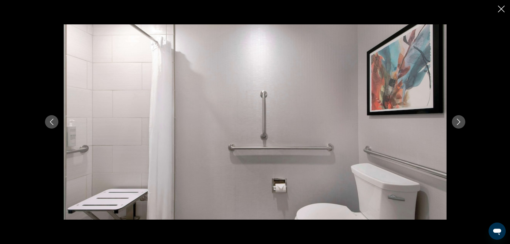
click at [457, 119] on icon "Next image" at bounding box center [458, 122] width 6 height 6
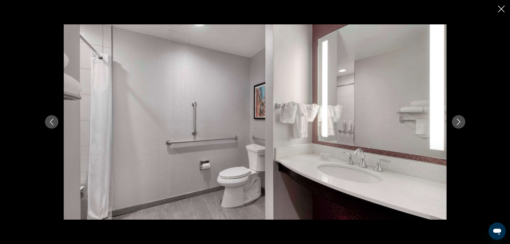
click at [457, 119] on icon "Next image" at bounding box center [458, 122] width 6 height 6
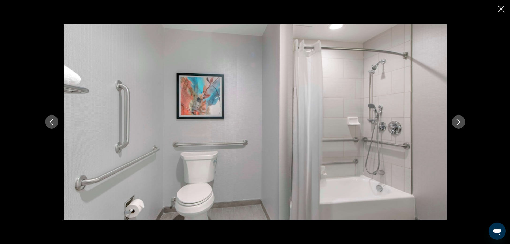
click at [457, 119] on icon "Next image" at bounding box center [458, 122] width 6 height 6
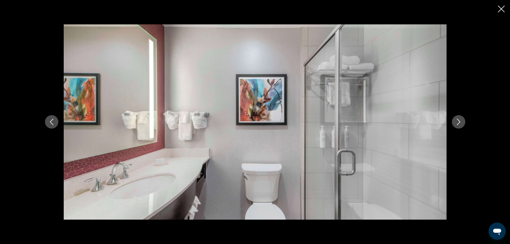
click at [457, 119] on icon "Next image" at bounding box center [458, 122] width 6 height 6
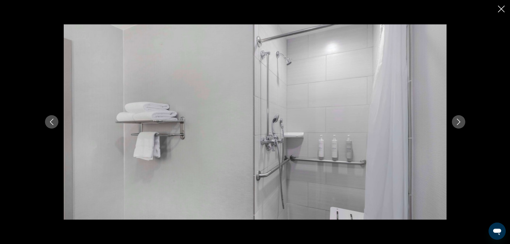
click at [457, 119] on icon "Next image" at bounding box center [458, 122] width 6 height 6
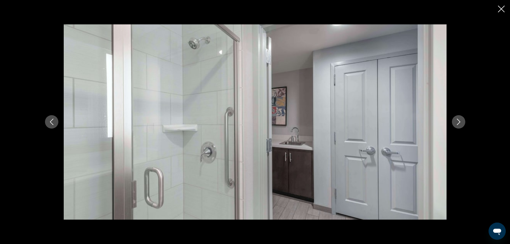
click at [457, 119] on icon "Next image" at bounding box center [458, 122] width 6 height 6
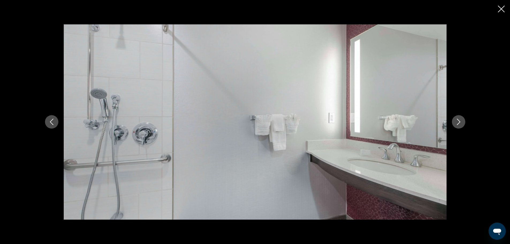
click at [457, 119] on icon "Next image" at bounding box center [458, 122] width 6 height 6
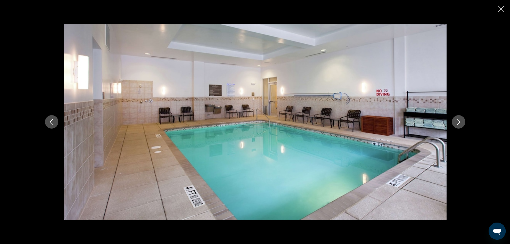
click at [457, 119] on icon "Next image" at bounding box center [458, 122] width 6 height 6
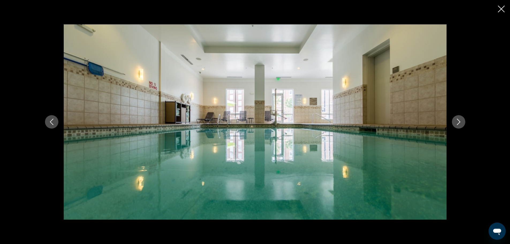
click at [457, 119] on icon "Next image" at bounding box center [458, 122] width 6 height 6
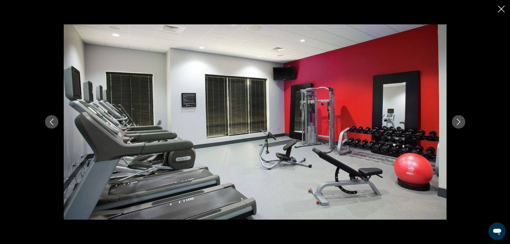
click at [457, 119] on icon "Next image" at bounding box center [458, 122] width 6 height 6
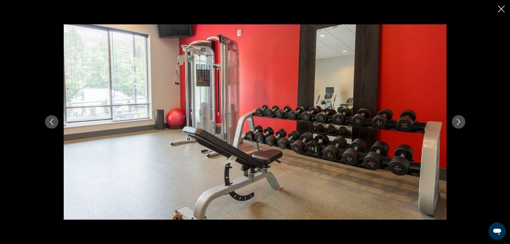
click at [457, 119] on icon "Next image" at bounding box center [458, 122] width 6 height 6
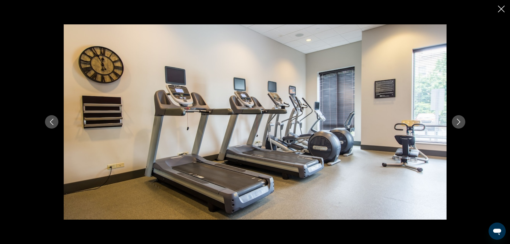
click at [457, 119] on icon "Next image" at bounding box center [458, 122] width 6 height 6
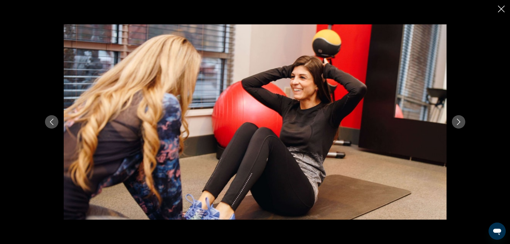
click at [457, 119] on icon "Next image" at bounding box center [458, 122] width 6 height 6
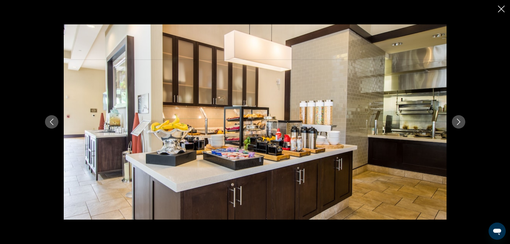
click at [457, 119] on icon "Next image" at bounding box center [458, 122] width 6 height 6
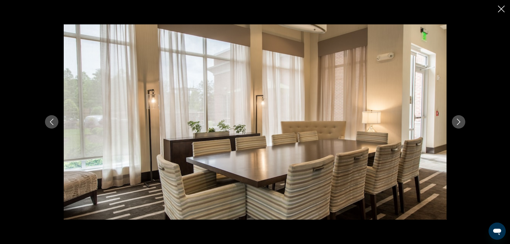
click at [457, 119] on icon "Next image" at bounding box center [458, 122] width 6 height 6
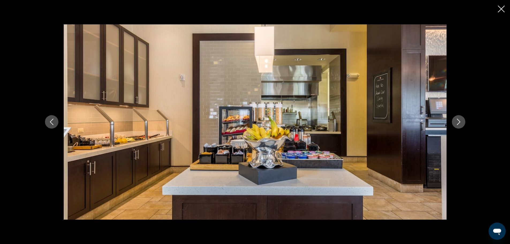
click at [457, 119] on icon "Next image" at bounding box center [458, 122] width 6 height 6
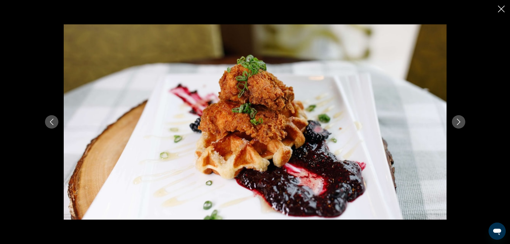
click at [457, 119] on icon "Next image" at bounding box center [458, 122] width 6 height 6
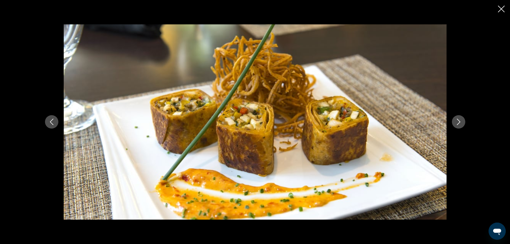
click at [457, 119] on icon "Next image" at bounding box center [458, 122] width 6 height 6
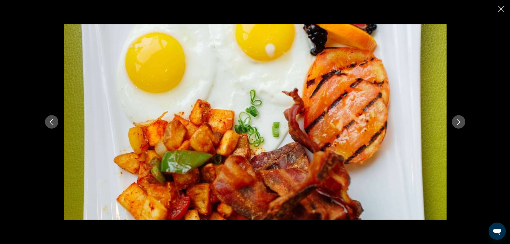
click at [457, 119] on icon "Next image" at bounding box center [458, 122] width 6 height 6
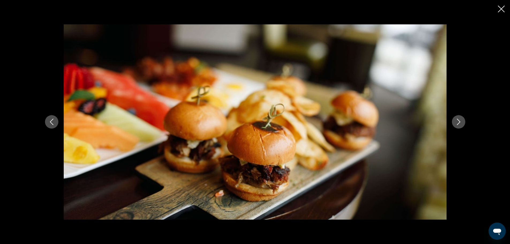
click at [457, 119] on icon "Next image" at bounding box center [458, 122] width 6 height 6
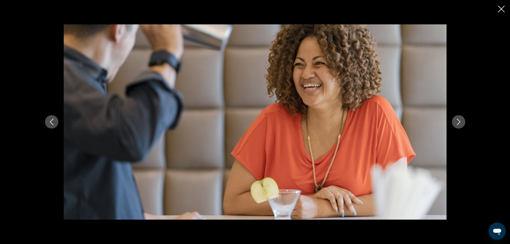
click at [457, 119] on icon "Next image" at bounding box center [458, 122] width 6 height 6
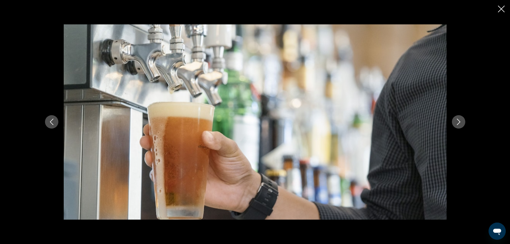
click at [457, 119] on icon "Next image" at bounding box center [458, 122] width 6 height 6
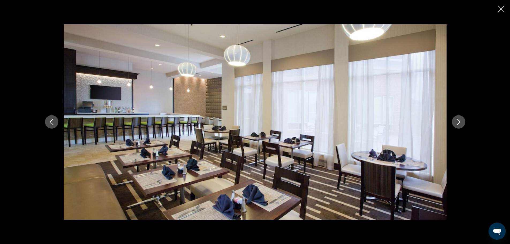
click at [457, 119] on icon "Next image" at bounding box center [458, 122] width 6 height 6
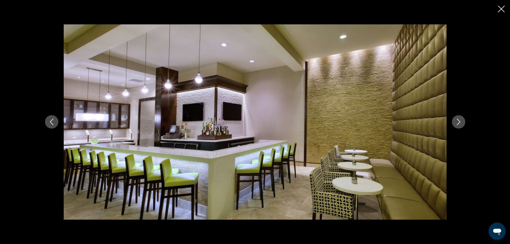
click at [457, 119] on icon "Next image" at bounding box center [458, 122] width 6 height 6
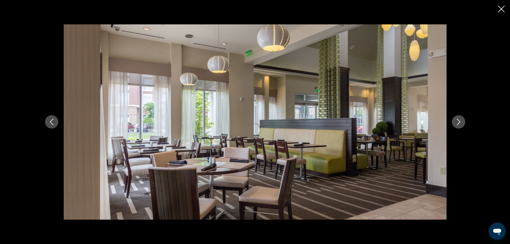
click at [457, 119] on icon "Next image" at bounding box center [458, 122] width 6 height 6
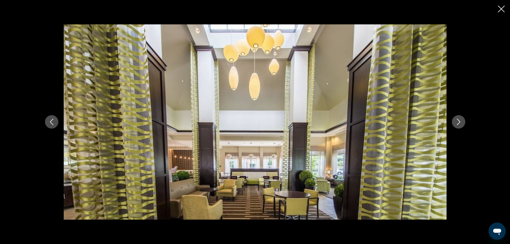
click at [457, 119] on icon "Next image" at bounding box center [458, 122] width 6 height 6
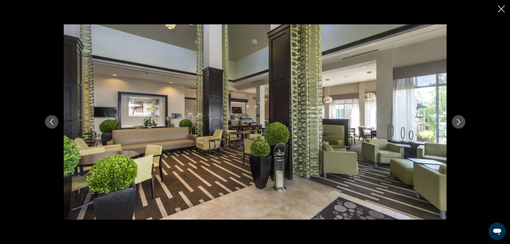
click at [457, 119] on icon "Next image" at bounding box center [458, 122] width 6 height 6
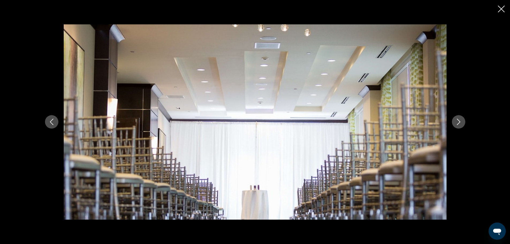
click at [457, 119] on icon "Next image" at bounding box center [458, 122] width 6 height 6
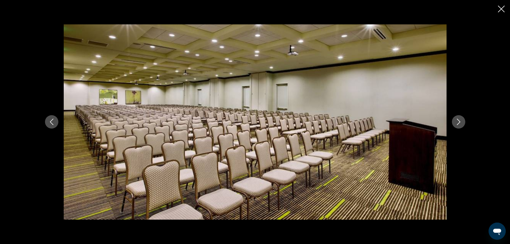
click at [457, 119] on icon "Next image" at bounding box center [458, 122] width 6 height 6
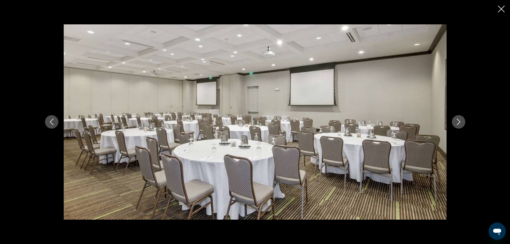
click at [457, 119] on icon "Next image" at bounding box center [458, 122] width 6 height 6
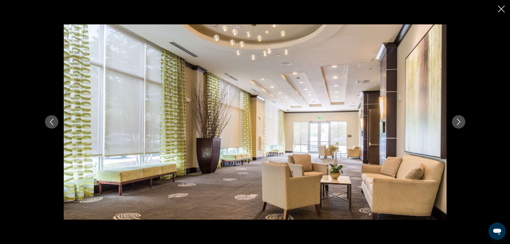
click at [457, 119] on icon "Next image" at bounding box center [458, 122] width 6 height 6
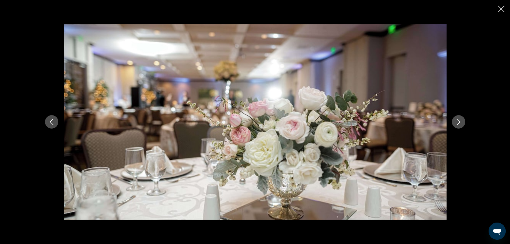
click at [457, 119] on icon "Next image" at bounding box center [458, 122] width 6 height 6
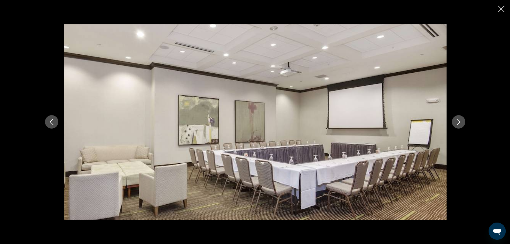
click at [457, 119] on icon "Next image" at bounding box center [458, 122] width 6 height 6
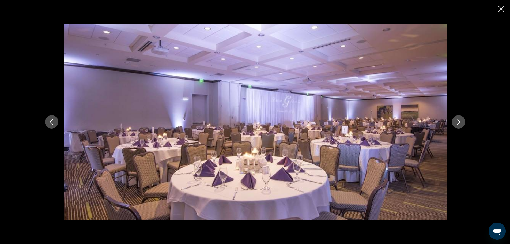
click at [457, 119] on icon "Next image" at bounding box center [458, 122] width 6 height 6
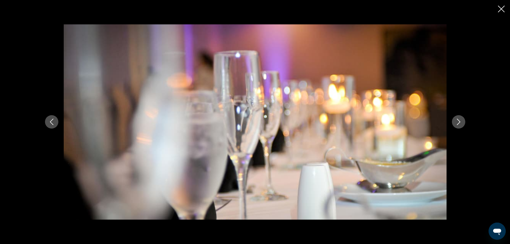
click at [457, 119] on icon "Next image" at bounding box center [458, 122] width 6 height 6
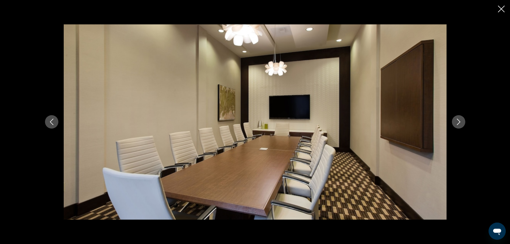
click at [457, 119] on icon "Next image" at bounding box center [458, 122] width 6 height 6
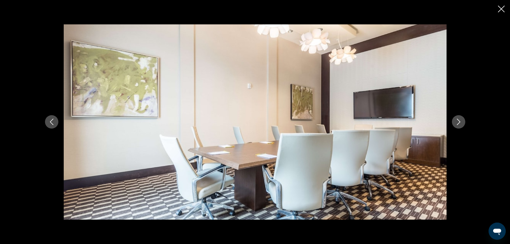
click at [457, 119] on icon "Next image" at bounding box center [458, 122] width 6 height 6
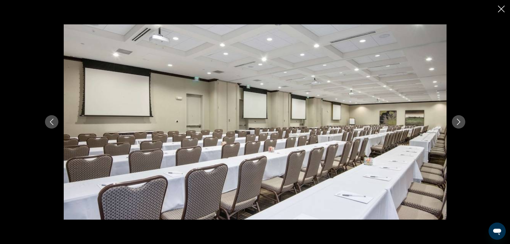
click at [457, 119] on icon "Next image" at bounding box center [458, 122] width 6 height 6
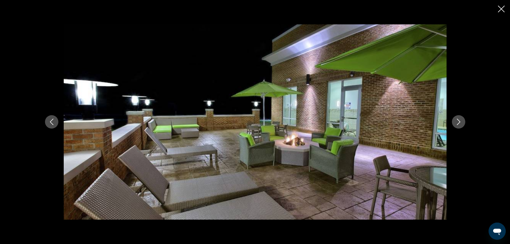
click at [457, 119] on icon "Next image" at bounding box center [458, 122] width 6 height 6
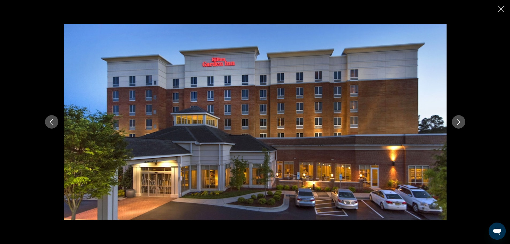
click at [499, 11] on icon "Close slideshow" at bounding box center [501, 9] width 7 height 7
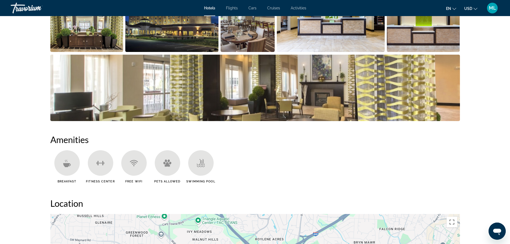
scroll to position [310, 0]
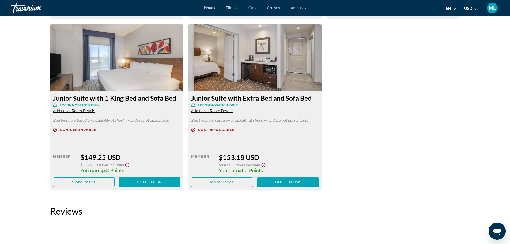
scroll to position [1238, 0]
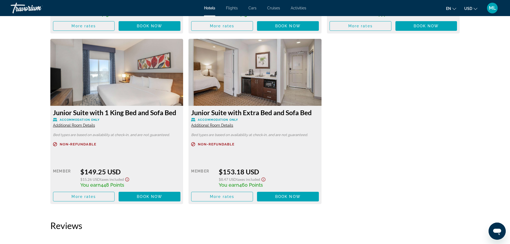
click at [125, 89] on img "Main content" at bounding box center [116, 72] width 133 height 67
click at [144, 198] on span "Book now" at bounding box center [149, 196] width 25 height 4
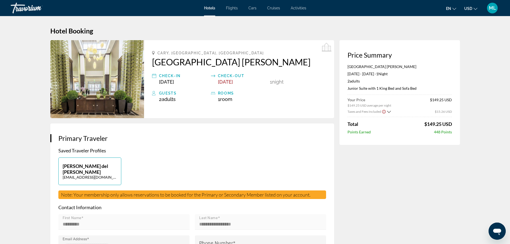
click at [104, 97] on img "Main content" at bounding box center [97, 79] width 94 height 78
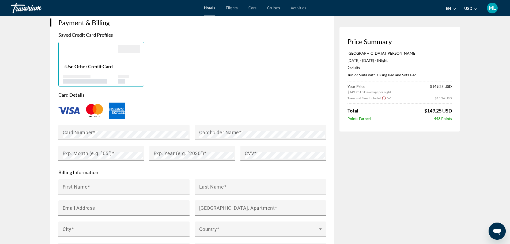
scroll to position [407, 0]
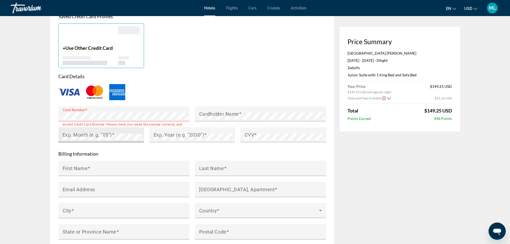
click at [109, 132] on mat-label "Exp. Month (e.g. "05")" at bounding box center [87, 135] width 49 height 6
click at [171, 135] on div "Card Number Cardholder Name Exp. Month (e.g. "05") Exp. Year (e.g. "2030") CVV" at bounding box center [192, 127] width 273 height 42
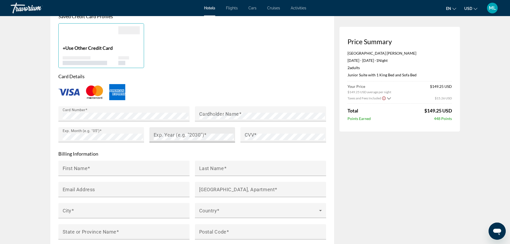
click at [196, 136] on mat-label "Exp. Year (e.g. "2030")" at bounding box center [179, 135] width 51 height 6
click at [181, 139] on div "Exp. Year (e.g. "2030")" at bounding box center [194, 134] width 80 height 15
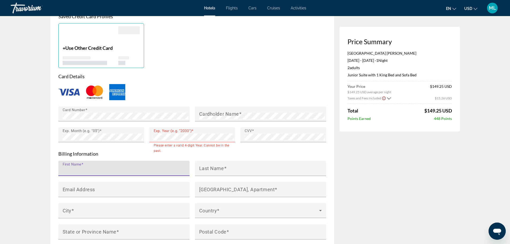
click at [117, 167] on input "First Name" at bounding box center [126, 170] width 126 height 6
type input "*******"
type input "*****"
type input "**********"
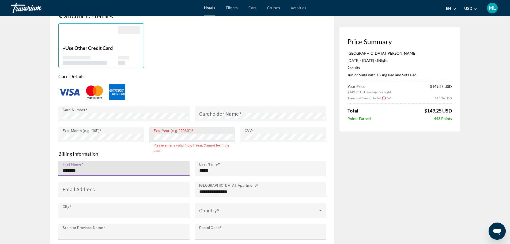
type input "*******"
type input "**"
type input "*****"
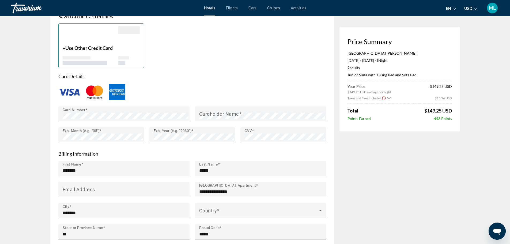
click at [116, 91] on img "Main content" at bounding box center [117, 92] width 16 height 16
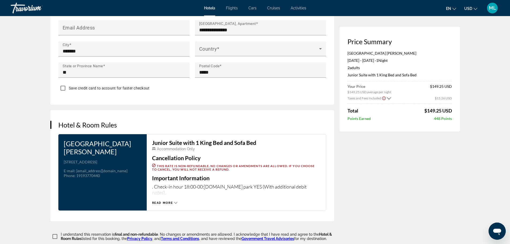
scroll to position [632, 0]
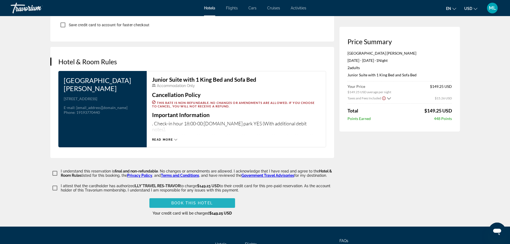
click at [195, 201] on span "Book this hotel" at bounding box center [191, 203] width 41 height 4
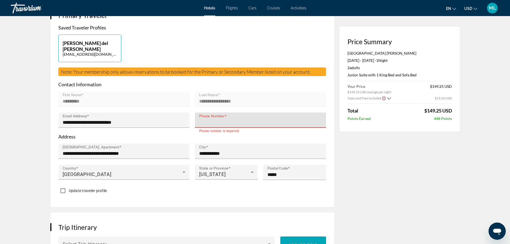
click at [255, 124] on input "Phone Number" at bounding box center [262, 122] width 126 height 6
type input "**********"
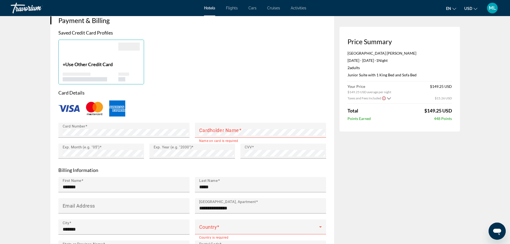
scroll to position [401, 0]
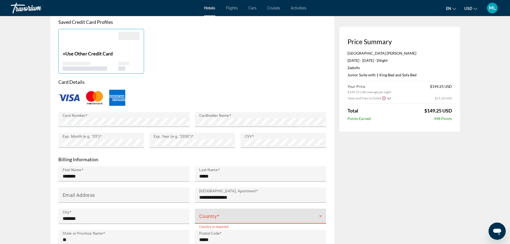
click at [241, 218] on span "Main content" at bounding box center [259, 218] width 120 height 6
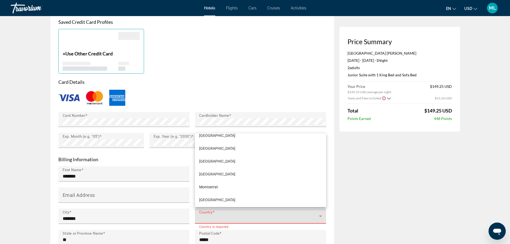
scroll to position [1927, 0]
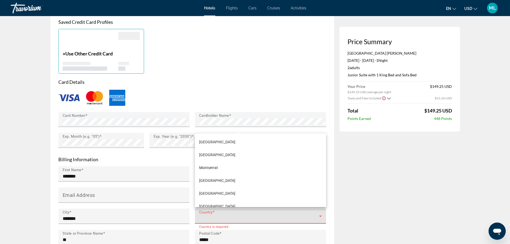
click at [326, 185] on div at bounding box center [255, 122] width 510 height 244
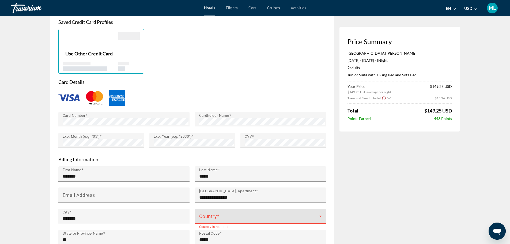
click at [321, 215] on icon "Main content" at bounding box center [320, 215] width 3 height 1
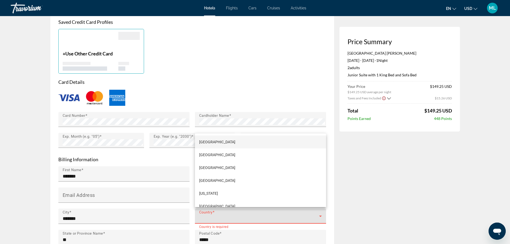
scroll to position [64, 0]
click at [326, 145] on div "[GEOGRAPHIC_DATA] [GEOGRAPHIC_DATA] [GEOGRAPHIC_DATA] [GEOGRAPHIC_DATA] [US_STA…" at bounding box center [260, 170] width 131 height 74
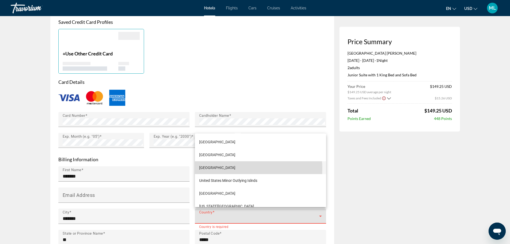
click at [233, 169] on span "[GEOGRAPHIC_DATA]" at bounding box center [217, 167] width 36 height 6
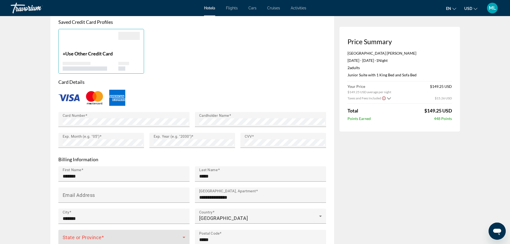
click at [184, 237] on icon "Main content" at bounding box center [184, 237] width 6 height 6
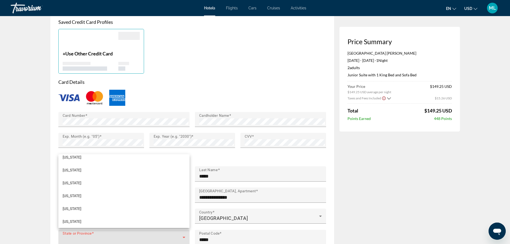
scroll to position [378, 0]
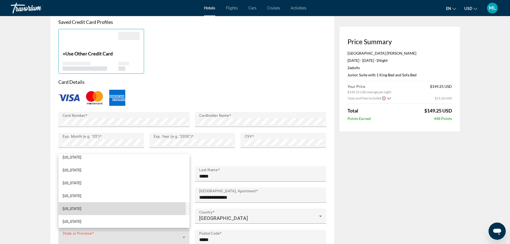
click at [93, 210] on mat-option "[US_STATE]" at bounding box center [123, 208] width 131 height 13
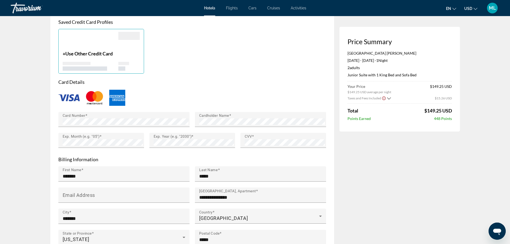
click at [352, 207] on div "Price Summary [GEOGRAPHIC_DATA] [PERSON_NAME] [DATE] - [DATE] - 1 Night Nights …" at bounding box center [399, 42] width 120 height 807
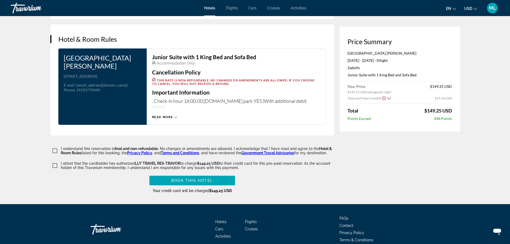
scroll to position [672, 0]
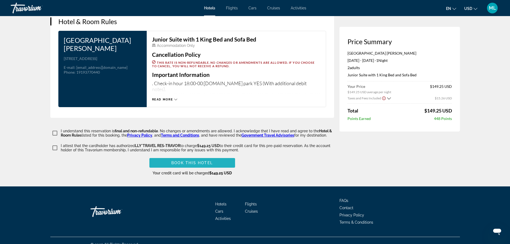
click at [186, 161] on span "Book this hotel" at bounding box center [191, 163] width 41 height 4
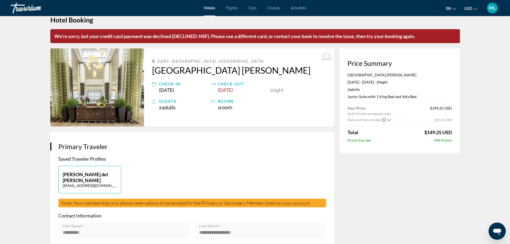
scroll to position [0, 0]
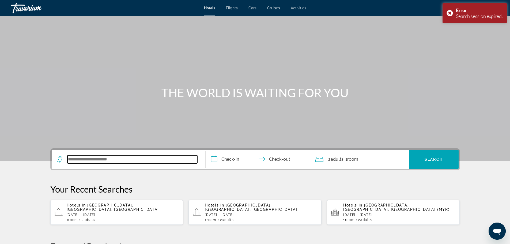
click at [146, 157] on input "Search widget" at bounding box center [132, 159] width 130 height 8
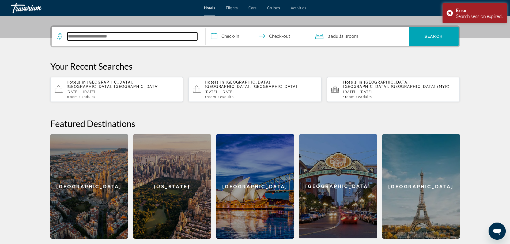
scroll to position [131, 0]
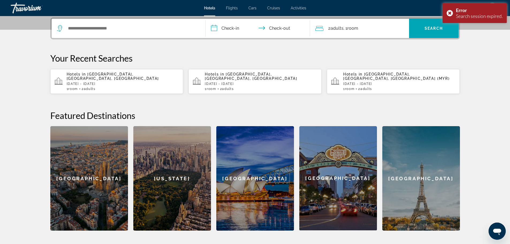
click at [118, 76] on span "[GEOGRAPHIC_DATA], [GEOGRAPHIC_DATA], [GEOGRAPHIC_DATA]" at bounding box center [113, 76] width 92 height 9
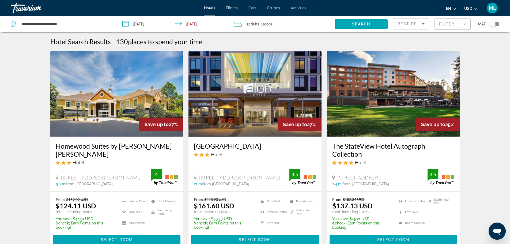
click at [124, 24] on input "**********" at bounding box center [174, 25] width 114 height 18
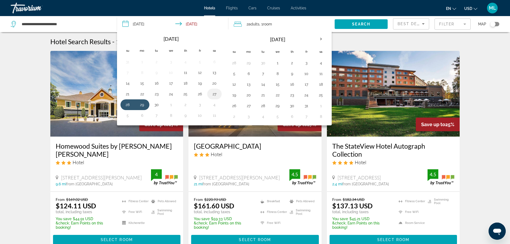
click at [214, 92] on button "27" at bounding box center [214, 93] width 9 height 7
click at [144, 105] on button "29" at bounding box center [142, 104] width 9 height 7
type input "**********"
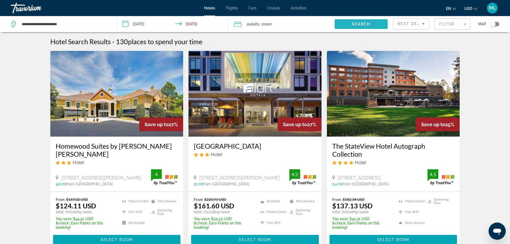
click at [360, 20] on span "Search widget" at bounding box center [361, 24] width 53 height 13
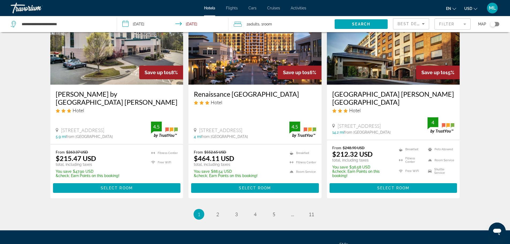
scroll to position [693, 0]
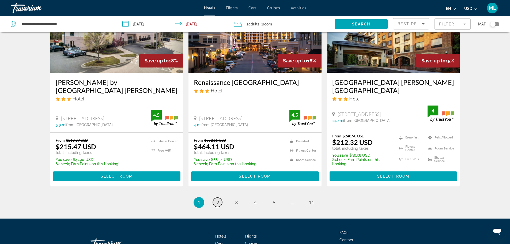
click at [217, 199] on span "2" at bounding box center [217, 202] width 3 height 6
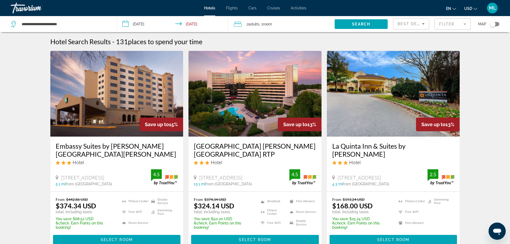
click at [296, 111] on img "Main content" at bounding box center [254, 94] width 133 height 86
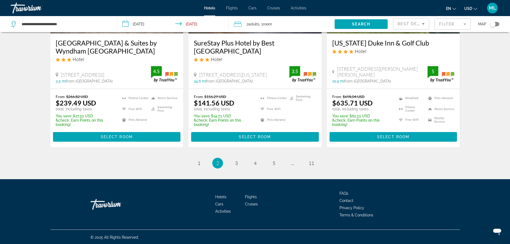
scroll to position [733, 0]
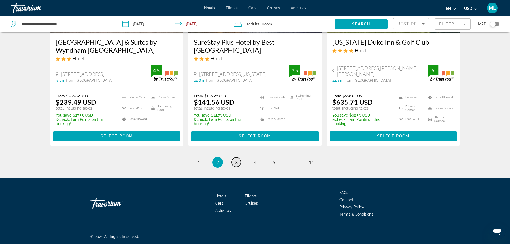
click at [236, 162] on span "3" at bounding box center [236, 162] width 3 height 6
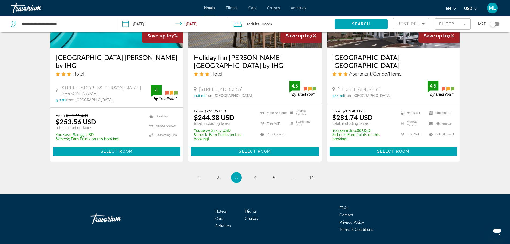
scroll to position [733, 0]
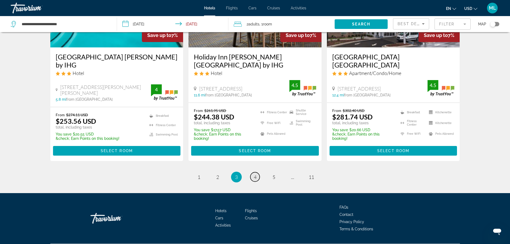
click at [256, 172] on link "page 4" at bounding box center [254, 176] width 9 height 9
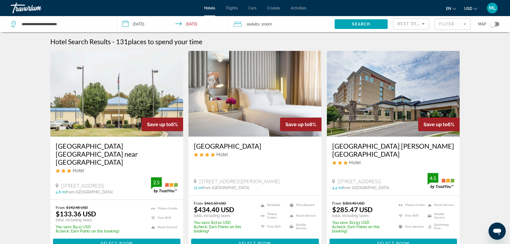
click at [416, 130] on img "Main content" at bounding box center [393, 94] width 133 height 86
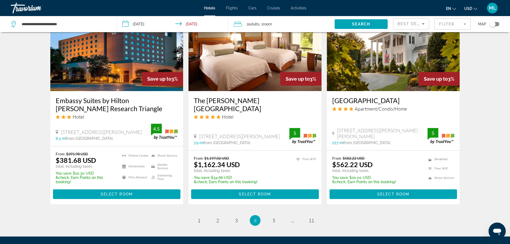
scroll to position [685, 0]
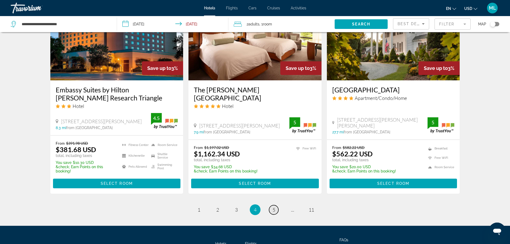
click at [273, 211] on span "5" at bounding box center [273, 210] width 3 height 6
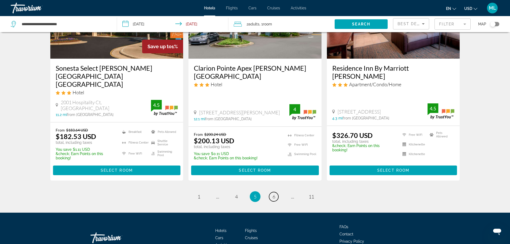
scroll to position [733, 0]
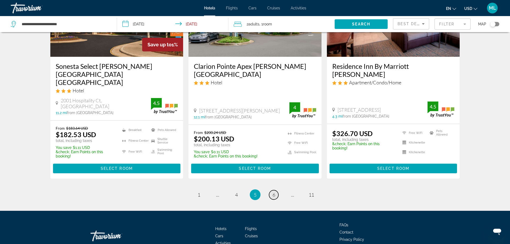
click at [274, 192] on span "6" at bounding box center [273, 195] width 3 height 6
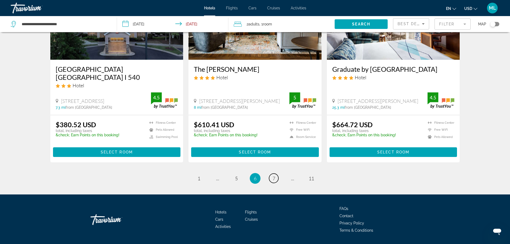
scroll to position [704, 0]
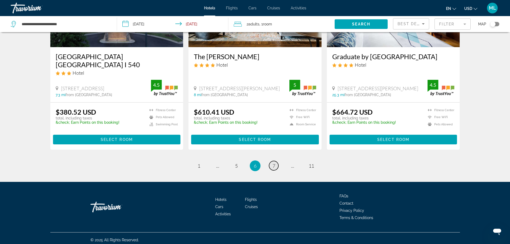
click at [275, 162] on link "page 7" at bounding box center [273, 165] width 9 height 9
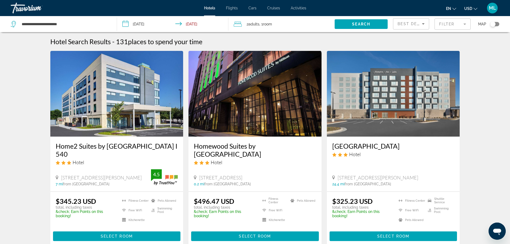
click at [124, 25] on input "**********" at bounding box center [174, 25] width 114 height 18
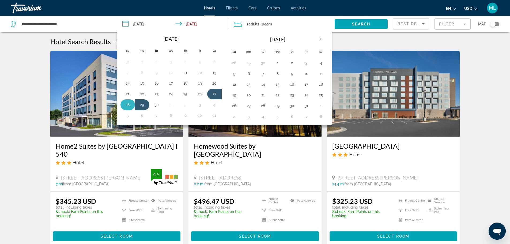
click at [128, 104] on button "28" at bounding box center [127, 104] width 9 height 7
click at [143, 104] on button "29" at bounding box center [142, 104] width 9 height 7
type input "**********"
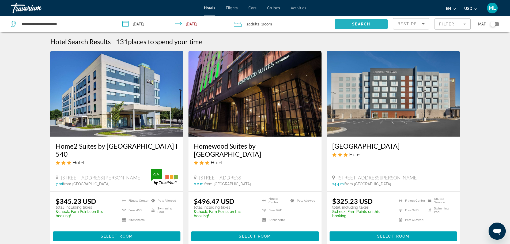
click at [366, 21] on span "Search widget" at bounding box center [361, 24] width 53 height 13
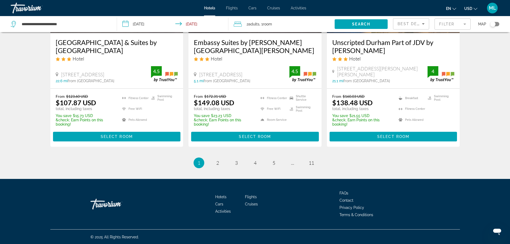
scroll to position [725, 0]
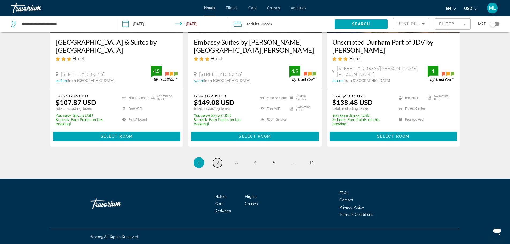
click at [215, 164] on link "page 2" at bounding box center [217, 162] width 9 height 9
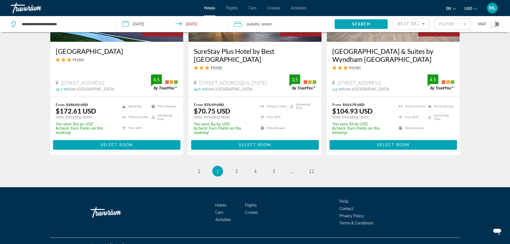
scroll to position [733, 0]
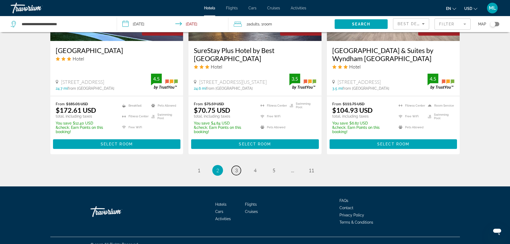
click at [236, 166] on link "page 3" at bounding box center [236, 170] width 9 height 9
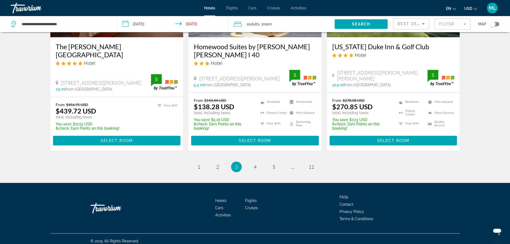
scroll to position [729, 0]
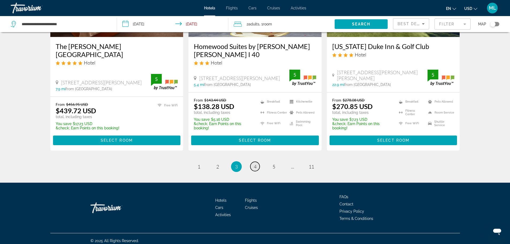
click at [254, 164] on span "4" at bounding box center [255, 167] width 3 height 6
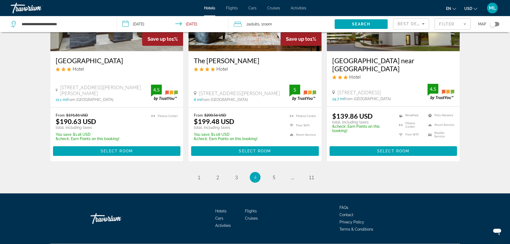
scroll to position [721, 0]
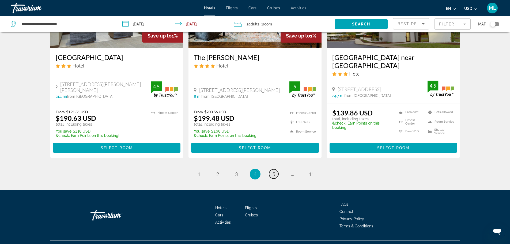
click at [275, 169] on link "page 5" at bounding box center [273, 173] width 9 height 9
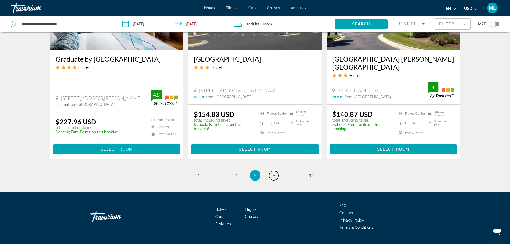
scroll to position [719, 0]
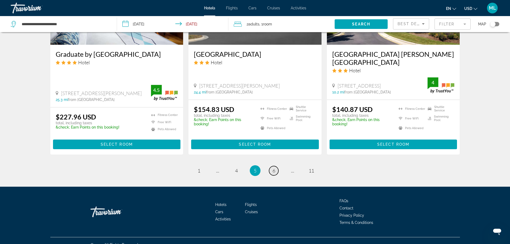
click at [272, 166] on link "page 6" at bounding box center [273, 170] width 9 height 9
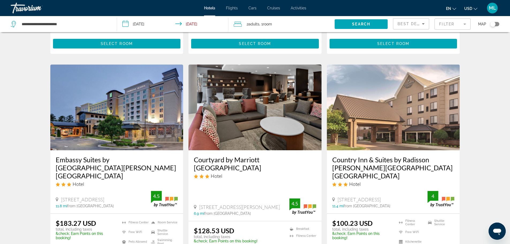
scroll to position [610, 0]
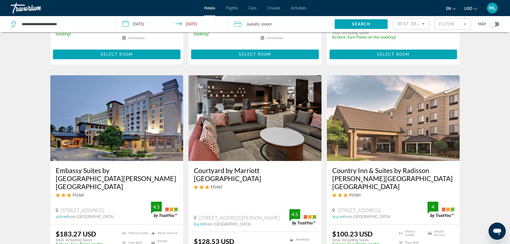
click at [108, 110] on img "Main content" at bounding box center [116, 118] width 133 height 86
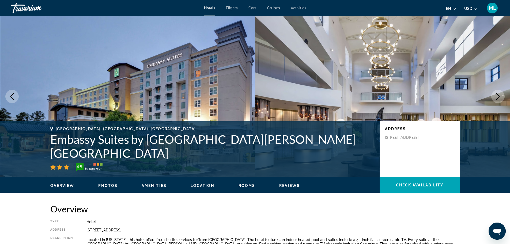
click at [497, 98] on icon "Next image" at bounding box center [498, 96] width 6 height 6
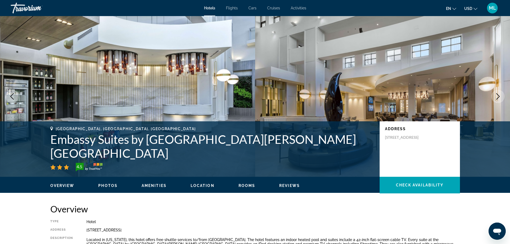
click at [497, 98] on icon "Next image" at bounding box center [498, 96] width 6 height 6
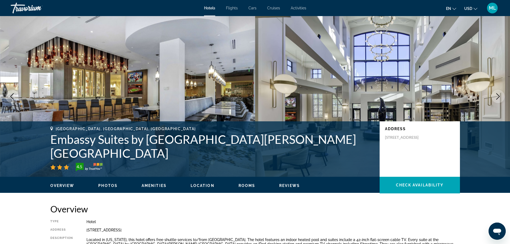
click at [497, 98] on icon "Next image" at bounding box center [498, 96] width 6 height 6
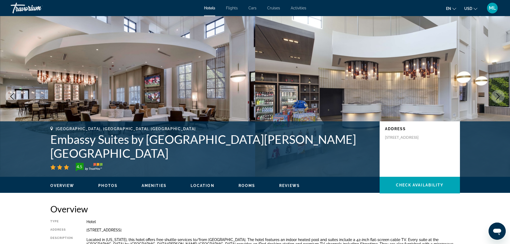
click at [494, 96] on button "Next image" at bounding box center [497, 96] width 13 height 13
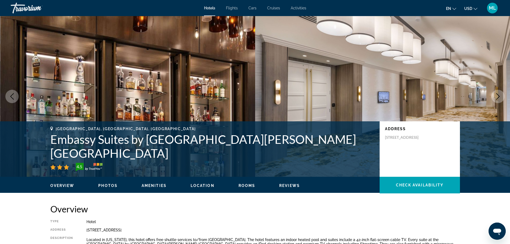
click at [494, 96] on button "Next image" at bounding box center [497, 96] width 13 height 13
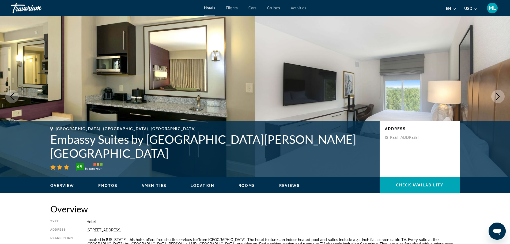
click at [494, 96] on button "Next image" at bounding box center [497, 96] width 13 height 13
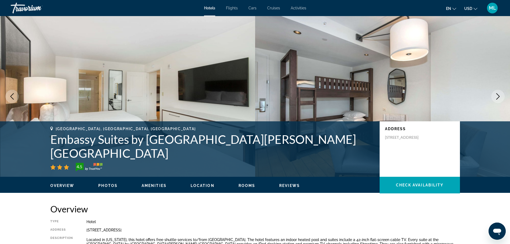
click at [494, 96] on button "Next image" at bounding box center [497, 96] width 13 height 13
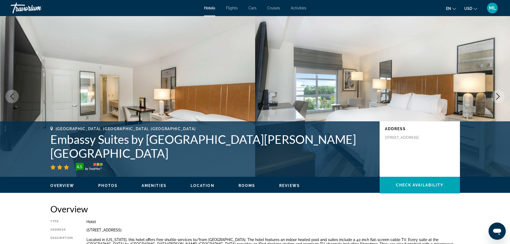
click at [494, 96] on button "Next image" at bounding box center [497, 96] width 13 height 13
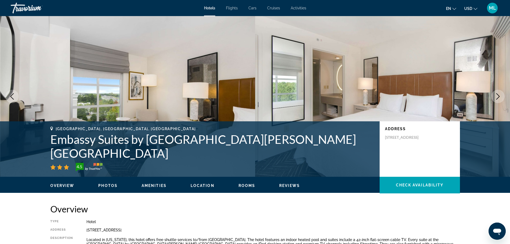
click at [494, 96] on button "Next image" at bounding box center [497, 96] width 13 height 13
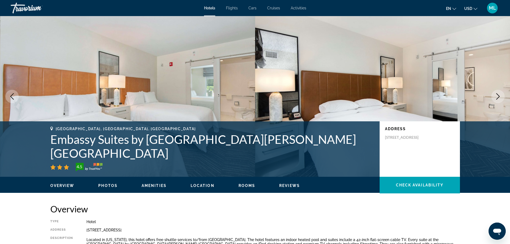
click at [494, 96] on button "Next image" at bounding box center [497, 96] width 13 height 13
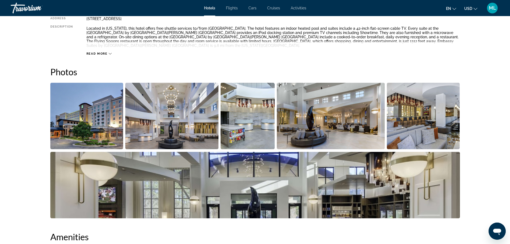
scroll to position [204, 0]
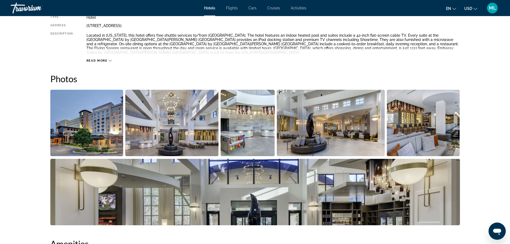
click at [89, 135] on img "Open full-screen image slider" at bounding box center [86, 123] width 73 height 66
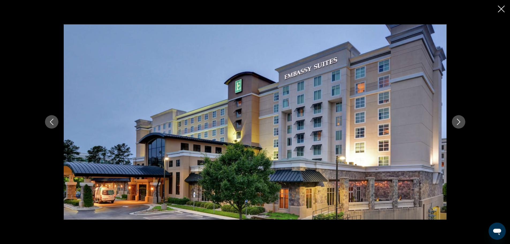
click at [458, 122] on icon "Next image" at bounding box center [458, 122] width 6 height 6
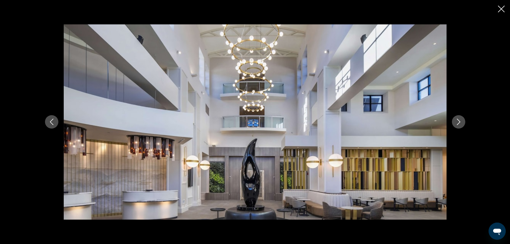
click at [458, 122] on icon "Next image" at bounding box center [458, 122] width 6 height 6
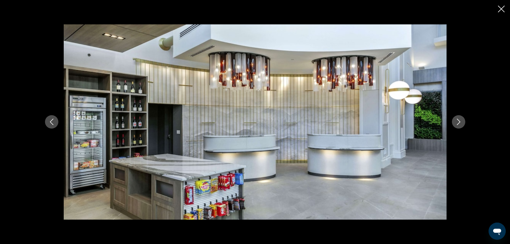
click at [458, 122] on icon "Next image" at bounding box center [458, 122] width 6 height 6
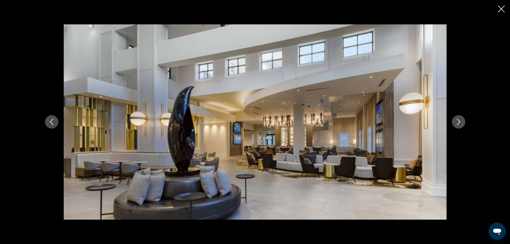
click at [458, 122] on icon "Next image" at bounding box center [458, 122] width 6 height 6
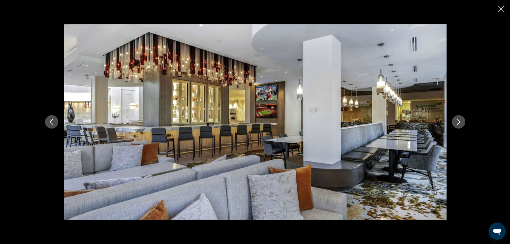
click at [458, 122] on icon "Next image" at bounding box center [458, 122] width 6 height 6
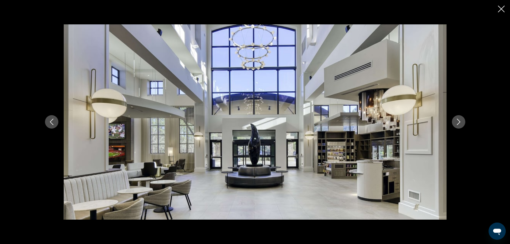
click at [458, 122] on icon "Next image" at bounding box center [458, 122] width 6 height 6
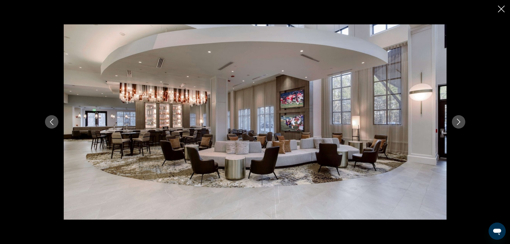
click at [458, 122] on icon "Next image" at bounding box center [458, 122] width 6 height 6
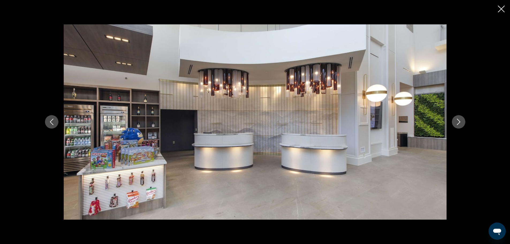
click at [458, 122] on icon "Next image" at bounding box center [458, 122] width 6 height 6
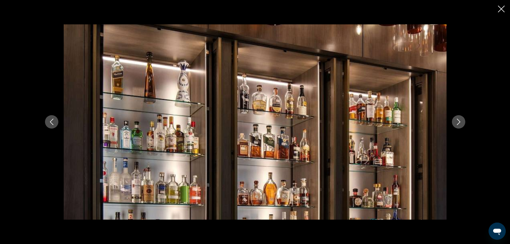
click at [458, 122] on icon "Next image" at bounding box center [458, 122] width 6 height 6
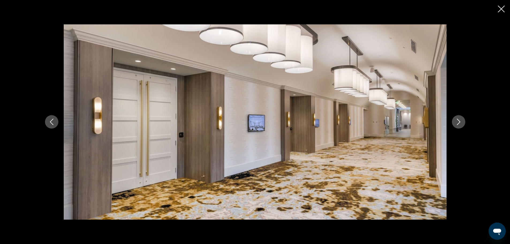
click at [458, 122] on icon "Next image" at bounding box center [458, 122] width 6 height 6
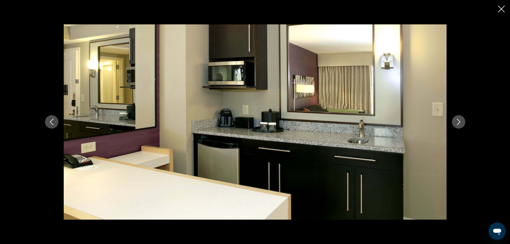
click at [458, 122] on icon "Next image" at bounding box center [458, 122] width 6 height 6
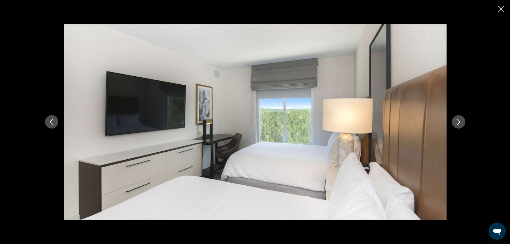
click at [458, 122] on icon "Next image" at bounding box center [458, 122] width 6 height 6
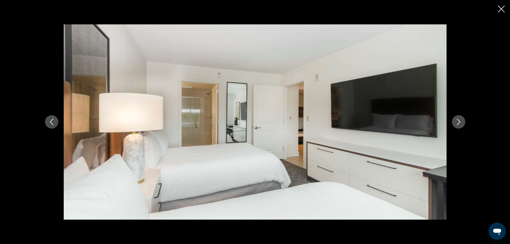
click at [458, 122] on icon "Next image" at bounding box center [458, 122] width 6 height 6
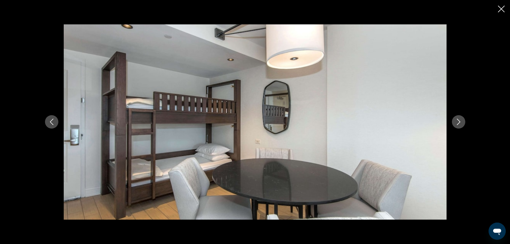
click at [458, 122] on icon "Next image" at bounding box center [458, 122] width 6 height 6
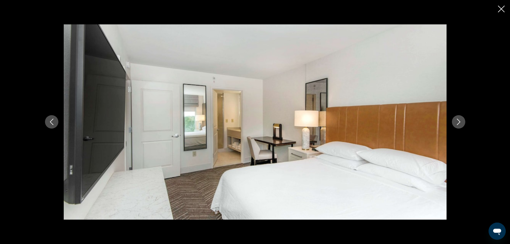
click at [458, 122] on icon "Next image" at bounding box center [458, 122] width 6 height 6
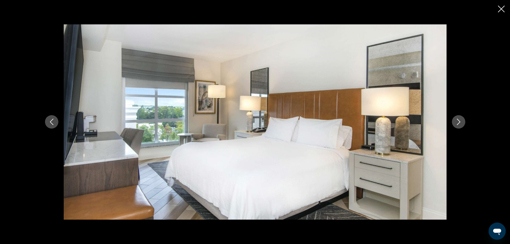
click at [458, 122] on icon "Next image" at bounding box center [458, 122] width 6 height 6
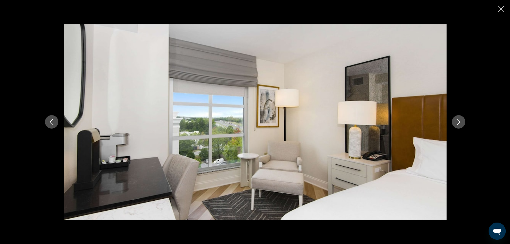
click at [458, 122] on icon "Next image" at bounding box center [458, 122] width 6 height 6
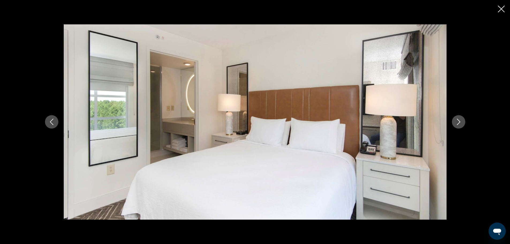
click at [458, 122] on icon "Next image" at bounding box center [458, 122] width 6 height 6
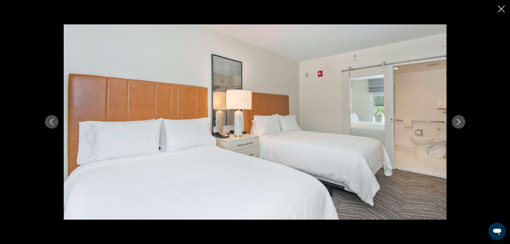
click at [458, 122] on icon "Next image" at bounding box center [458, 122] width 6 height 6
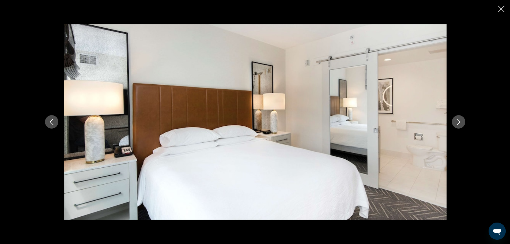
click at [458, 122] on icon "Next image" at bounding box center [458, 122] width 6 height 6
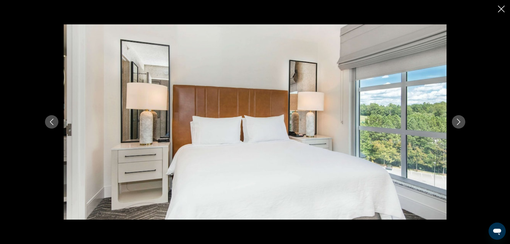
click at [458, 122] on icon "Next image" at bounding box center [458, 122] width 6 height 6
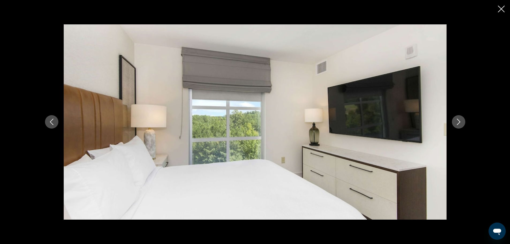
click at [458, 122] on icon "Next image" at bounding box center [458, 122] width 6 height 6
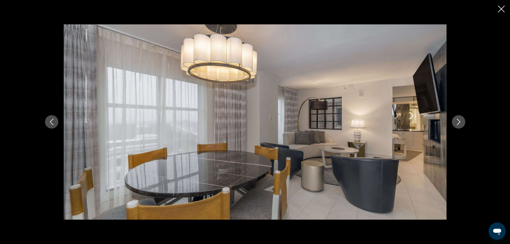
click at [458, 122] on icon "Next image" at bounding box center [458, 122] width 6 height 6
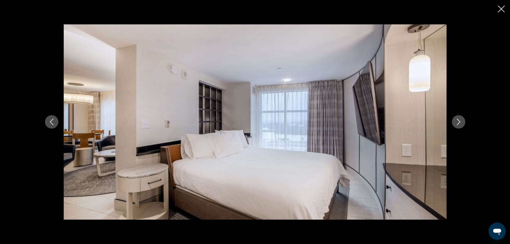
click at [458, 122] on icon "Next image" at bounding box center [458, 122] width 6 height 6
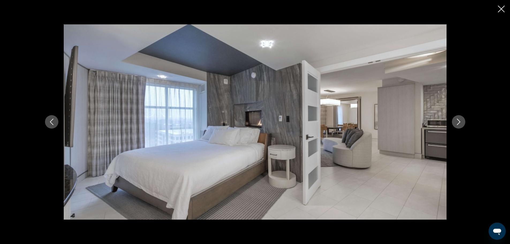
click at [458, 122] on icon "Next image" at bounding box center [458, 122] width 6 height 6
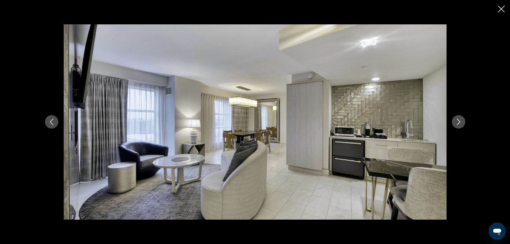
click at [458, 122] on icon "Next image" at bounding box center [458, 122] width 6 height 6
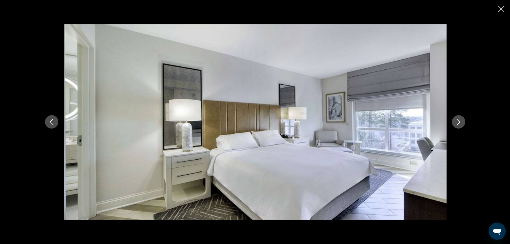
click at [458, 122] on icon "Next image" at bounding box center [458, 122] width 6 height 6
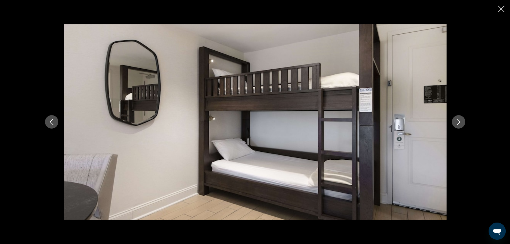
click at [458, 122] on icon "Next image" at bounding box center [458, 122] width 6 height 6
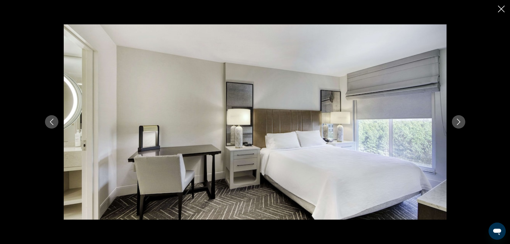
click at [458, 122] on icon "Next image" at bounding box center [458, 122] width 6 height 6
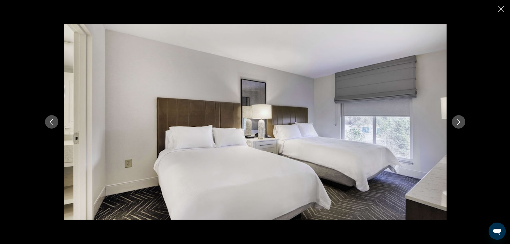
click at [458, 122] on icon "Next image" at bounding box center [458, 122] width 6 height 6
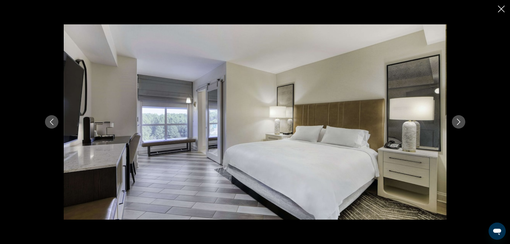
click at [458, 122] on icon "Next image" at bounding box center [458, 122] width 6 height 6
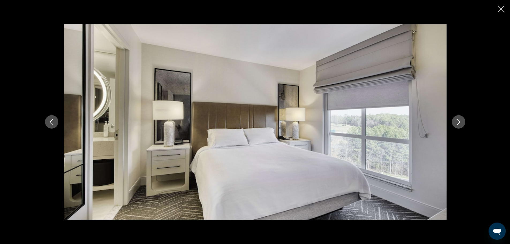
click at [458, 122] on icon "Next image" at bounding box center [458, 122] width 6 height 6
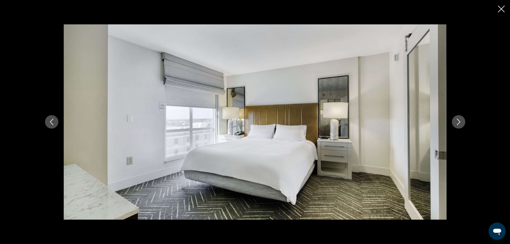
click at [458, 122] on icon "Next image" at bounding box center [458, 122] width 6 height 6
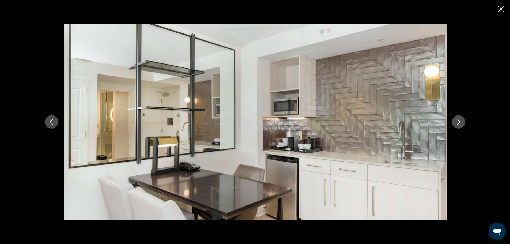
click at [458, 122] on icon "Next image" at bounding box center [458, 122] width 6 height 6
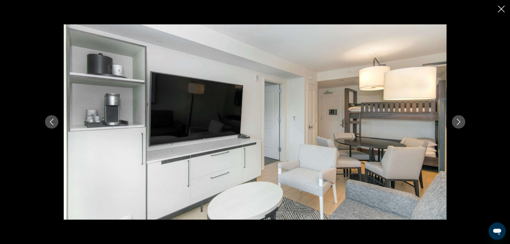
click at [458, 122] on icon "Next image" at bounding box center [458, 122] width 6 height 6
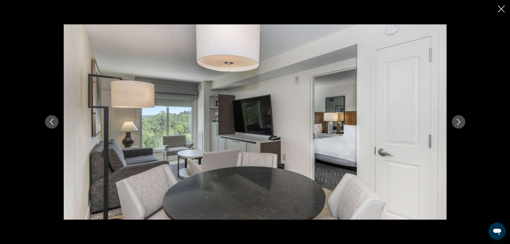
click at [458, 122] on icon "Next image" at bounding box center [458, 122] width 6 height 6
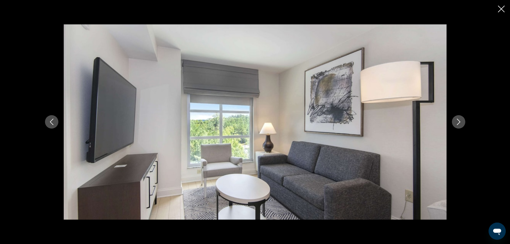
click at [458, 122] on icon "Next image" at bounding box center [458, 122] width 6 height 6
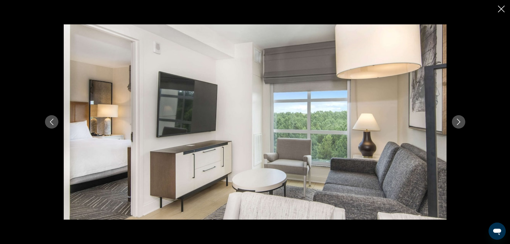
click at [458, 122] on icon "Next image" at bounding box center [458, 122] width 6 height 6
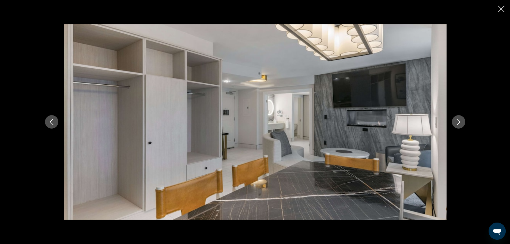
click at [458, 122] on icon "Next image" at bounding box center [458, 122] width 6 height 6
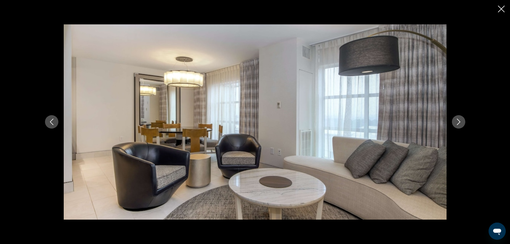
click at [458, 122] on icon "Next image" at bounding box center [458, 122] width 6 height 6
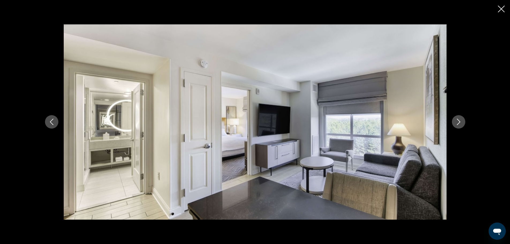
click at [458, 122] on icon "Next image" at bounding box center [458, 122] width 6 height 6
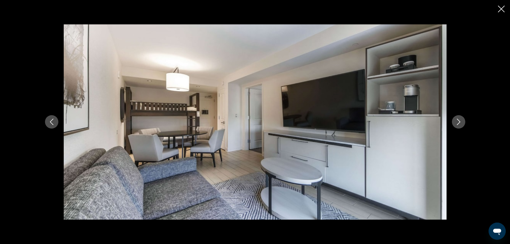
click at [458, 122] on icon "Next image" at bounding box center [458, 122] width 6 height 6
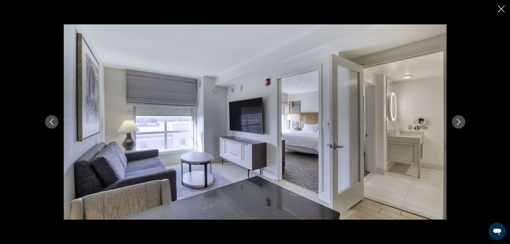
click at [458, 122] on icon "Next image" at bounding box center [458, 122] width 6 height 6
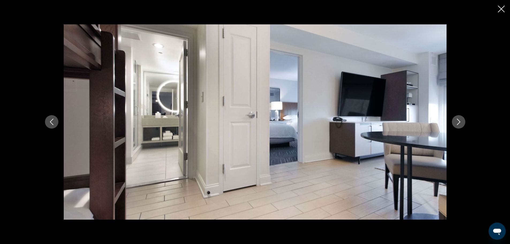
click at [458, 122] on icon "Next image" at bounding box center [458, 122] width 6 height 6
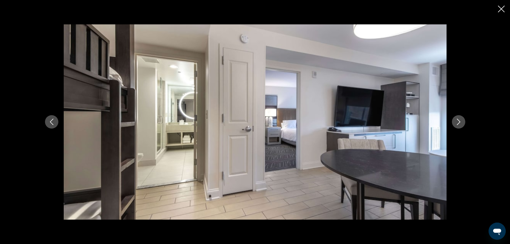
click at [458, 122] on icon "Next image" at bounding box center [458, 122] width 6 height 6
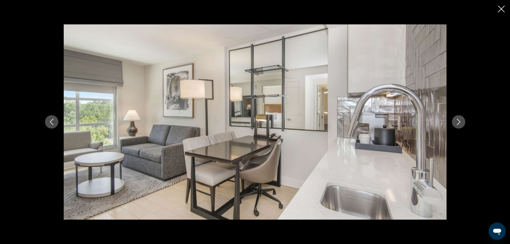
click at [458, 122] on icon "Next image" at bounding box center [458, 122] width 6 height 6
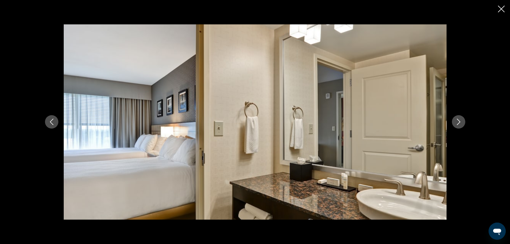
click at [458, 122] on icon "Next image" at bounding box center [458, 122] width 6 height 6
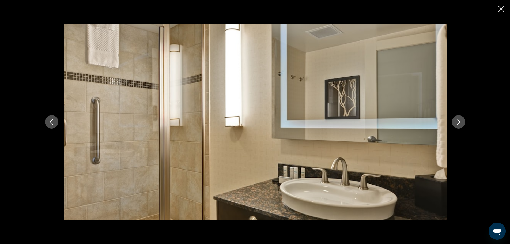
click at [458, 122] on icon "Next image" at bounding box center [458, 122] width 6 height 6
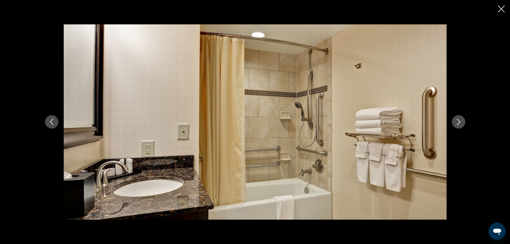
click at [458, 122] on icon "Next image" at bounding box center [458, 122] width 6 height 6
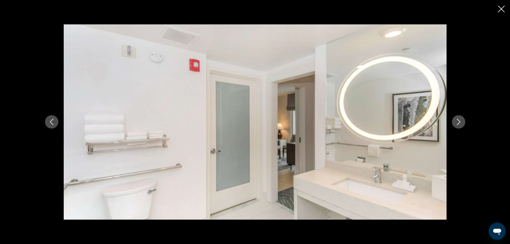
click at [458, 122] on icon "Next image" at bounding box center [458, 122] width 6 height 6
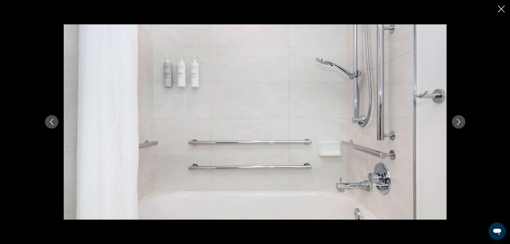
click at [458, 122] on icon "Next image" at bounding box center [458, 122] width 6 height 6
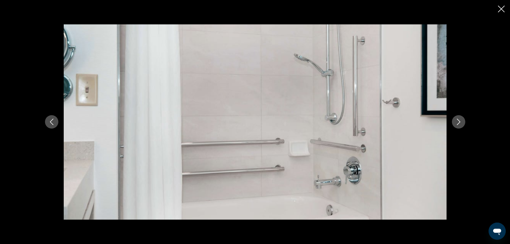
click at [458, 122] on icon "Next image" at bounding box center [458, 122] width 6 height 6
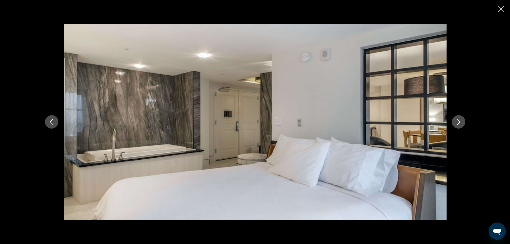
click at [458, 122] on icon "Next image" at bounding box center [458, 122] width 6 height 6
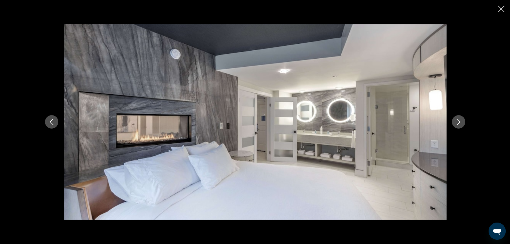
click at [458, 122] on icon "Next image" at bounding box center [458, 122] width 6 height 6
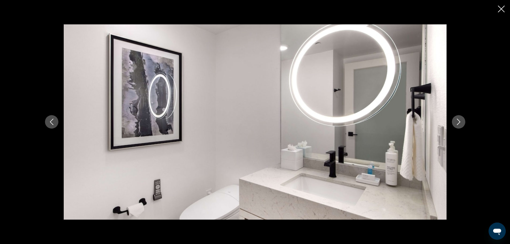
click at [458, 122] on icon "Next image" at bounding box center [458, 122] width 6 height 6
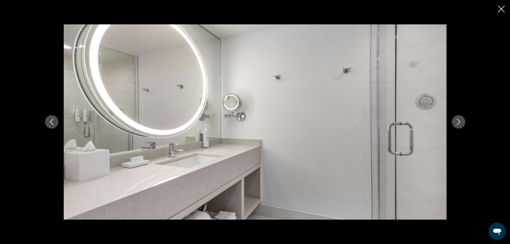
click at [458, 122] on icon "Next image" at bounding box center [458, 122] width 6 height 6
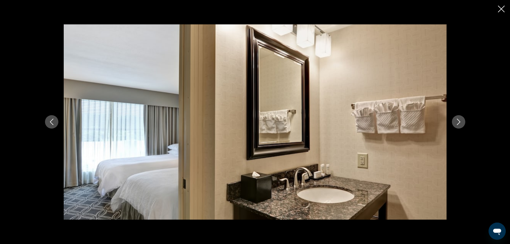
click at [458, 122] on icon "Next image" at bounding box center [458, 122] width 6 height 6
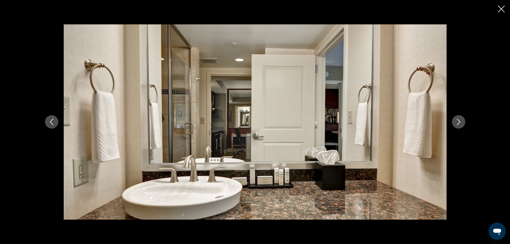
click at [458, 122] on icon "Next image" at bounding box center [458, 122] width 6 height 6
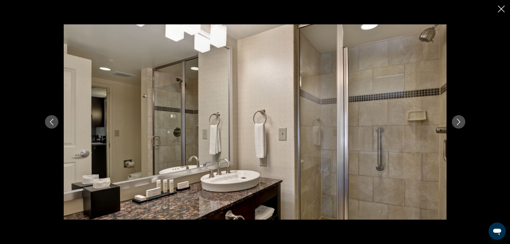
click at [458, 122] on icon "Next image" at bounding box center [458, 122] width 6 height 6
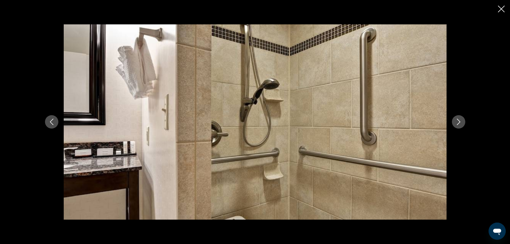
click at [458, 122] on icon "Next image" at bounding box center [458, 122] width 6 height 6
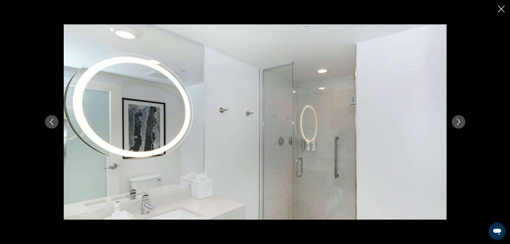
click at [458, 122] on icon "Next image" at bounding box center [458, 122] width 6 height 6
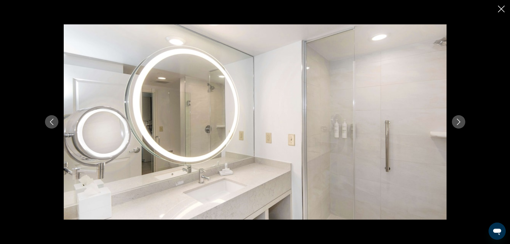
click at [458, 122] on icon "Next image" at bounding box center [458, 122] width 6 height 6
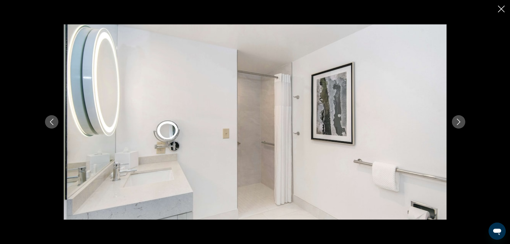
click at [458, 122] on icon "Next image" at bounding box center [458, 122] width 6 height 6
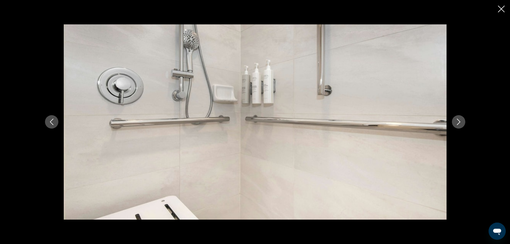
click at [458, 122] on icon "Next image" at bounding box center [458, 122] width 6 height 6
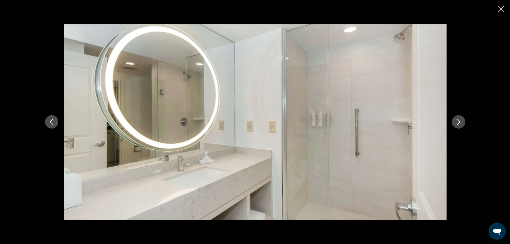
click at [458, 122] on icon "Next image" at bounding box center [458, 122] width 6 height 6
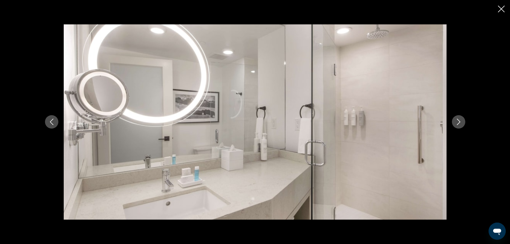
click at [458, 122] on icon "Next image" at bounding box center [458, 122] width 6 height 6
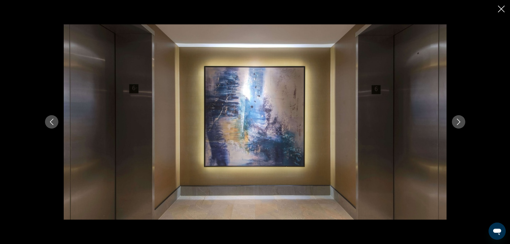
click at [458, 122] on icon "Next image" at bounding box center [458, 122] width 6 height 6
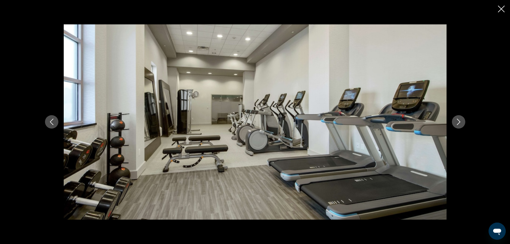
click at [458, 122] on icon "Next image" at bounding box center [458, 122] width 6 height 6
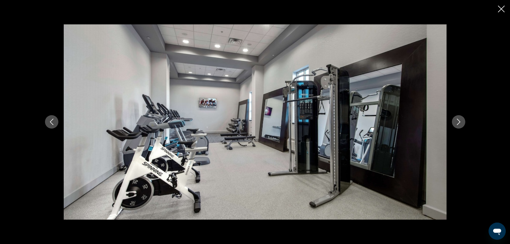
click at [458, 122] on icon "Next image" at bounding box center [458, 122] width 6 height 6
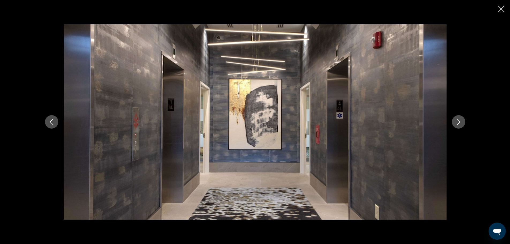
click at [458, 122] on icon "Next image" at bounding box center [458, 122] width 6 height 6
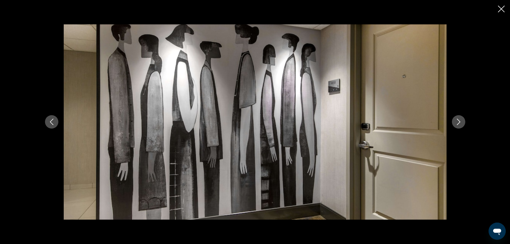
click at [458, 122] on icon "Next image" at bounding box center [458, 122] width 6 height 6
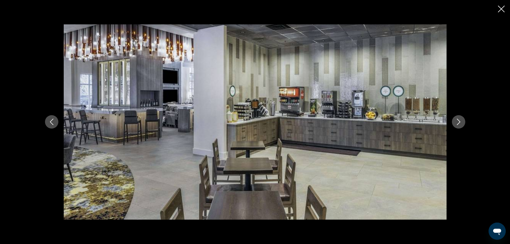
click at [458, 122] on icon "Next image" at bounding box center [458, 122] width 6 height 6
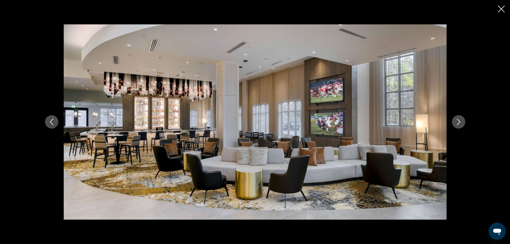
click at [458, 122] on icon "Next image" at bounding box center [458, 122] width 6 height 6
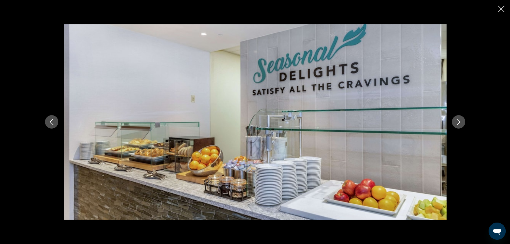
click at [458, 122] on icon "Next image" at bounding box center [458, 122] width 6 height 6
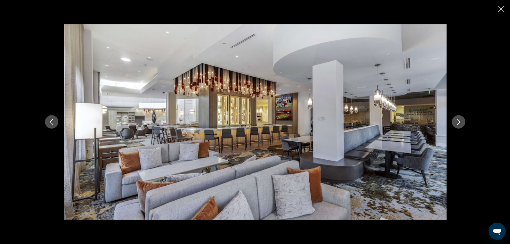
click at [458, 122] on icon "Next image" at bounding box center [458, 122] width 6 height 6
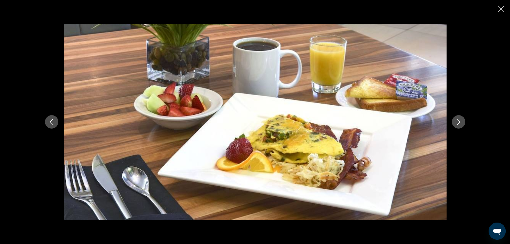
click at [458, 122] on icon "Next image" at bounding box center [458, 122] width 6 height 6
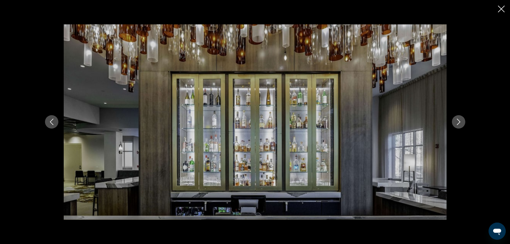
click at [458, 122] on icon "Next image" at bounding box center [458, 122] width 6 height 6
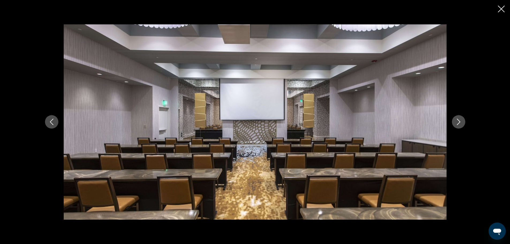
click at [458, 122] on icon "Next image" at bounding box center [458, 122] width 6 height 6
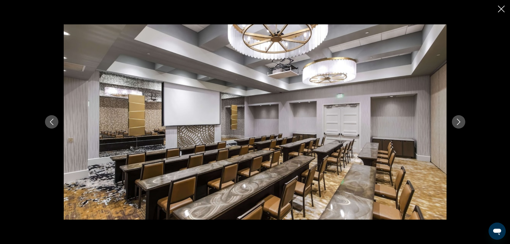
click at [458, 122] on icon "Next image" at bounding box center [458, 122] width 6 height 6
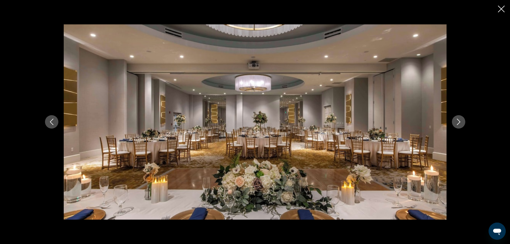
click at [458, 122] on icon "Next image" at bounding box center [458, 122] width 6 height 6
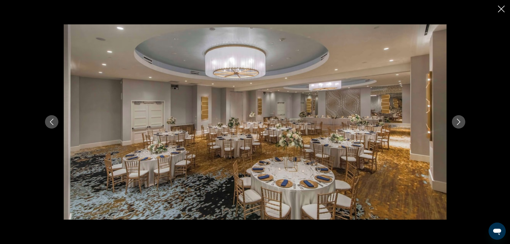
click at [458, 122] on icon "Next image" at bounding box center [458, 122] width 6 height 6
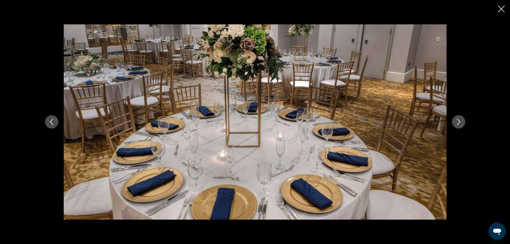
click at [458, 122] on icon "Next image" at bounding box center [458, 122] width 6 height 6
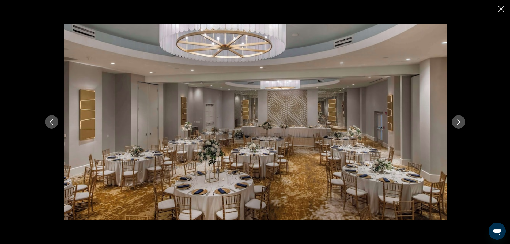
click at [458, 122] on icon "Next image" at bounding box center [458, 122] width 6 height 6
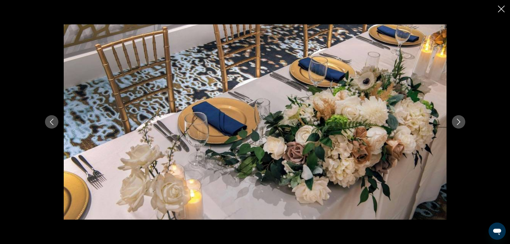
click at [458, 122] on icon "Next image" at bounding box center [458, 122] width 6 height 6
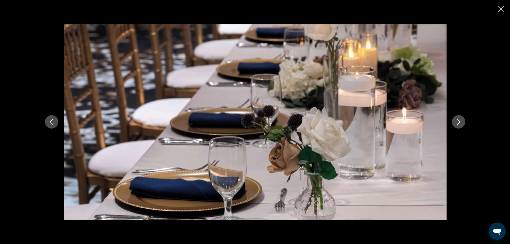
click at [458, 122] on icon "Next image" at bounding box center [458, 122] width 6 height 6
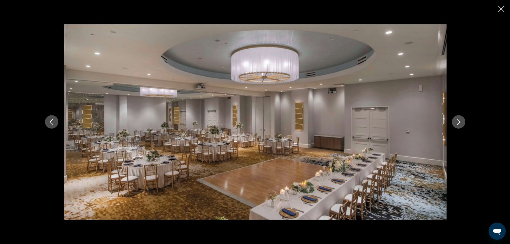
click at [458, 122] on icon "Next image" at bounding box center [458, 122] width 6 height 6
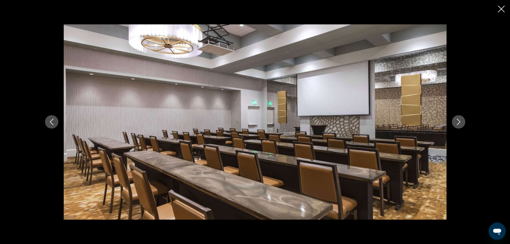
click at [458, 122] on icon "Next image" at bounding box center [458, 122] width 6 height 6
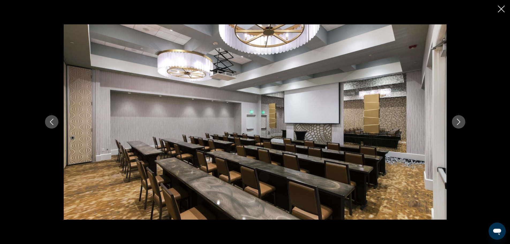
click at [458, 122] on icon "Next image" at bounding box center [458, 122] width 6 height 6
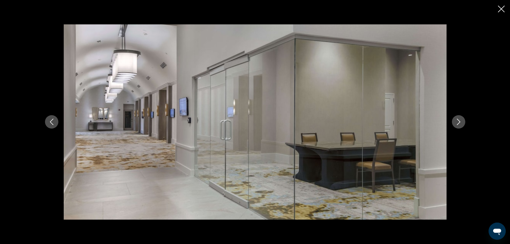
click at [458, 122] on icon "Next image" at bounding box center [458, 122] width 6 height 6
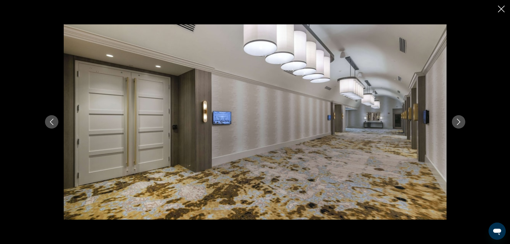
click at [458, 122] on icon "Next image" at bounding box center [458, 122] width 6 height 6
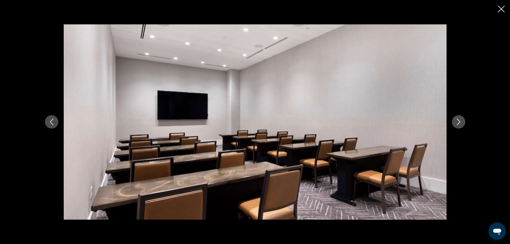
click at [458, 122] on icon "Next image" at bounding box center [458, 122] width 6 height 6
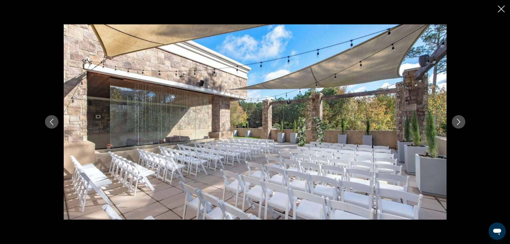
click at [458, 122] on icon "Next image" at bounding box center [458, 122] width 6 height 6
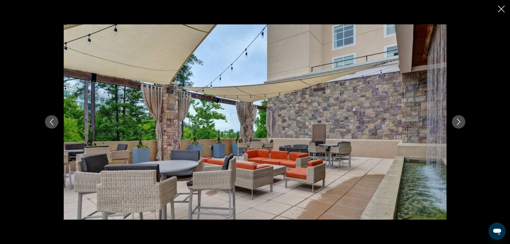
click at [458, 122] on icon "Next image" at bounding box center [458, 122] width 6 height 6
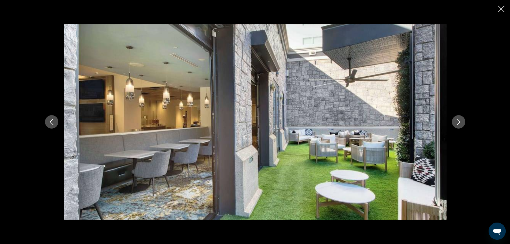
click at [458, 122] on icon "Next image" at bounding box center [458, 122] width 6 height 6
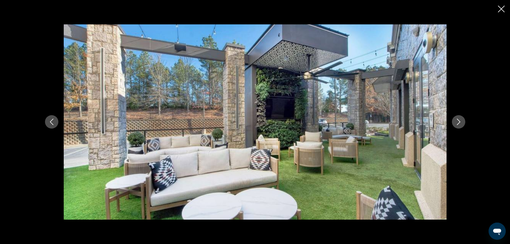
click at [458, 122] on icon "Next image" at bounding box center [458, 122] width 6 height 6
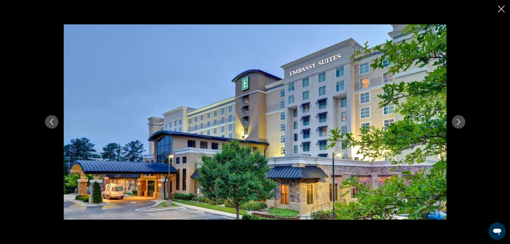
click at [458, 122] on icon "Next image" at bounding box center [458, 122] width 6 height 6
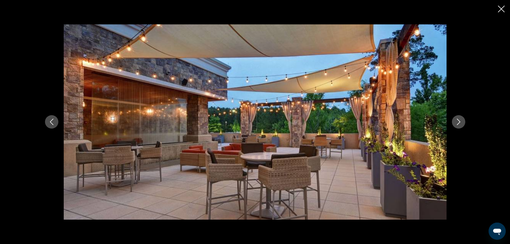
click at [458, 122] on icon "Next image" at bounding box center [458, 122] width 6 height 6
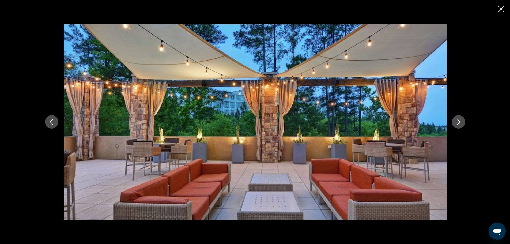
click at [458, 122] on icon "Next image" at bounding box center [458, 122] width 6 height 6
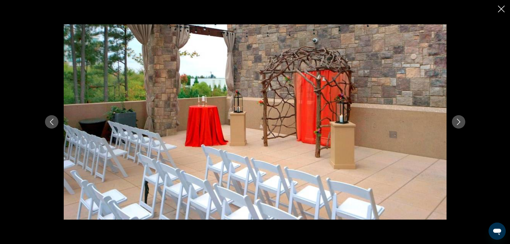
click at [458, 122] on icon "Next image" at bounding box center [458, 122] width 6 height 6
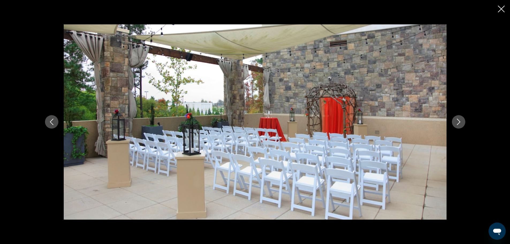
click at [458, 122] on icon "Next image" at bounding box center [458, 122] width 6 height 6
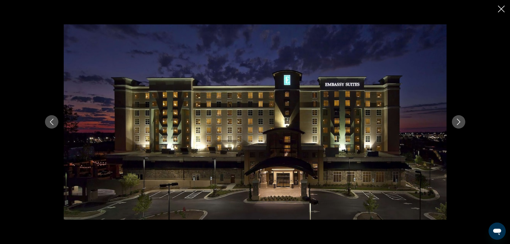
click at [458, 122] on icon "Next image" at bounding box center [458, 122] width 6 height 6
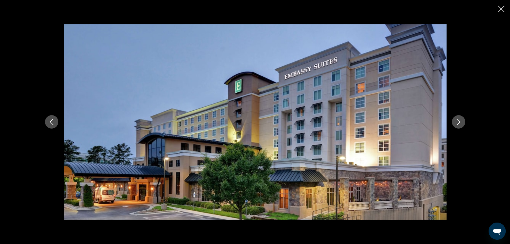
click at [458, 122] on icon "Next image" at bounding box center [458, 122] width 6 height 6
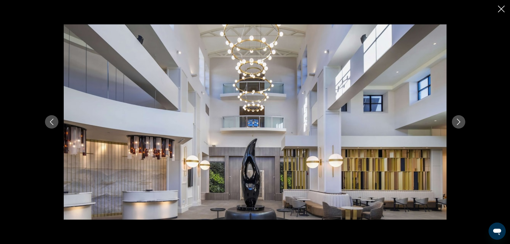
click at [458, 122] on icon "Next image" at bounding box center [458, 122] width 6 height 6
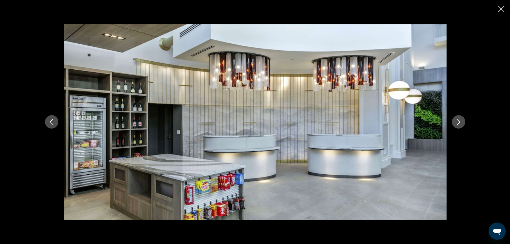
click at [458, 122] on icon "Next image" at bounding box center [458, 122] width 6 height 6
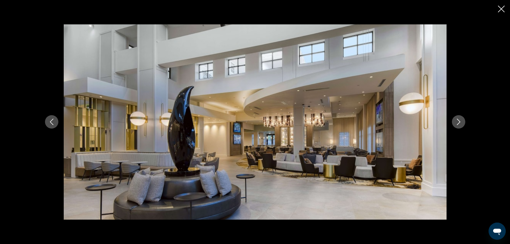
click at [458, 122] on icon "Next image" at bounding box center [458, 122] width 6 height 6
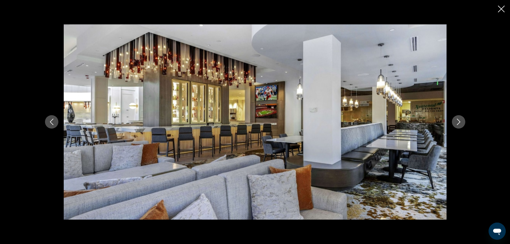
click at [458, 122] on icon "Next image" at bounding box center [458, 122] width 6 height 6
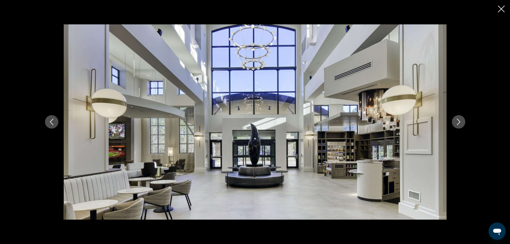
click at [458, 122] on icon "Next image" at bounding box center [458, 122] width 6 height 6
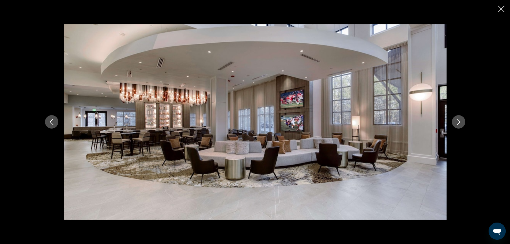
click at [458, 122] on icon "Next image" at bounding box center [458, 122] width 6 height 6
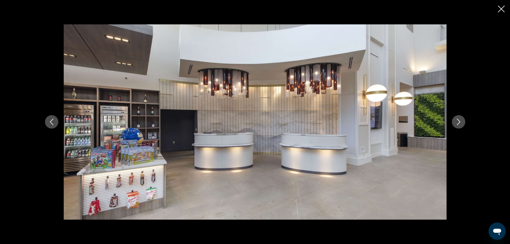
click at [458, 122] on icon "Next image" at bounding box center [458, 122] width 6 height 6
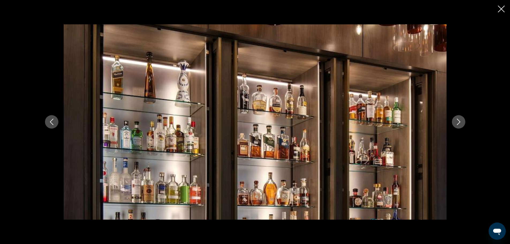
click at [458, 122] on icon "Next image" at bounding box center [458, 122] width 6 height 6
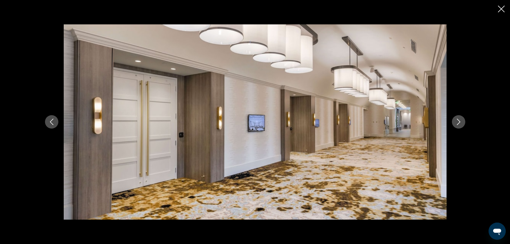
click at [458, 122] on icon "Next image" at bounding box center [458, 122] width 6 height 6
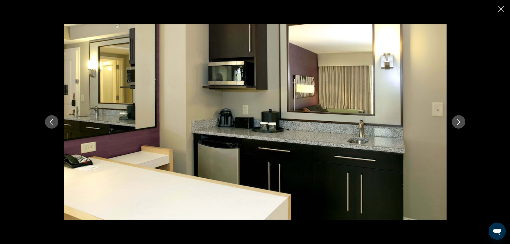
click at [458, 122] on icon "Next image" at bounding box center [458, 122] width 6 height 6
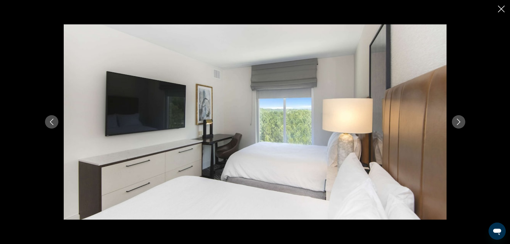
click at [458, 122] on icon "Next image" at bounding box center [458, 122] width 6 height 6
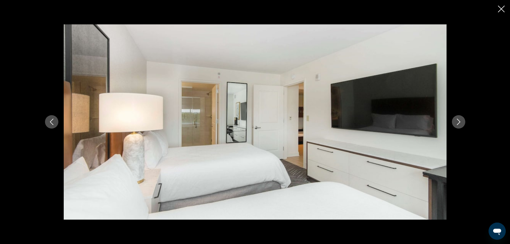
click at [458, 122] on icon "Next image" at bounding box center [458, 122] width 6 height 6
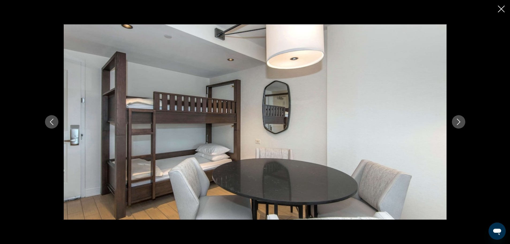
click at [458, 122] on icon "Next image" at bounding box center [458, 122] width 6 height 6
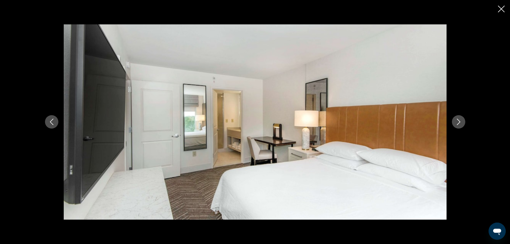
click at [504, 7] on icon "Close slideshow" at bounding box center [501, 9] width 7 height 7
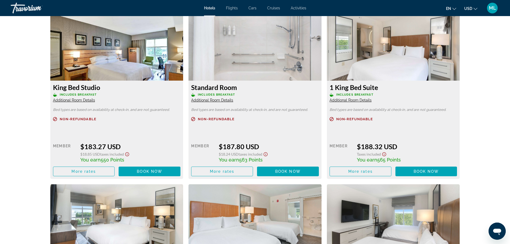
scroll to position [739, 0]
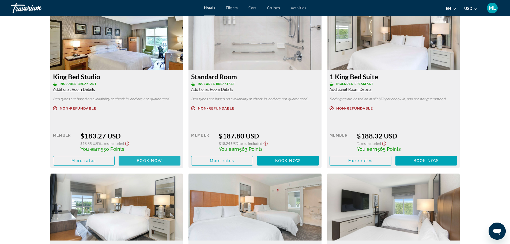
click at [152, 159] on span "Book now" at bounding box center [149, 160] width 25 height 4
